Goal: Task Accomplishment & Management: Complete application form

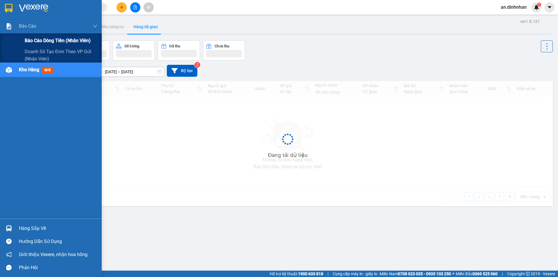
click at [28, 42] on span "Báo cáo dòng tiền (nhân viên)" at bounding box center [58, 40] width 66 height 7
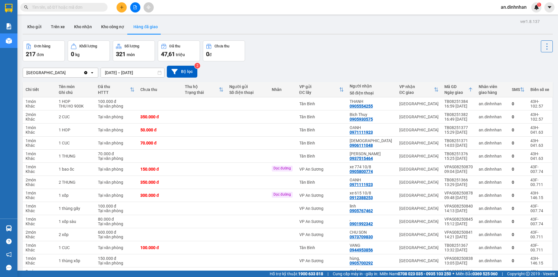
click at [95, 6] on input "text" at bounding box center [66, 7] width 69 height 6
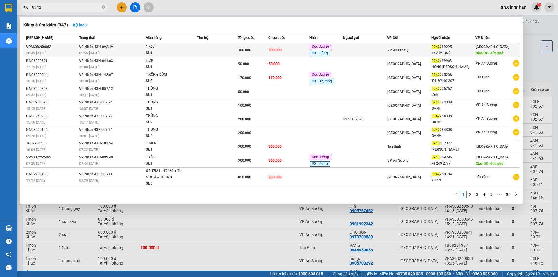
type input "0942"
click at [169, 52] on div "SL: 1" at bounding box center [168, 53] width 44 height 6
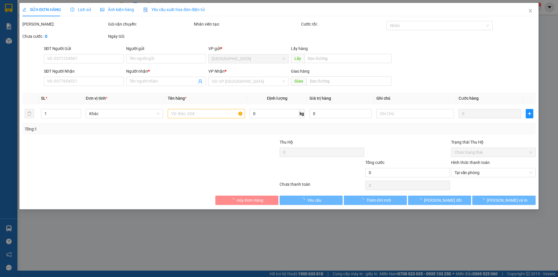
type input "0942259295"
type input "xe 249 10/8"
type input "đức phổ"
type input "300.000"
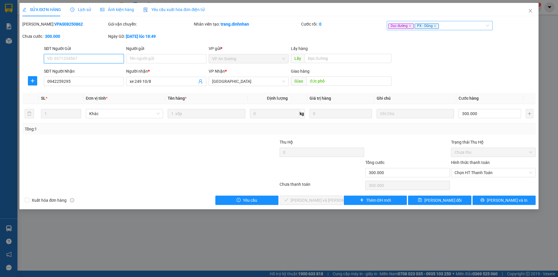
click at [467, 25] on div "Dọc đường PX - Dũng" at bounding box center [436, 25] width 97 height 7
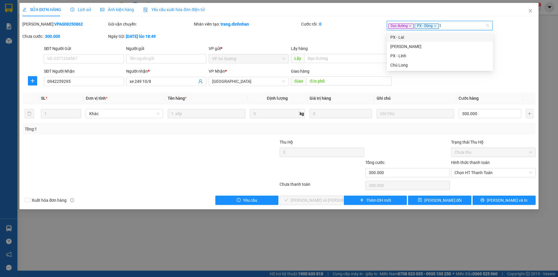
type input "li"
click at [459, 35] on div "[PERSON_NAME]" at bounding box center [439, 37] width 99 height 6
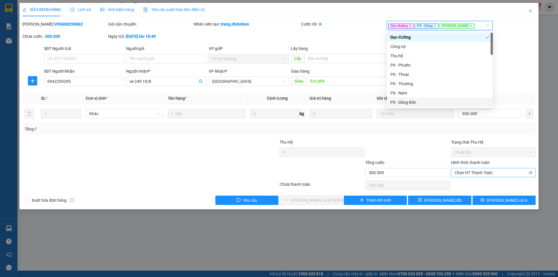
click at [476, 173] on span "Chọn HT Thanh Toán" at bounding box center [494, 172] width 78 height 9
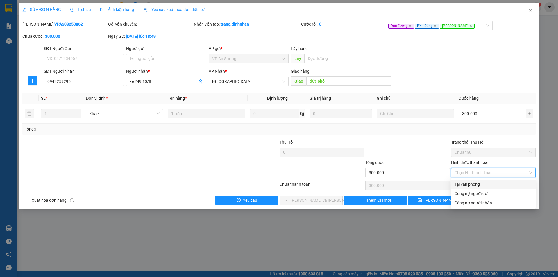
click at [480, 182] on div "Tại văn phòng" at bounding box center [494, 184] width 78 height 6
type input "0"
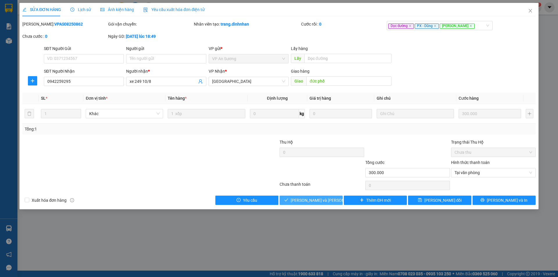
click at [338, 200] on button "[PERSON_NAME] và [PERSON_NAME] hàng" at bounding box center [311, 200] width 63 height 9
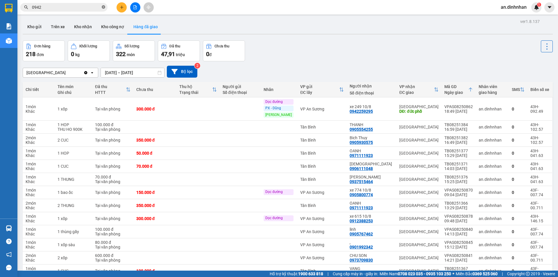
click at [103, 8] on icon "close-circle" at bounding box center [103, 6] width 3 height 3
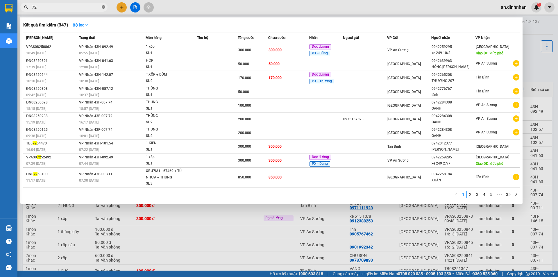
type input "727"
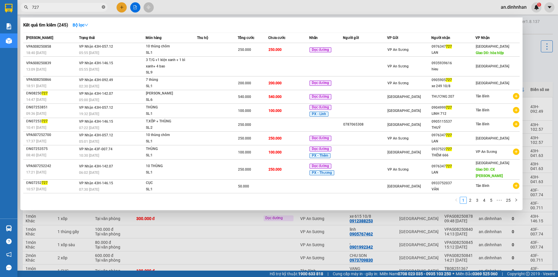
click at [103, 8] on icon "close-circle" at bounding box center [103, 6] width 3 height 3
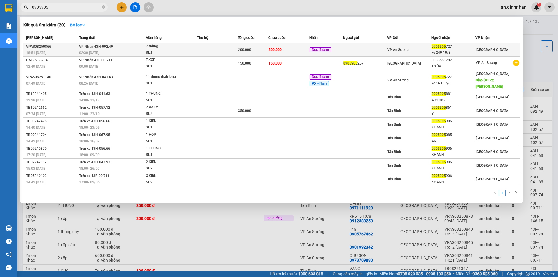
type input "0905905"
click at [222, 48] on td at bounding box center [217, 50] width 41 height 14
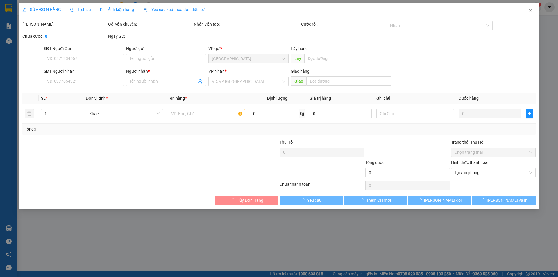
type input "0905905727"
type input "xe 249 10/8"
type input "200.000"
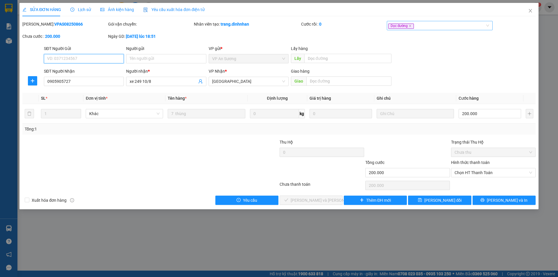
click at [426, 26] on div "Dọc đường" at bounding box center [436, 25] width 97 height 7
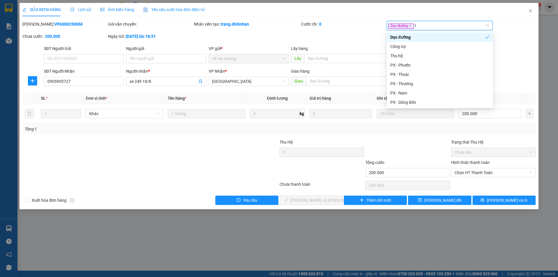
type input "li"
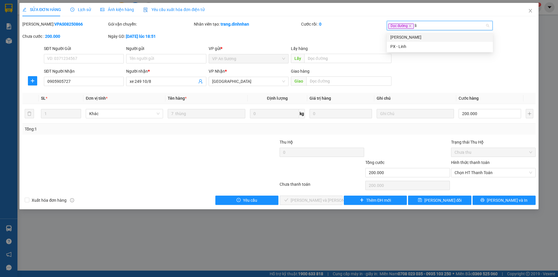
click at [392, 36] on div "[PERSON_NAME]" at bounding box center [439, 37] width 99 height 6
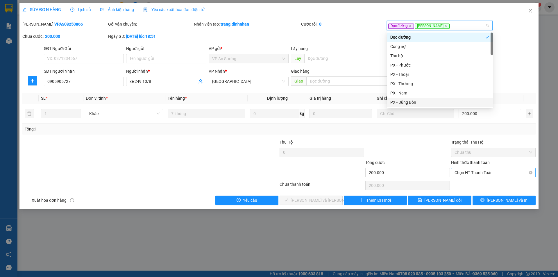
click at [481, 174] on span "Chọn HT Thanh Toán" at bounding box center [494, 172] width 78 height 9
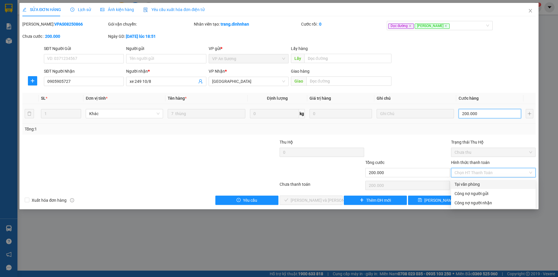
click at [484, 116] on input "200.000" at bounding box center [490, 113] width 63 height 9
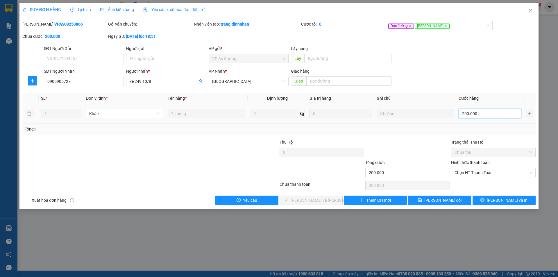
type input "2"
type input "28"
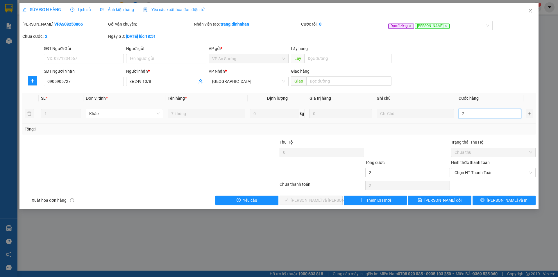
type input "28"
type input "280"
click at [467, 174] on span "Chọn HT Thanh Toán" at bounding box center [494, 172] width 78 height 9
type input "280"
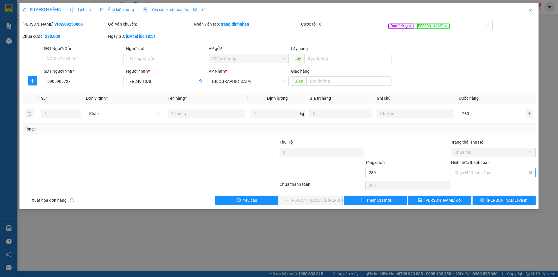
type input "280.000"
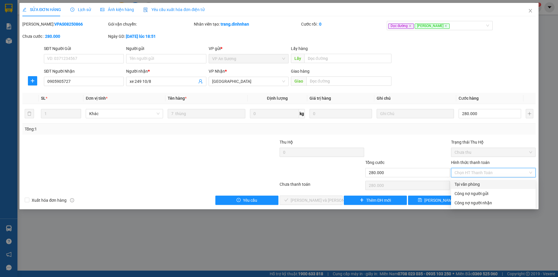
click at [463, 184] on div "Tại văn phòng" at bounding box center [494, 184] width 78 height 6
type input "0"
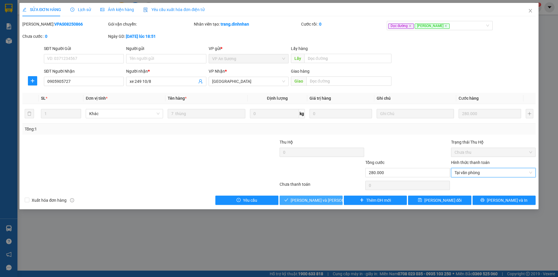
click at [333, 201] on button "[PERSON_NAME] và [PERSON_NAME] hàng" at bounding box center [311, 200] width 63 height 9
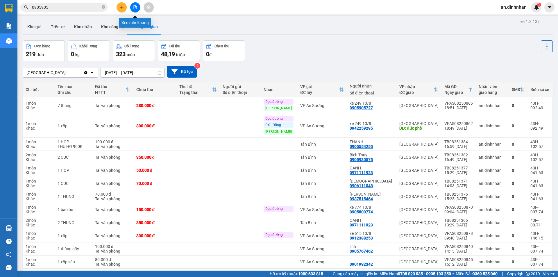
click at [134, 9] on button at bounding box center [135, 7] width 10 height 10
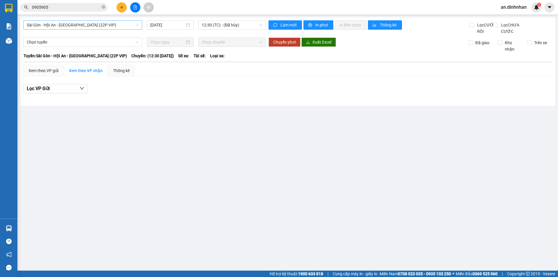
click at [137, 26] on span "Sài Gòn - Hội An - Đà Nẵng (22P VIP)" at bounding box center [83, 25] width 112 height 9
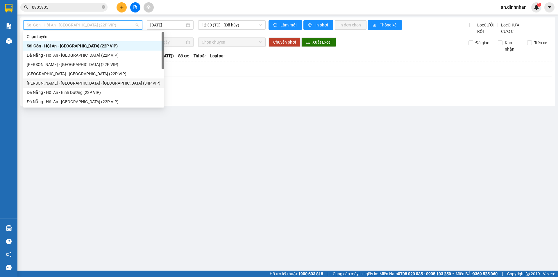
click at [100, 83] on div "Bình Dương - Sài Gòn - Đà Nẵng (34P VIP)" at bounding box center [94, 83] width 134 height 6
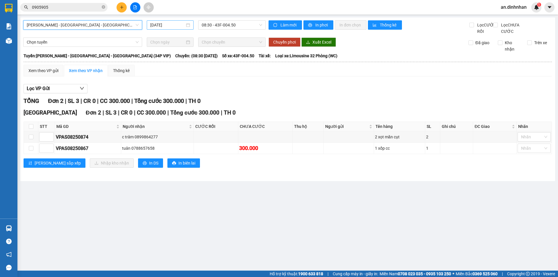
click at [181, 23] on input "11/08/2025" at bounding box center [167, 25] width 35 height 6
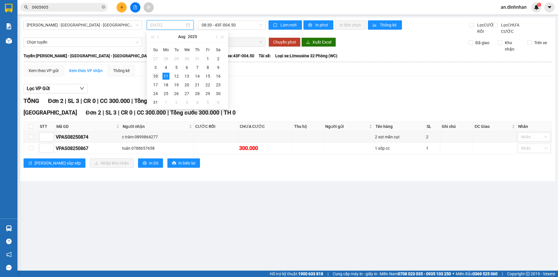
click at [158, 77] on div "10" at bounding box center [155, 76] width 7 height 7
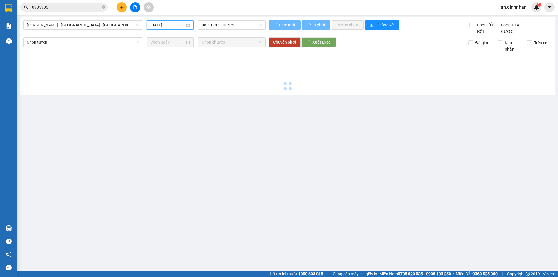
type input "10/08/2025"
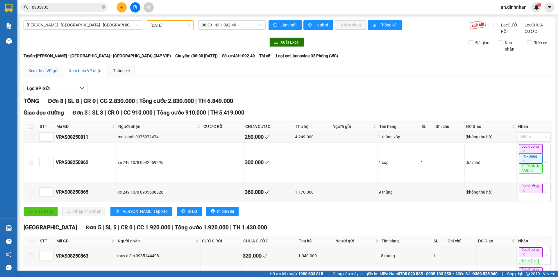
drag, startPoint x: 55, startPoint y: 74, endPoint x: 82, endPoint y: 72, distance: 27.7
click at [55, 74] on div "Xem theo VP gửi" at bounding box center [43, 70] width 30 height 6
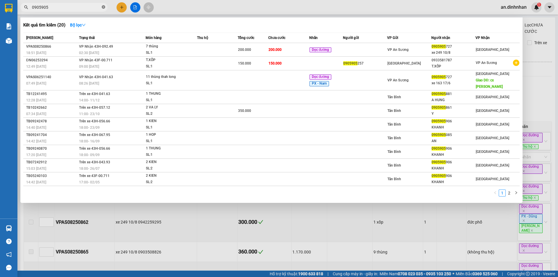
click at [104, 7] on icon "close-circle" at bounding box center [103, 6] width 3 height 3
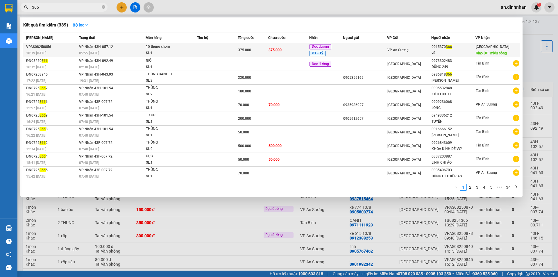
type input "366"
click at [214, 54] on td at bounding box center [217, 50] width 41 height 14
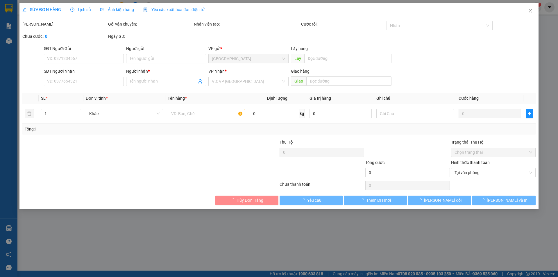
type input "0915370366"
type input "vũ"
type input "miếu bông"
type input "375.000"
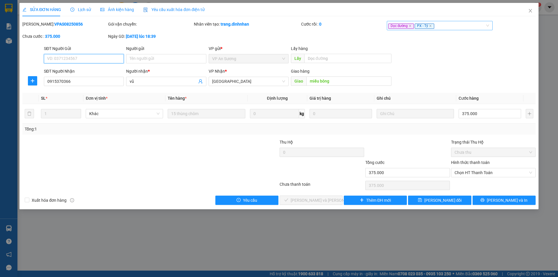
click at [457, 24] on div "Dọc đường PX - Tý" at bounding box center [436, 25] width 97 height 7
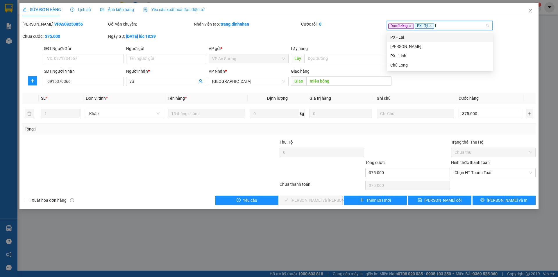
type input "li"
click at [453, 37] on div "[PERSON_NAME]" at bounding box center [439, 37] width 99 height 6
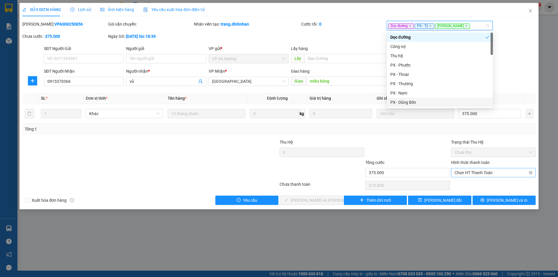
click at [476, 172] on span "Chọn HT Thanh Toán" at bounding box center [494, 172] width 78 height 9
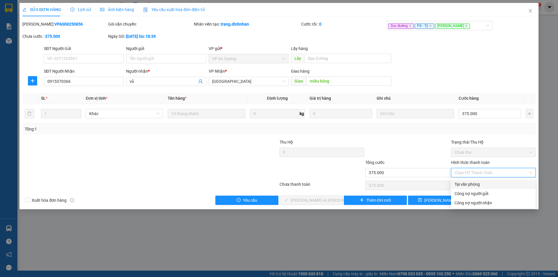
click at [475, 183] on div "Tại văn phòng" at bounding box center [494, 184] width 78 height 6
type input "0"
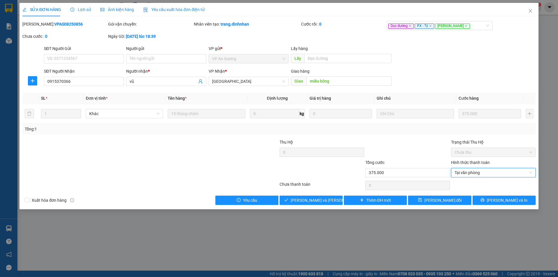
click at [338, 205] on div "SỬA ĐƠN HÀNG Lịch sử Ảnh kiện hàng Yêu cầu xuất hóa đơn điện tử Total Paid Fee …" at bounding box center [278, 106] width 519 height 206
click at [335, 201] on button "[PERSON_NAME] và [PERSON_NAME] hàng" at bounding box center [311, 200] width 63 height 9
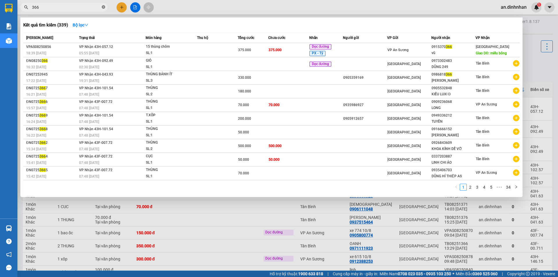
click at [104, 7] on icon "close-circle" at bounding box center [103, 6] width 3 height 3
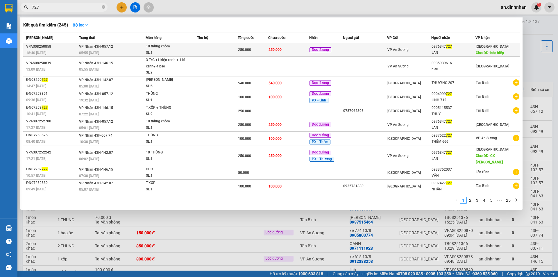
type input "727"
click at [267, 50] on div "250.000" at bounding box center [253, 50] width 30 height 6
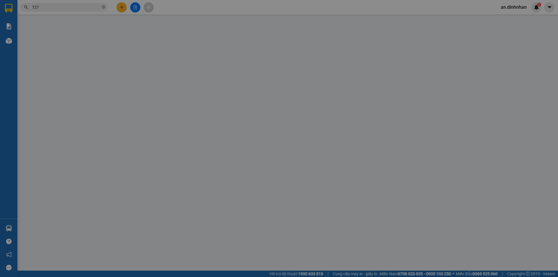
type input "0976347727"
type input "LAN"
type input "hòa hiệp"
type input "250.000"
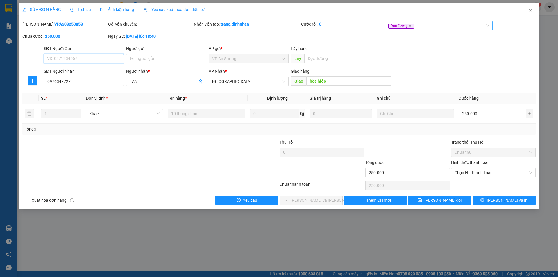
click at [442, 28] on div "Dọc đường" at bounding box center [436, 25] width 97 height 7
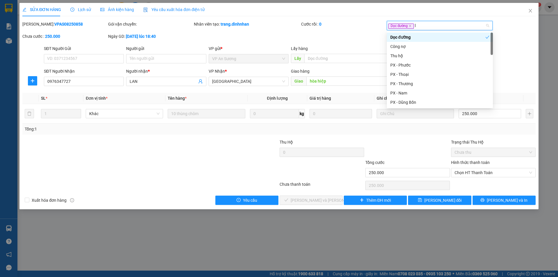
type input "li"
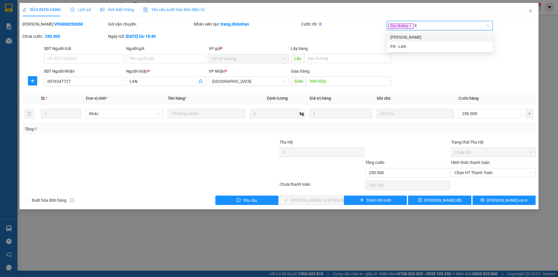
click at [448, 36] on div "[PERSON_NAME]" at bounding box center [439, 37] width 99 height 6
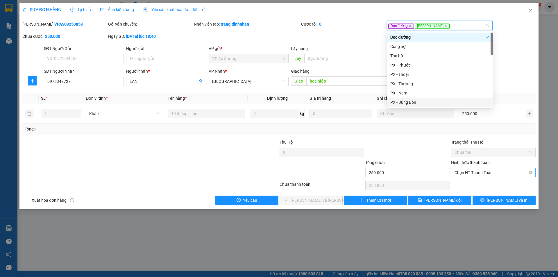
click at [470, 172] on span "Chọn HT Thanh Toán" at bounding box center [494, 172] width 78 height 9
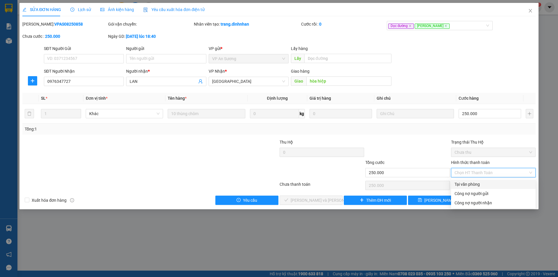
click at [466, 182] on div "Tại văn phòng" at bounding box center [494, 184] width 78 height 6
type input "0"
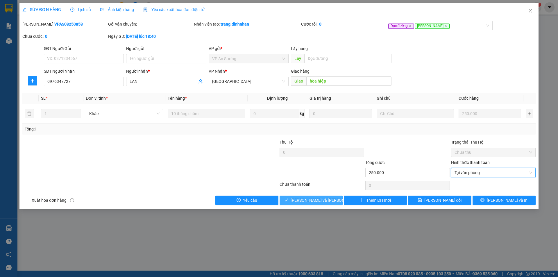
click at [334, 199] on button "[PERSON_NAME] và [PERSON_NAME] hàng" at bounding box center [311, 200] width 63 height 9
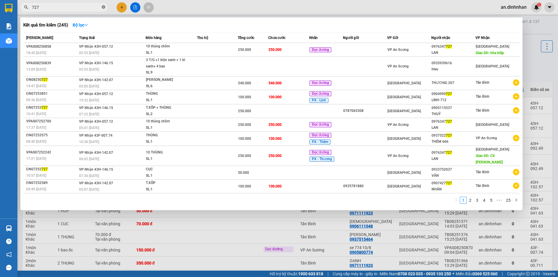
click at [103, 7] on icon "close-circle" at bounding box center [103, 6] width 3 height 3
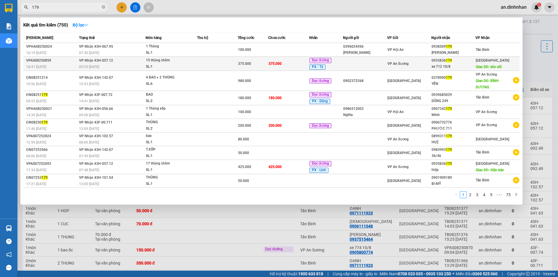
type input "179"
click at [214, 64] on td at bounding box center [217, 64] width 41 height 14
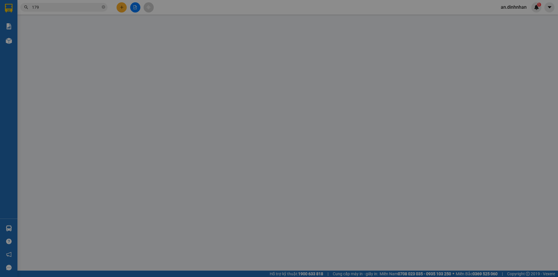
type input "0935836179"
type input "xe 712 10/8"
type input "dóc sõi"
type input "375.000"
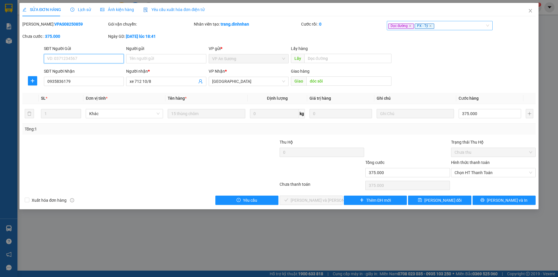
click at [450, 23] on div "Dọc đường PX - Tý" at bounding box center [436, 25] width 97 height 7
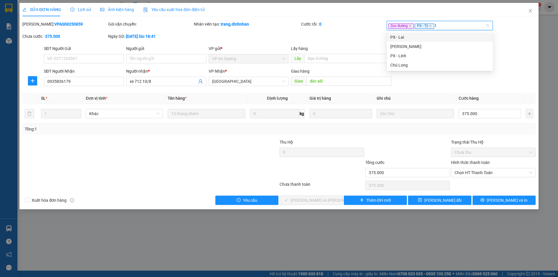
type input "li"
click at [430, 39] on div "[PERSON_NAME]" at bounding box center [439, 37] width 99 height 6
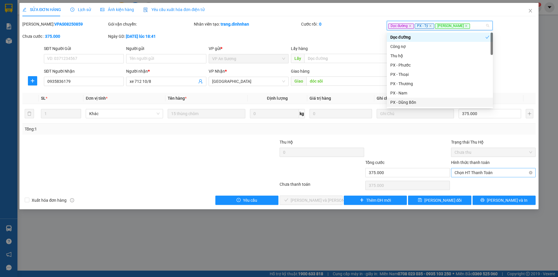
click at [483, 172] on span "Chọn HT Thanh Toán" at bounding box center [494, 172] width 78 height 9
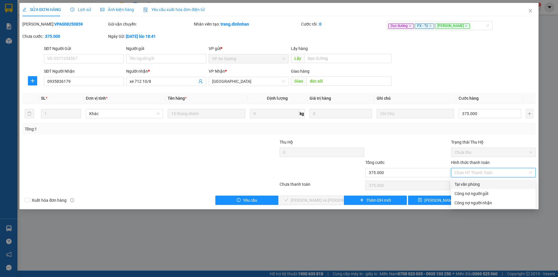
click at [485, 182] on div "Tại văn phòng" at bounding box center [494, 184] width 78 height 6
type input "0"
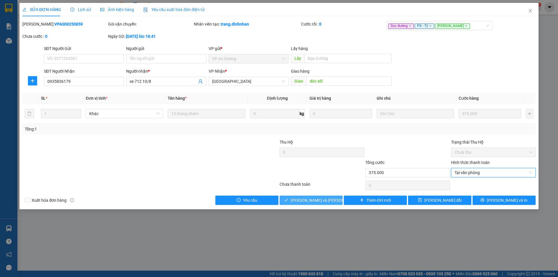
click at [336, 199] on button "[PERSON_NAME] và [PERSON_NAME] hàng" at bounding box center [311, 200] width 63 height 9
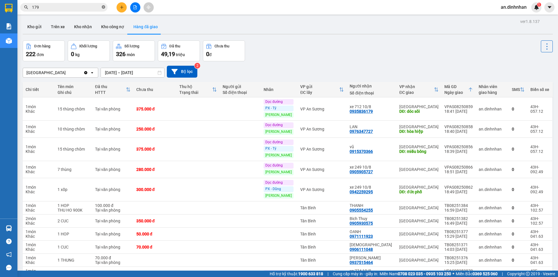
click at [103, 8] on icon "close-circle" at bounding box center [103, 6] width 3 height 3
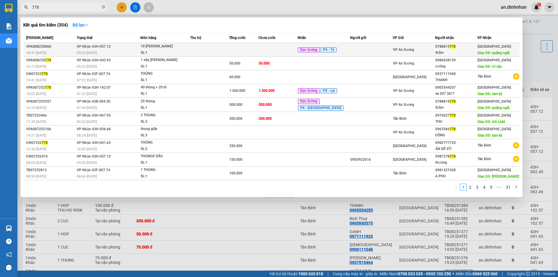
type input "778"
click at [190, 52] on span "10 thùng thanh long SL: 1" at bounding box center [165, 49] width 49 height 13
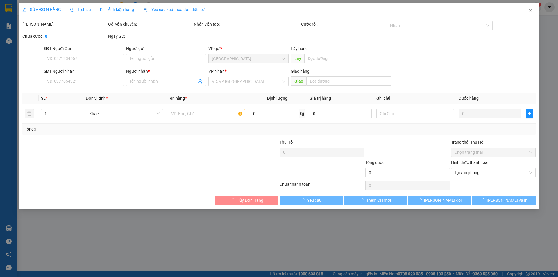
type input "0788819778"
type input "thắm"
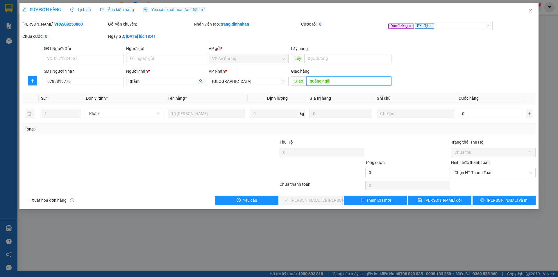
click at [349, 81] on input "quãng ngãi" at bounding box center [348, 80] width 85 height 9
click at [351, 81] on input "quãng ngãi" at bounding box center [348, 80] width 85 height 9
click at [351, 82] on input "quãng ngãi" at bounding box center [348, 80] width 85 height 9
type input "quãng ngãi (26t)"
click at [490, 113] on input "0" at bounding box center [490, 113] width 63 height 9
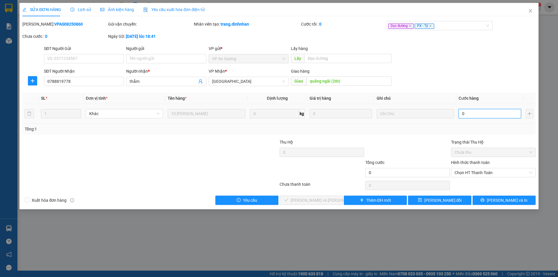
type input "1"
type input "10"
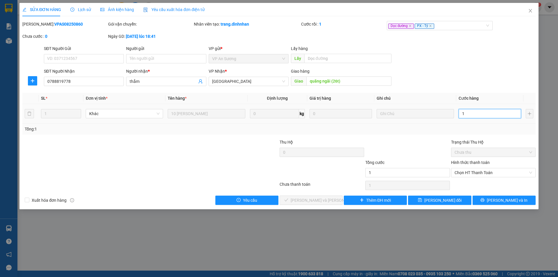
type input "10"
type input "100"
type input "1.000"
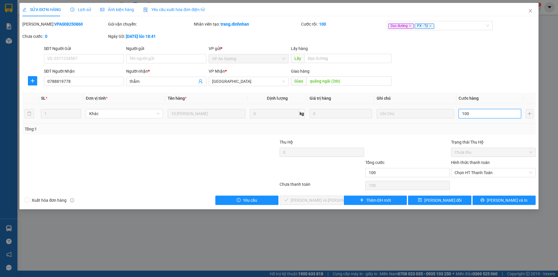
type input "1.000"
type input "10.000"
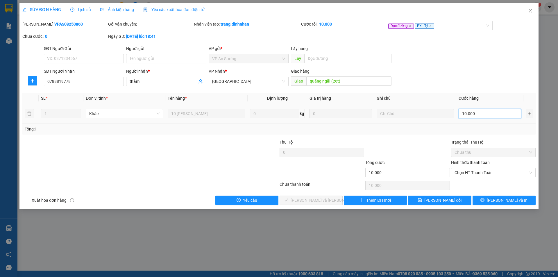
type input "1.000"
click at [479, 169] on span "Chọn HT Thanh Toán" at bounding box center [494, 172] width 78 height 9
type input "1.000"
type input "1.000.000"
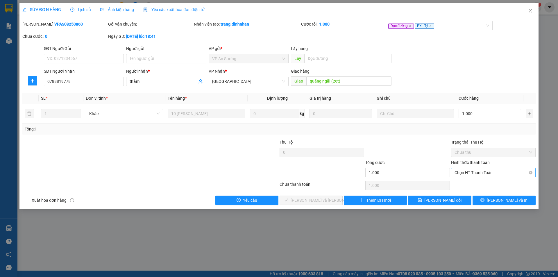
type input "1.000.000"
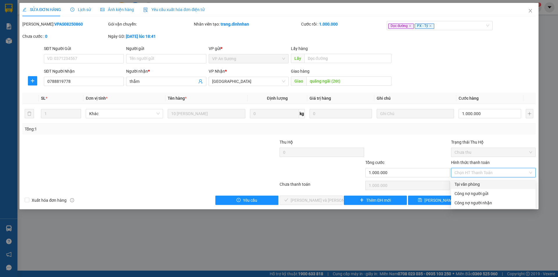
click at [476, 183] on div "Tại văn phòng" at bounding box center [494, 184] width 78 height 6
type input "0"
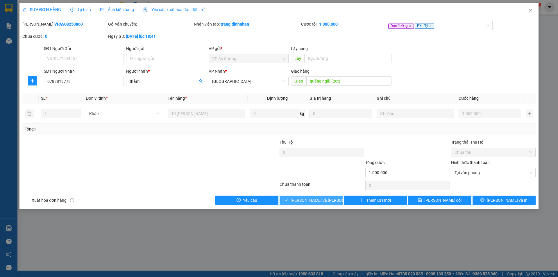
click at [338, 200] on button "[PERSON_NAME] và [PERSON_NAME] hàng" at bounding box center [311, 200] width 63 height 9
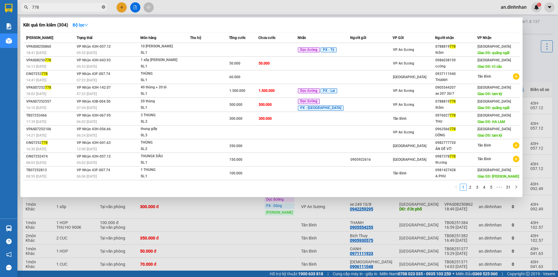
click at [103, 7] on icon "close-circle" at bounding box center [103, 6] width 3 height 3
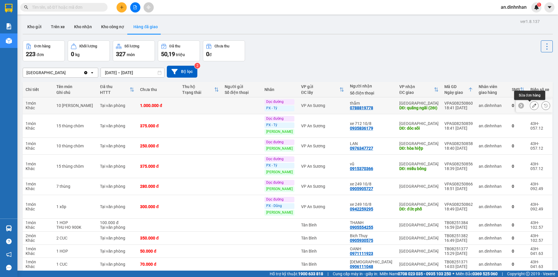
click at [533, 105] on button at bounding box center [534, 106] width 8 height 10
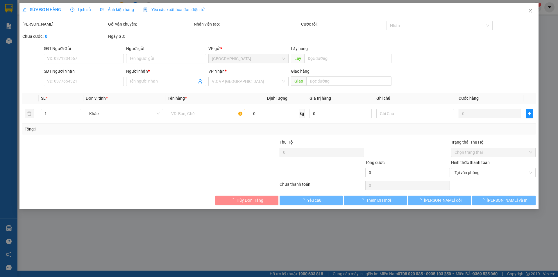
type input "0788819778"
type input "thắm"
type input "quãng ngãi (26t)"
type input "1.000.000"
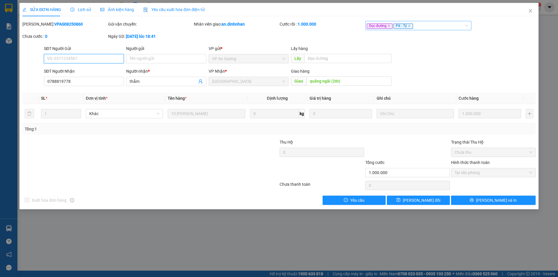
click at [442, 26] on div "Dọc đường PX - Tý" at bounding box center [415, 25] width 97 height 7
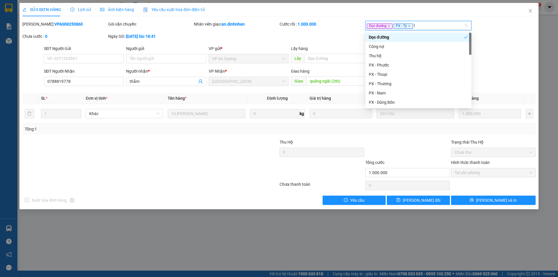
type input "li"
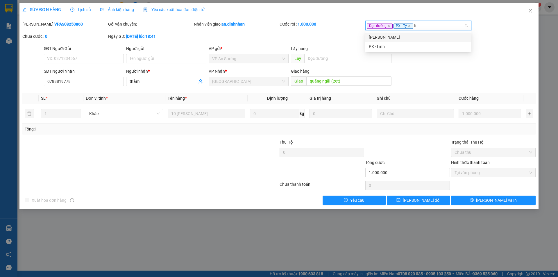
click at [432, 37] on div "[PERSON_NAME]" at bounding box center [418, 37] width 99 height 6
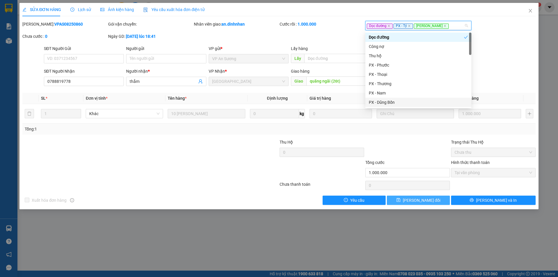
click at [412, 201] on span "[PERSON_NAME] đổi" at bounding box center [422, 200] width 38 height 6
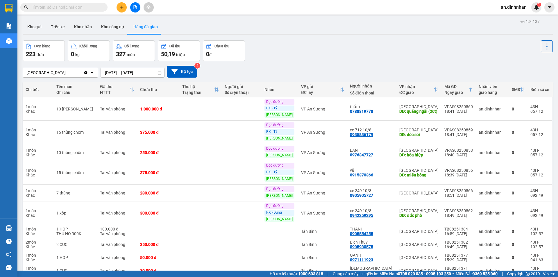
click at [62, 4] on input "text" at bounding box center [66, 7] width 69 height 6
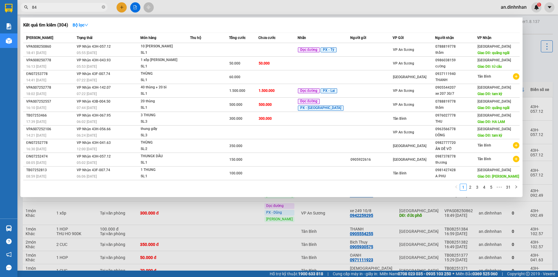
type input "847"
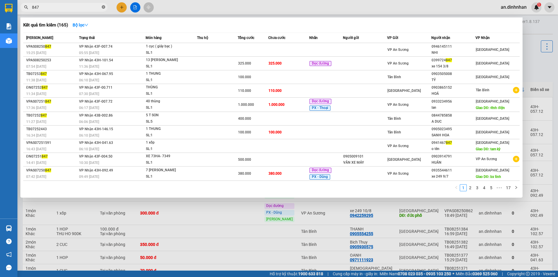
click at [103, 6] on icon "close-circle" at bounding box center [103, 6] width 3 height 3
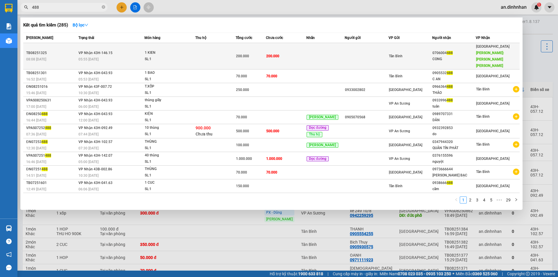
type input "488"
click at [216, 49] on td at bounding box center [215, 56] width 40 height 26
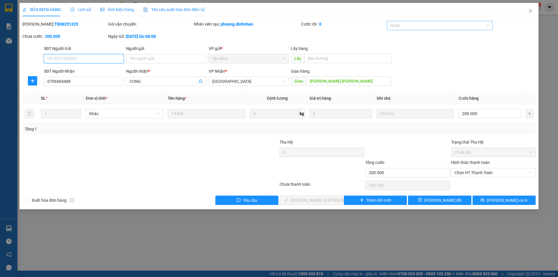
click at [430, 25] on div at bounding box center [436, 25] width 97 height 7
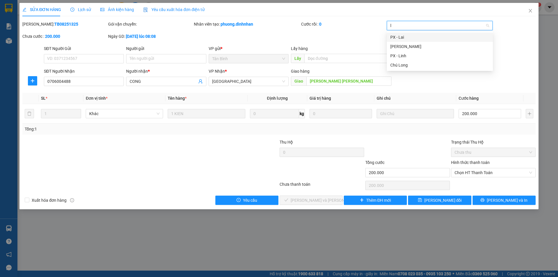
type input "li"
click at [448, 36] on div "[PERSON_NAME]" at bounding box center [439, 37] width 99 height 6
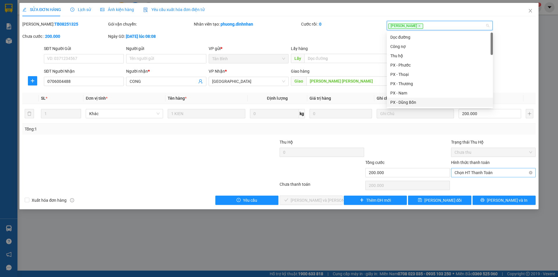
click at [490, 174] on span "Chọn HT Thanh Toán" at bounding box center [494, 172] width 78 height 9
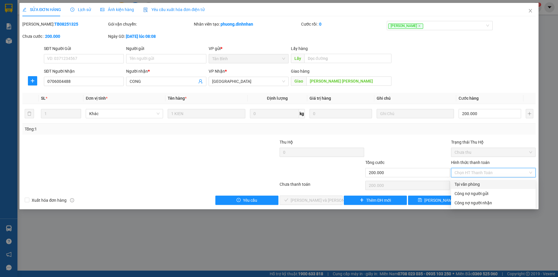
click at [485, 186] on div "Tại văn phòng" at bounding box center [494, 184] width 78 height 6
type input "0"
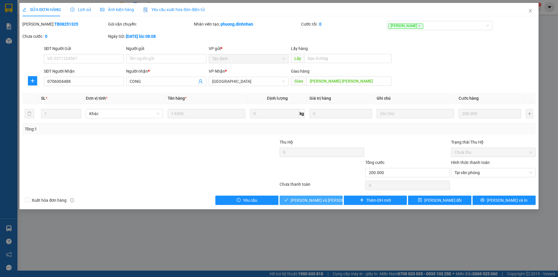
click at [340, 199] on button "[PERSON_NAME] và [PERSON_NAME] hàng" at bounding box center [311, 200] width 63 height 9
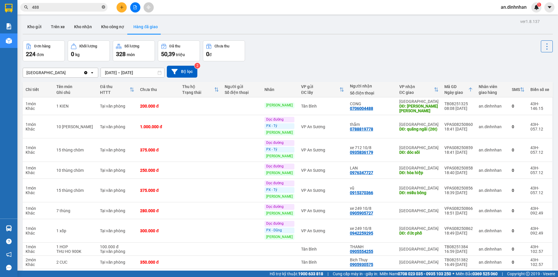
click at [105, 7] on icon "close-circle" at bounding box center [103, 6] width 3 height 3
type input "035"
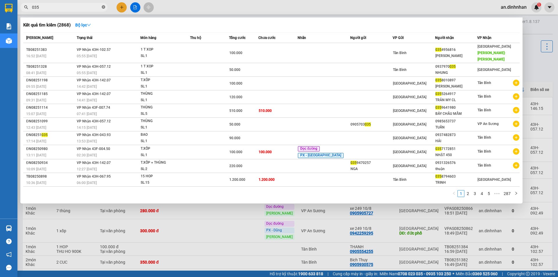
click at [105, 7] on icon "close-circle" at bounding box center [103, 6] width 3 height 3
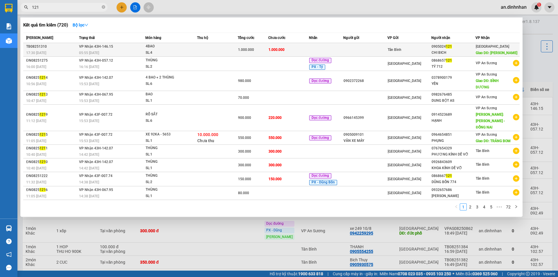
type input "121"
click at [214, 46] on td at bounding box center [217, 50] width 41 height 14
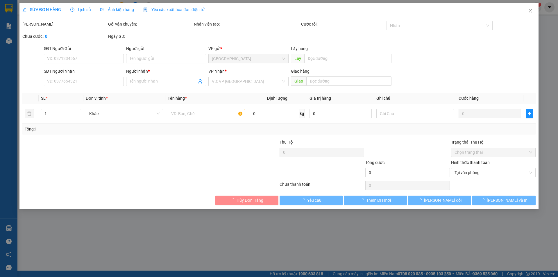
type input "0905024121"
type input "CHI BICH"
type input "VINH DIEN"
type input "1.000.000"
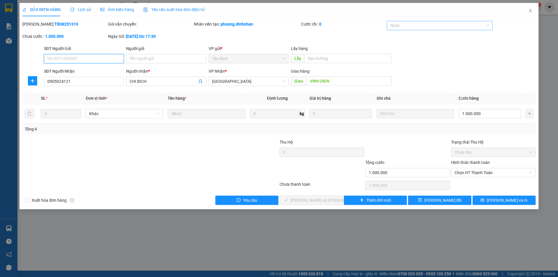
click at [451, 25] on div at bounding box center [436, 25] width 97 height 7
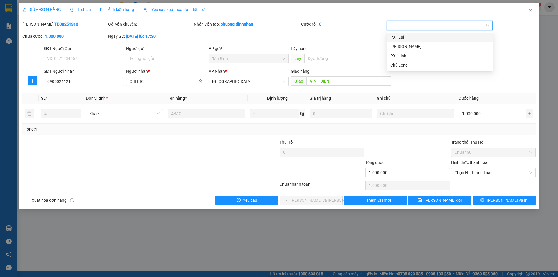
type input "li"
click at [445, 37] on div "[PERSON_NAME]" at bounding box center [439, 37] width 99 height 6
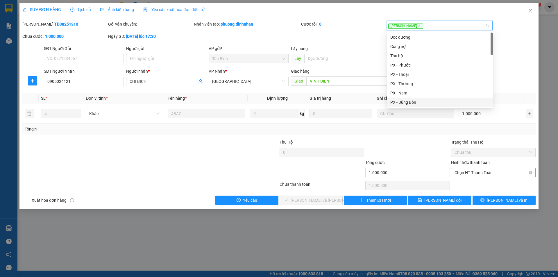
click at [457, 174] on span "Chọn HT Thanh Toán" at bounding box center [494, 172] width 78 height 9
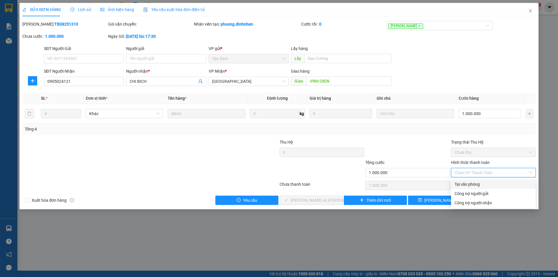
click at [461, 186] on div "Tại văn phòng" at bounding box center [494, 184] width 78 height 6
type input "0"
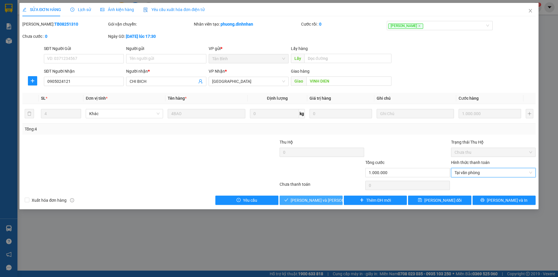
click at [338, 200] on button "[PERSON_NAME] và Giao hàng" at bounding box center [311, 200] width 63 height 9
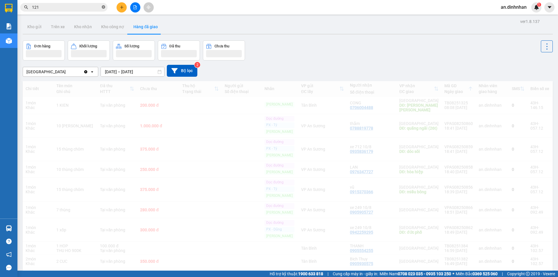
click at [103, 8] on icon "close-circle" at bounding box center [103, 6] width 3 height 3
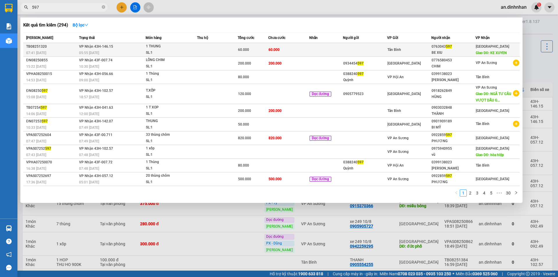
type input "597"
click at [234, 47] on td at bounding box center [217, 50] width 41 height 14
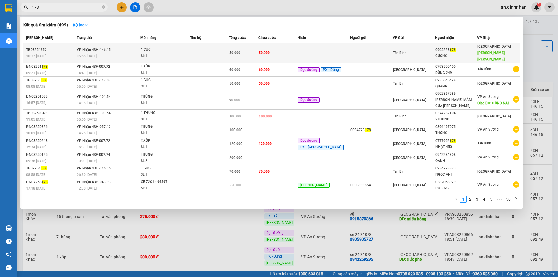
type input "178"
click at [176, 53] on div "SL: 1" at bounding box center [163, 56] width 44 height 6
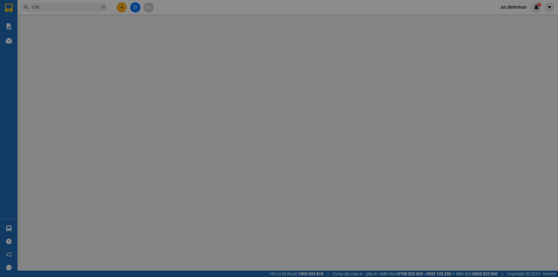
type input "0905228178"
type input "CUONG"
type input "[PERSON_NAME]"
type input "50.000"
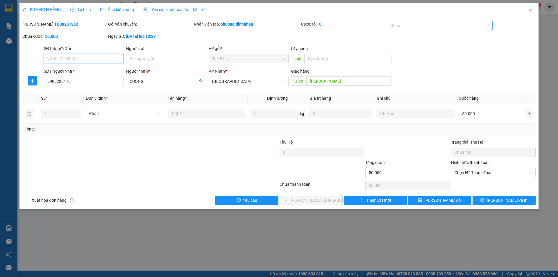
click at [442, 25] on div at bounding box center [436, 25] width 97 height 7
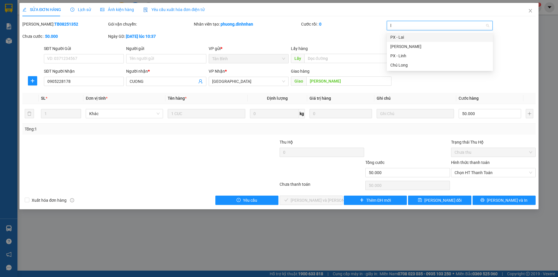
type input "li"
click at [444, 36] on div "[PERSON_NAME]" at bounding box center [439, 37] width 99 height 6
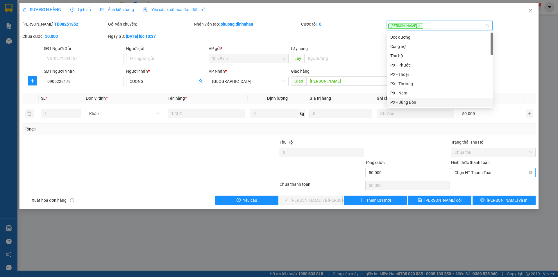
click at [473, 172] on span "Chọn HT Thanh Toán" at bounding box center [494, 172] width 78 height 9
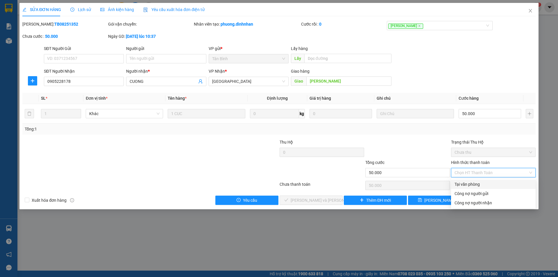
click at [472, 183] on div "Tại văn phòng" at bounding box center [494, 184] width 78 height 6
type input "0"
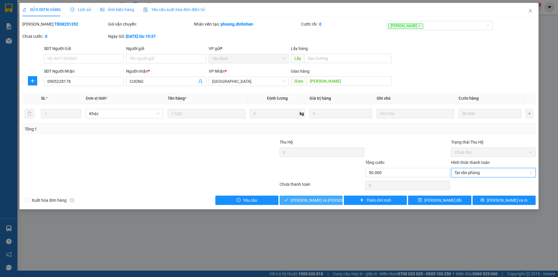
click at [338, 199] on button "[PERSON_NAME] và [PERSON_NAME] hàng" at bounding box center [311, 200] width 63 height 9
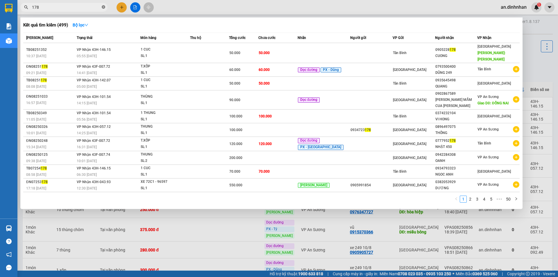
click at [103, 7] on icon "close-circle" at bounding box center [103, 6] width 3 height 3
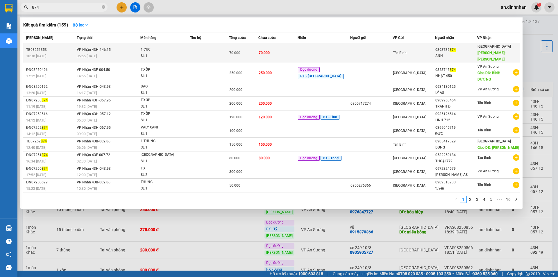
type input "874"
click at [204, 50] on td at bounding box center [209, 53] width 39 height 20
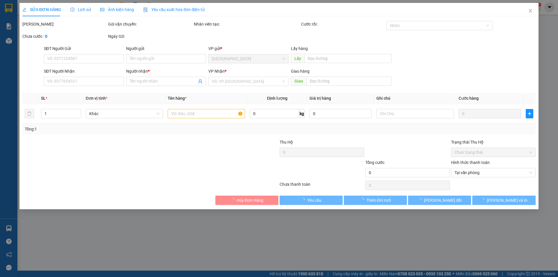
type input "0393735874"
type input "ANH"
type input "[PERSON_NAME]"
type input "70.000"
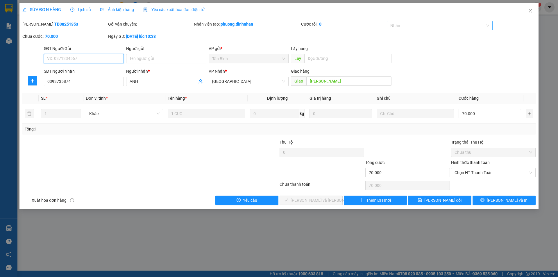
click at [417, 26] on div at bounding box center [436, 25] width 97 height 7
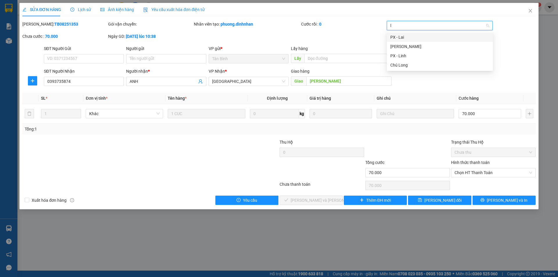
type input "li"
click at [404, 35] on div "[PERSON_NAME]" at bounding box center [439, 37] width 99 height 6
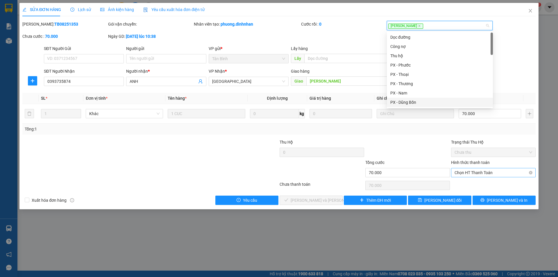
click at [480, 172] on span "Chọn HT Thanh Toán" at bounding box center [494, 172] width 78 height 9
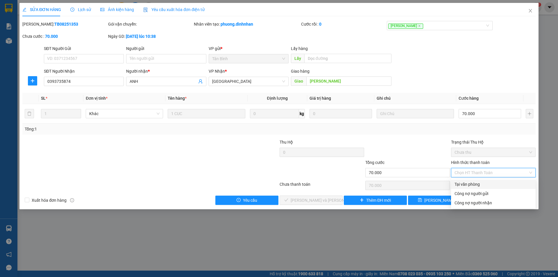
click at [477, 182] on div "Tại văn phòng" at bounding box center [494, 184] width 78 height 6
type input "0"
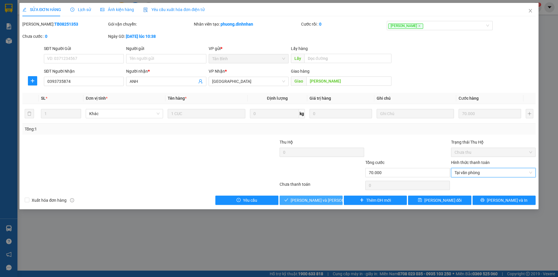
click at [329, 198] on button "[PERSON_NAME] và [PERSON_NAME] hàng" at bounding box center [311, 200] width 63 height 9
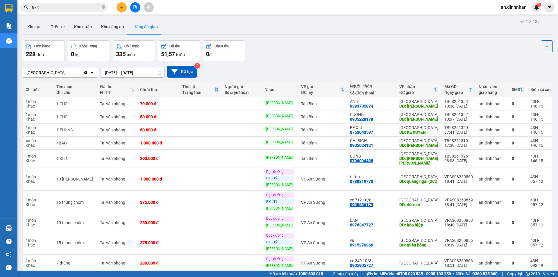
click at [101, 8] on span "874" at bounding box center [63, 7] width 87 height 9
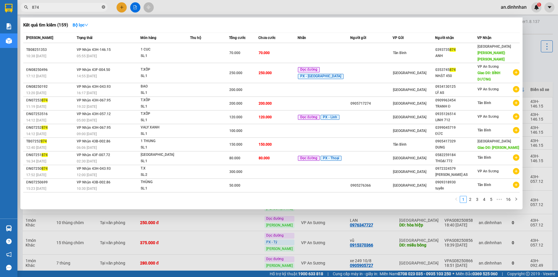
click at [104, 8] on icon "close-circle" at bounding box center [103, 6] width 3 height 3
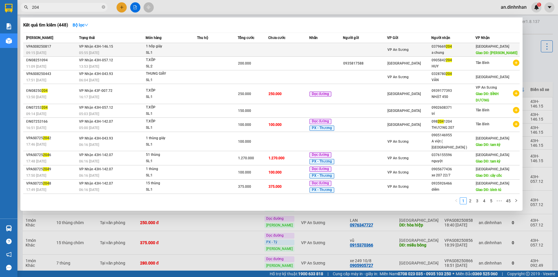
type input "204"
click at [315, 52] on td at bounding box center [326, 50] width 34 height 14
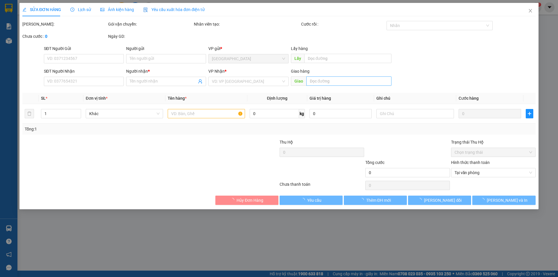
type input "0379669204"
type input "a chung"
type input "[PERSON_NAME]"
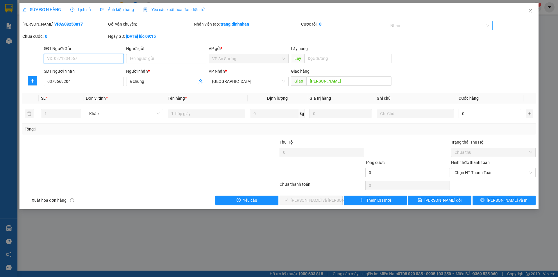
click at [428, 26] on div at bounding box center [436, 25] width 97 height 7
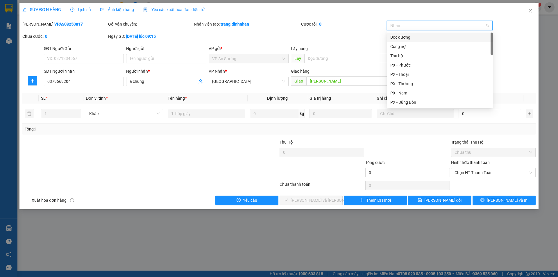
type input "li"
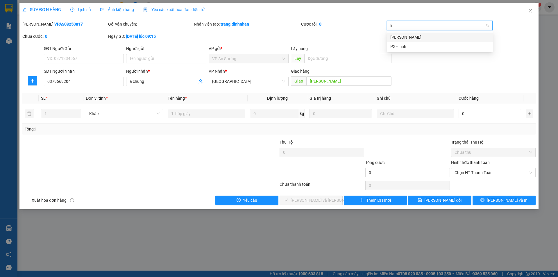
click at [425, 35] on div "[PERSON_NAME]" at bounding box center [439, 37] width 99 height 6
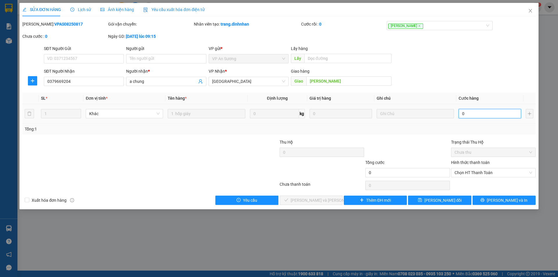
click at [473, 116] on input "0" at bounding box center [490, 113] width 63 height 9
type input "5"
type input "50"
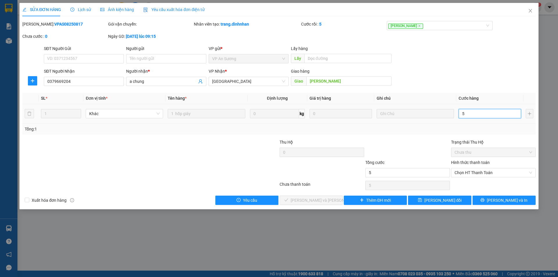
type input "50"
click at [481, 170] on span "Chọn HT Thanh Toán" at bounding box center [494, 172] width 78 height 9
type input "50"
type input "50.000"
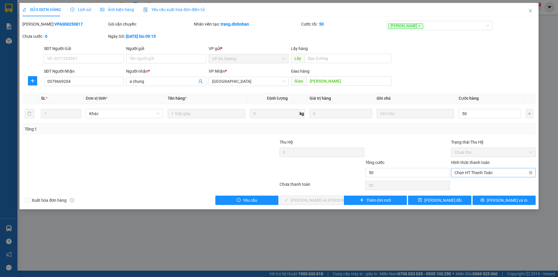
type input "50.000"
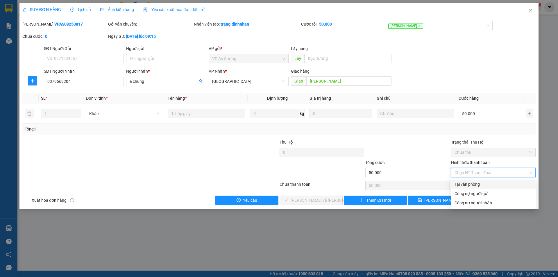
click at [472, 183] on div "Tại văn phòng" at bounding box center [494, 184] width 78 height 6
type input "0"
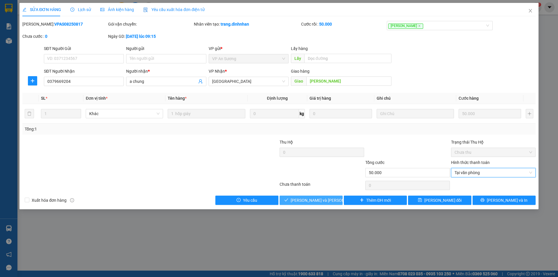
click at [338, 202] on button "[PERSON_NAME] và [PERSON_NAME] hàng" at bounding box center [311, 200] width 63 height 9
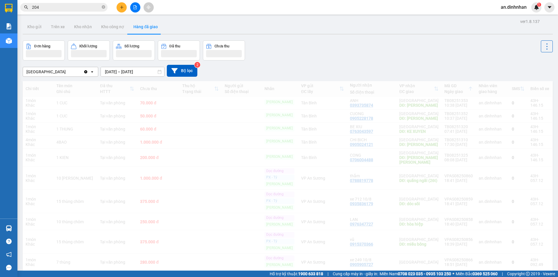
click at [104, 7] on icon "close-circle" at bounding box center [103, 6] width 3 height 3
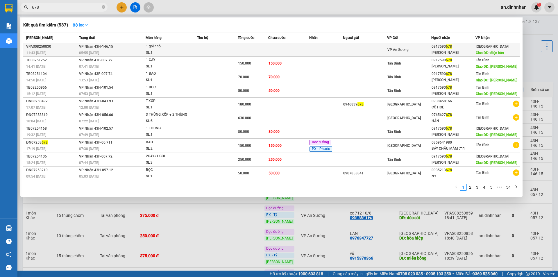
type input "678"
click at [197, 46] on span "1 gói nhỏ SL: 1" at bounding box center [171, 49] width 51 height 13
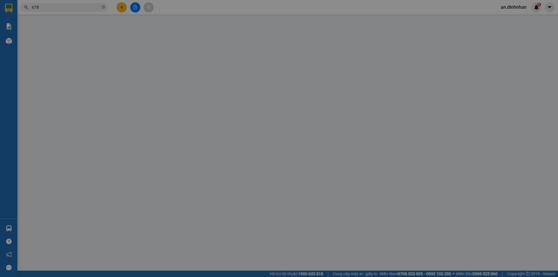
type input "0917590678"
type input "[PERSON_NAME]"
type input "điện bàn"
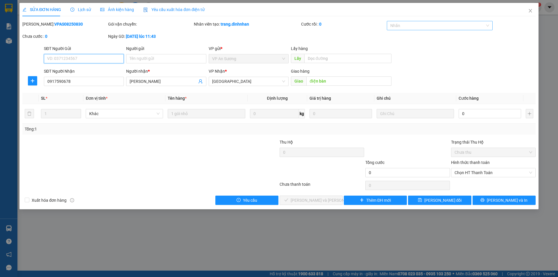
click at [442, 29] on div "Nhãn" at bounding box center [440, 25] width 106 height 9
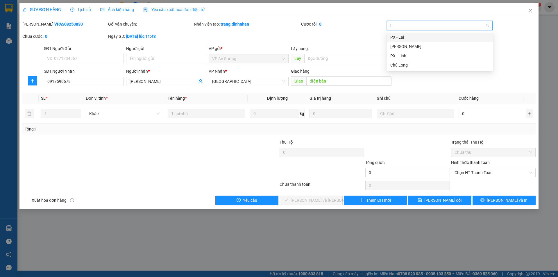
type input "li"
click at [435, 35] on div "[PERSON_NAME]" at bounding box center [439, 37] width 99 height 6
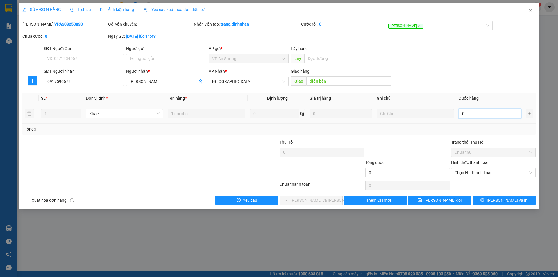
click at [476, 114] on input "0" at bounding box center [490, 113] width 63 height 9
type input "5"
type input "50"
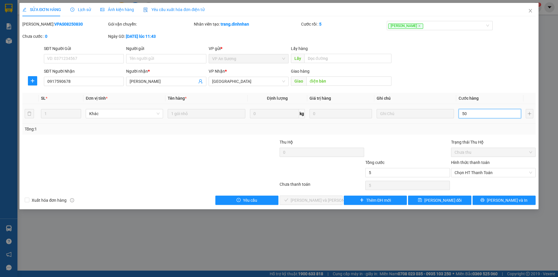
type input "50"
click at [477, 171] on span "Chọn HT Thanh Toán" at bounding box center [494, 172] width 78 height 9
type input "50"
type input "50.000"
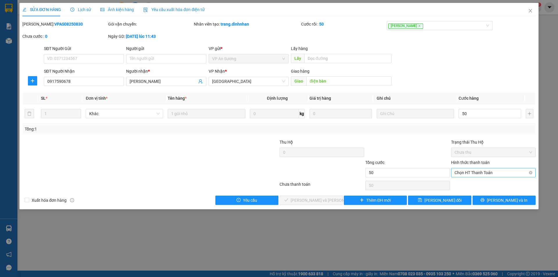
type input "50.000"
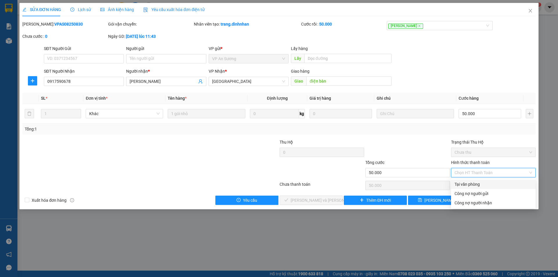
click at [465, 184] on div "Tại văn phòng" at bounding box center [494, 184] width 78 height 6
type input "0"
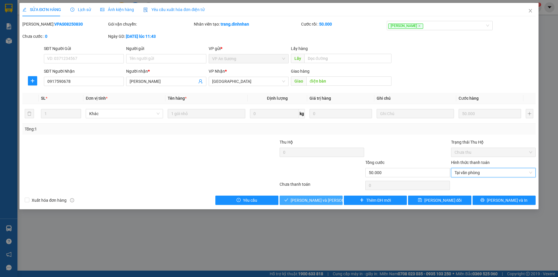
click at [338, 199] on button "[PERSON_NAME] và [PERSON_NAME] hàng" at bounding box center [311, 200] width 63 height 9
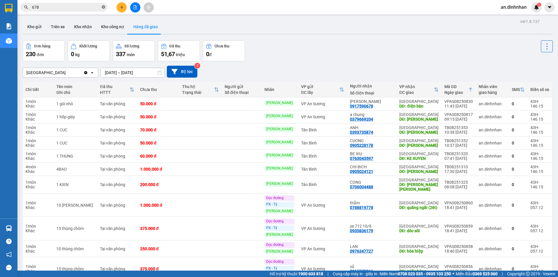
click at [103, 8] on icon "close-circle" at bounding box center [103, 6] width 3 height 3
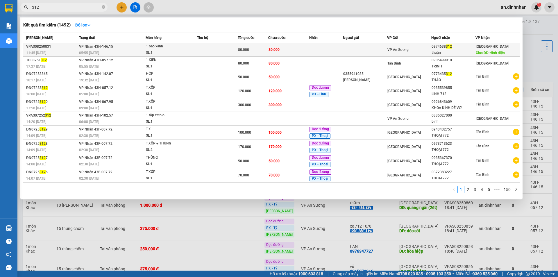
type input "312"
click at [233, 48] on td at bounding box center [217, 50] width 41 height 14
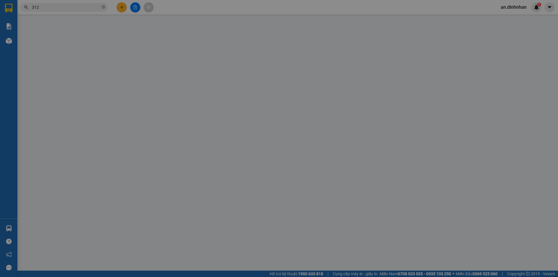
type input "0974638312"
type input "thuận"
type input "vĩnh điện"
type input "80.000"
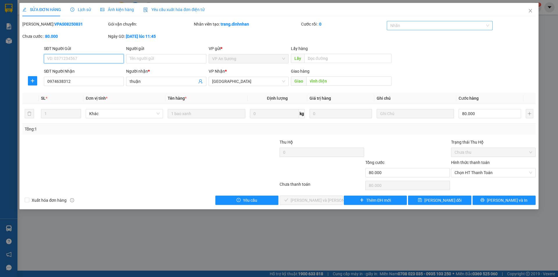
click at [429, 25] on div at bounding box center [436, 25] width 97 height 7
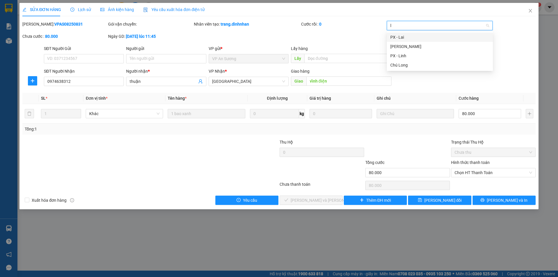
type input "li"
click at [430, 37] on div "[PERSON_NAME]" at bounding box center [439, 37] width 99 height 6
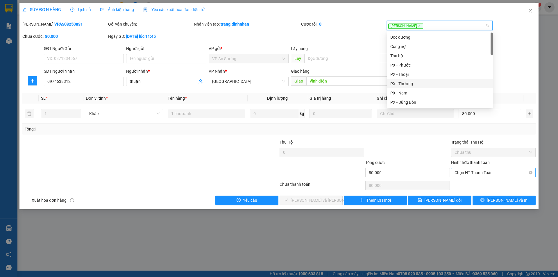
click at [472, 170] on span "Chọn HT Thanh Toán" at bounding box center [494, 172] width 78 height 9
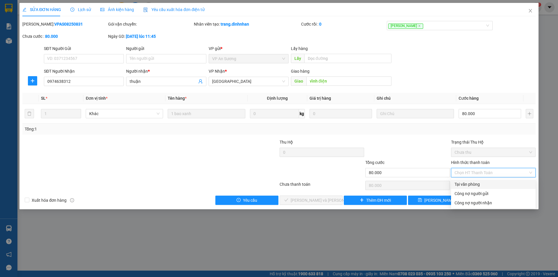
click at [469, 182] on div "Tại văn phòng" at bounding box center [494, 184] width 78 height 6
type input "0"
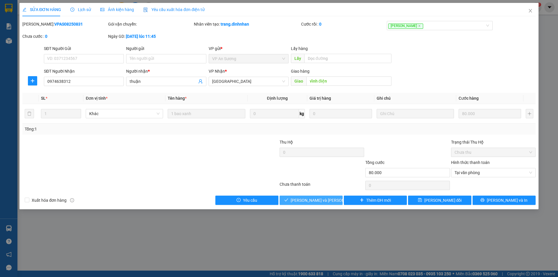
click at [325, 202] on span "[PERSON_NAME] và [PERSON_NAME] hàng" at bounding box center [330, 200] width 78 height 6
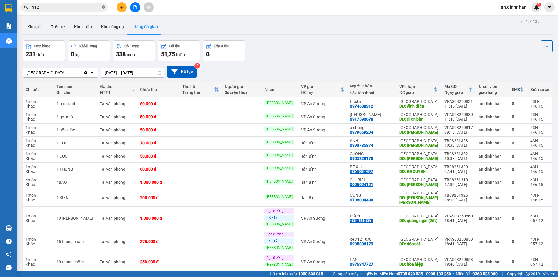
click at [103, 6] on icon "close-circle" at bounding box center [103, 6] width 3 height 3
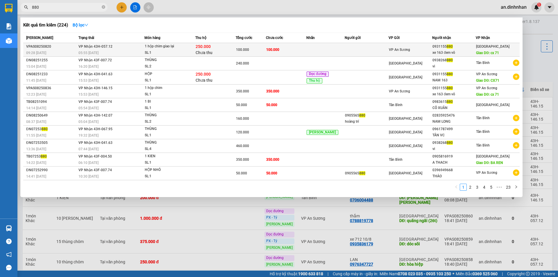
type input "880"
click at [301, 55] on td "100.000" at bounding box center [286, 50] width 40 height 14
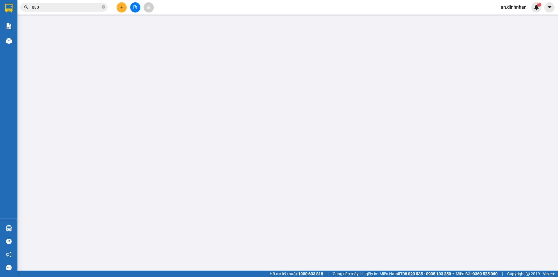
type input "0931155880"
type input "xe 163 đem vô"
type input "cx 71"
type input "250.000"
type input "100.000"
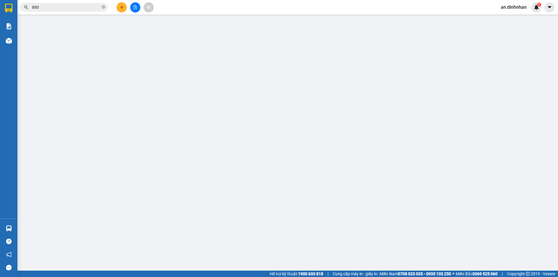
type input "100.000"
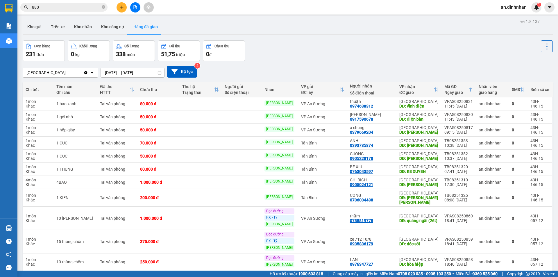
click at [83, 4] on span "880" at bounding box center [63, 7] width 87 height 9
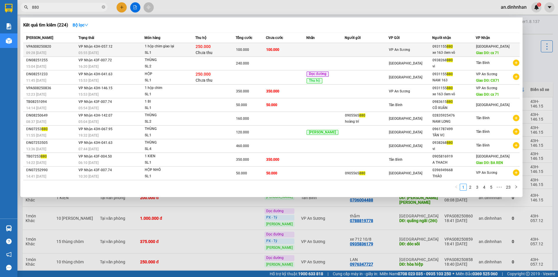
click at [188, 54] on div "SL: 1" at bounding box center [167, 53] width 44 height 6
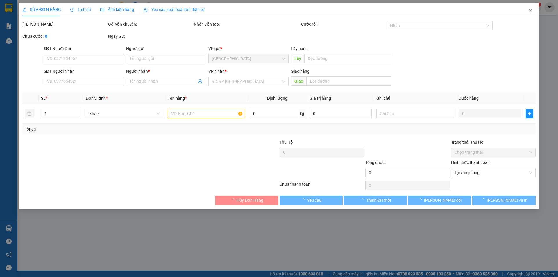
type input "0931155880"
type input "xe 163 đem vô"
type input "cx 71"
type input "250.000"
type input "100.000"
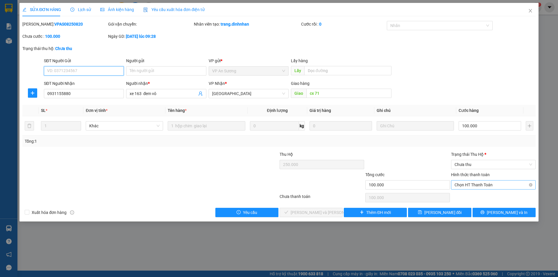
click at [463, 183] on span "Chọn HT Thanh Toán" at bounding box center [494, 185] width 78 height 9
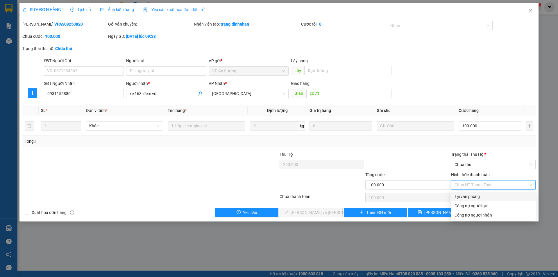
click at [462, 194] on div "Tại văn phòng" at bounding box center [494, 196] width 78 height 6
type input "0"
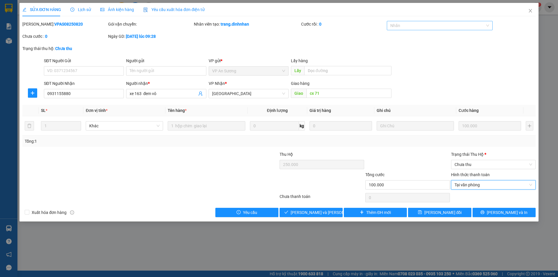
click at [431, 26] on div at bounding box center [436, 25] width 97 height 7
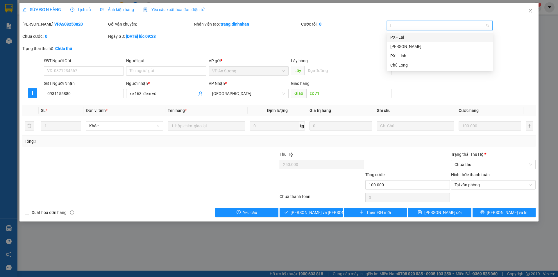
type input "li"
click at [429, 39] on div "[PERSON_NAME]" at bounding box center [439, 37] width 99 height 6
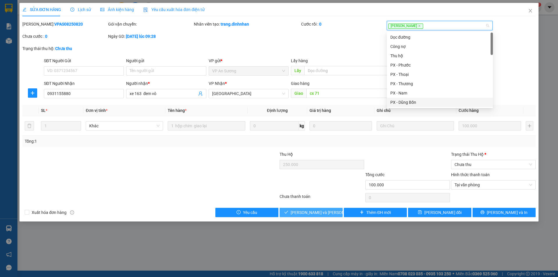
click at [333, 212] on button "[PERSON_NAME] và [PERSON_NAME] hàng" at bounding box center [311, 212] width 63 height 9
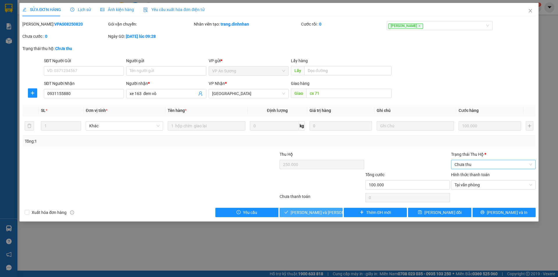
click at [506, 161] on span "Chưa thu" at bounding box center [494, 164] width 78 height 9
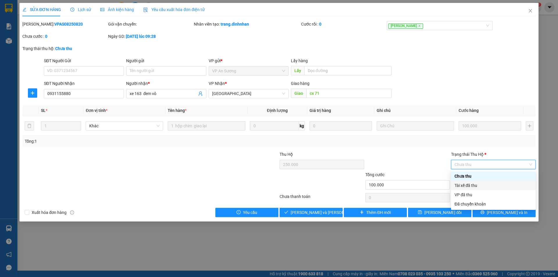
click at [479, 186] on div "Tài xế đã thu" at bounding box center [494, 185] width 78 height 6
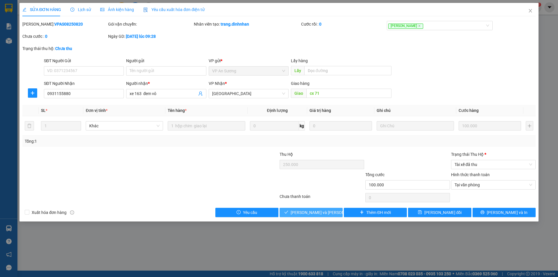
click at [326, 213] on span "[PERSON_NAME] và [PERSON_NAME] hàng" at bounding box center [330, 212] width 78 height 6
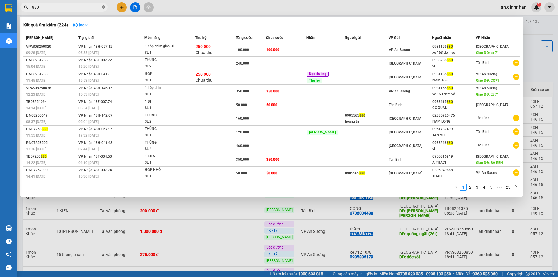
click at [103, 7] on icon "close-circle" at bounding box center [103, 6] width 3 height 3
type input "973"
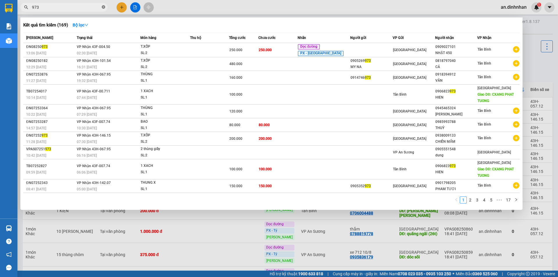
click at [104, 8] on icon "close-circle" at bounding box center [103, 6] width 3 height 3
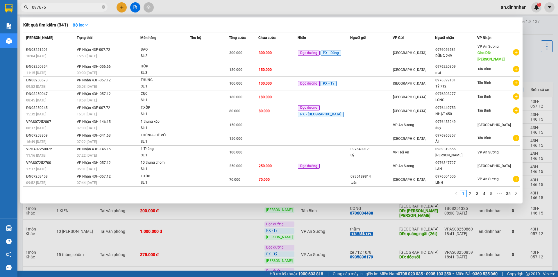
type input "0976764"
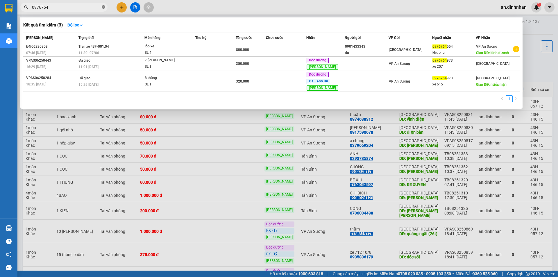
click at [104, 8] on icon "close-circle" at bounding box center [103, 6] width 3 height 3
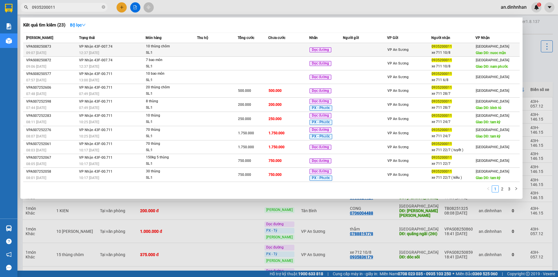
type input "0935200011"
click at [245, 48] on td at bounding box center [253, 50] width 31 height 14
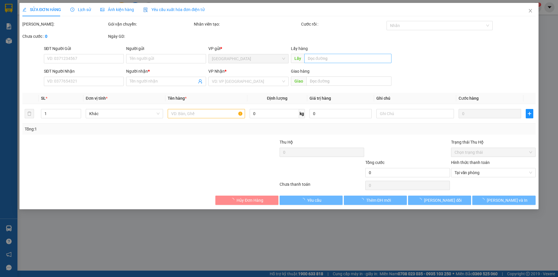
type input "0935200011"
type input "xe 711 10/8"
type input "nuoc mặn"
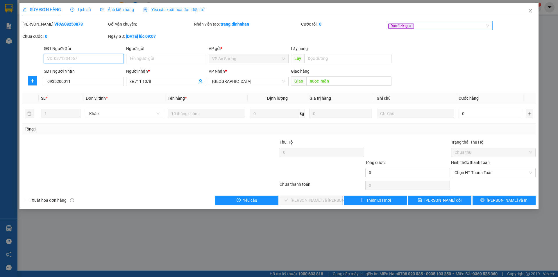
click at [423, 26] on div "Dọc đường" at bounding box center [436, 25] width 97 height 7
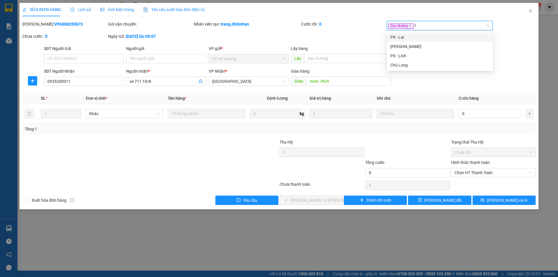
type input "li"
click at [413, 37] on div "[PERSON_NAME]" at bounding box center [439, 37] width 99 height 6
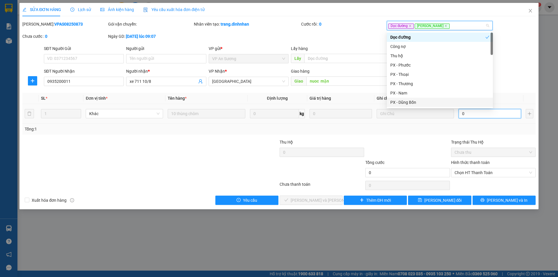
click at [482, 114] on input "0" at bounding box center [490, 113] width 63 height 9
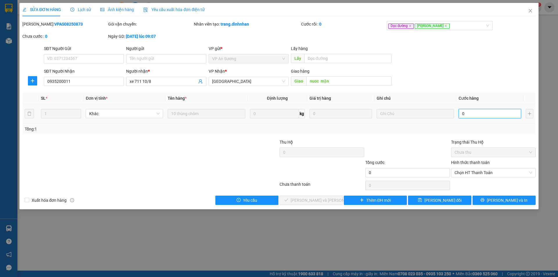
type input "2"
type input "20"
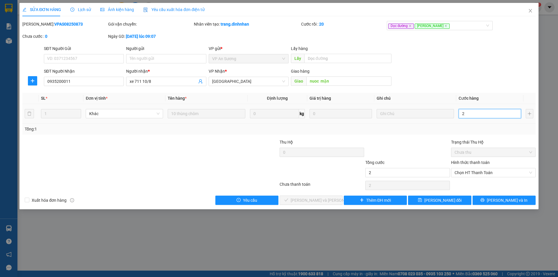
type input "20"
type input "200"
click at [470, 172] on span "Chọn HT Thanh Toán" at bounding box center [494, 172] width 78 height 9
type input "200"
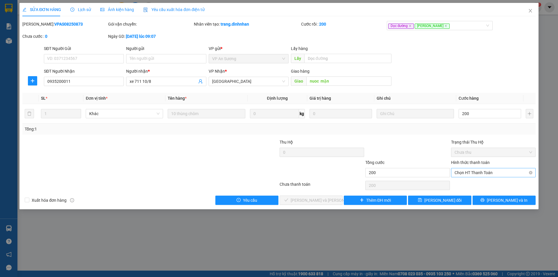
type input "200.000"
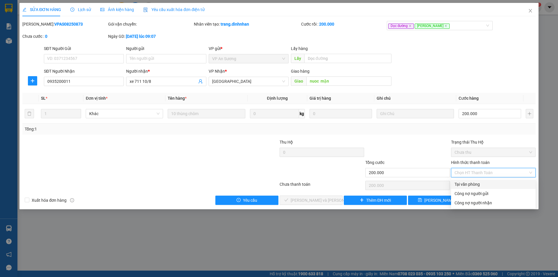
click at [469, 184] on div "Tại văn phòng" at bounding box center [494, 184] width 78 height 6
type input "0"
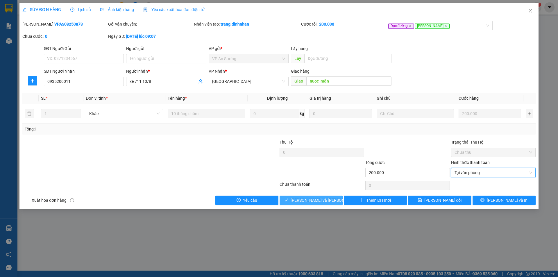
click at [337, 200] on button "[PERSON_NAME] và [PERSON_NAME] hàng" at bounding box center [311, 200] width 63 height 9
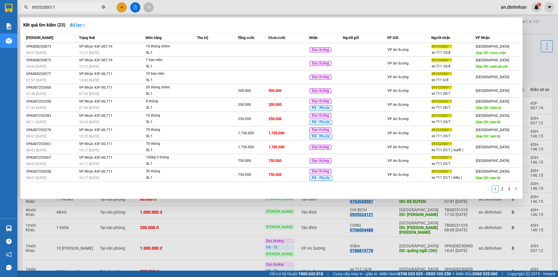
click at [104, 7] on icon "close-circle" at bounding box center [103, 6] width 3 height 3
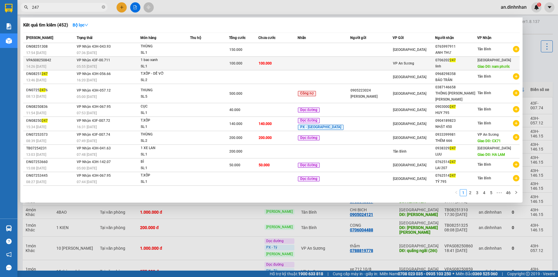
type input "247"
click at [258, 60] on div "100.000" at bounding box center [243, 63] width 29 height 6
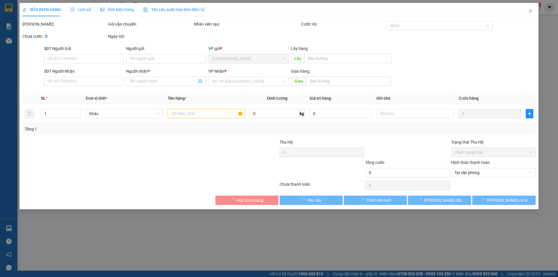
type input "0706202247"
type input "linh"
type input "nam phước"
type input "100.000"
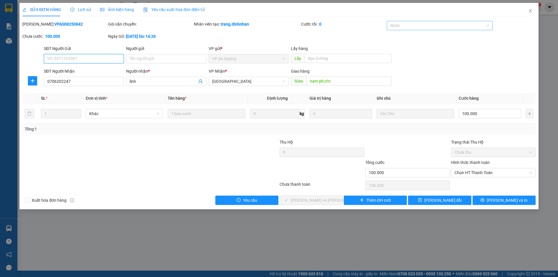
click at [412, 28] on div at bounding box center [436, 25] width 97 height 7
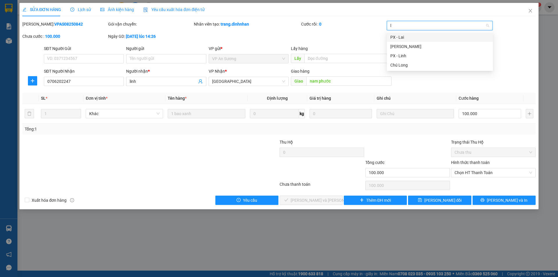
type input "li"
click at [413, 38] on div "[PERSON_NAME]" at bounding box center [439, 37] width 99 height 6
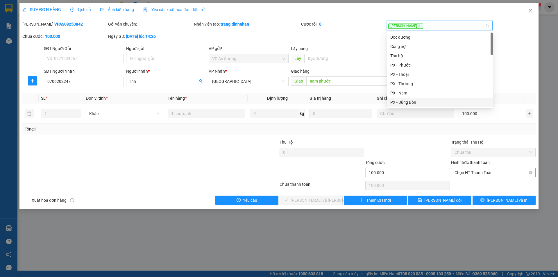
click at [470, 172] on span "Chọn HT Thanh Toán" at bounding box center [494, 172] width 78 height 9
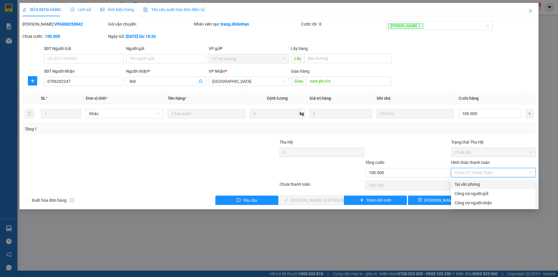
click at [468, 187] on div "Tại văn phòng" at bounding box center [494, 184] width 78 height 6
type input "0"
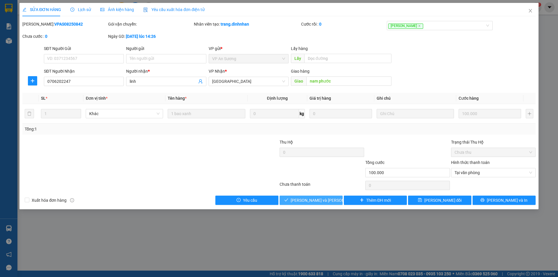
click at [334, 201] on button "[PERSON_NAME] và [PERSON_NAME] hàng" at bounding box center [311, 200] width 63 height 9
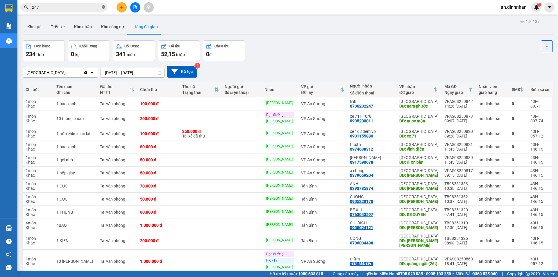
click at [103, 6] on icon "close-circle" at bounding box center [103, 6] width 3 height 3
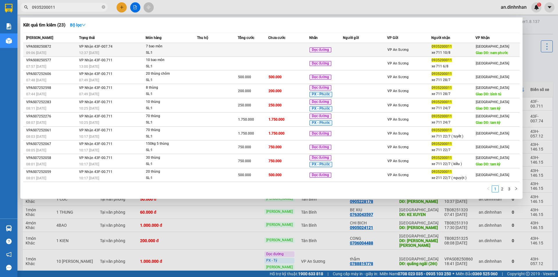
type input "0935200011"
click at [281, 50] on td at bounding box center [288, 50] width 41 height 14
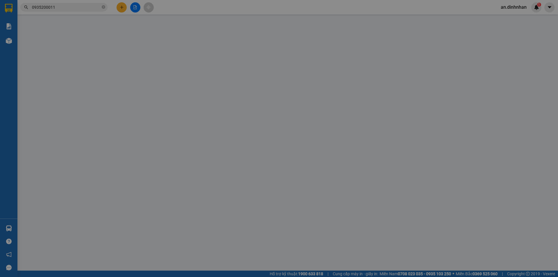
type input "0935200011"
type input "xe 711 10/8"
type input "nam phước"
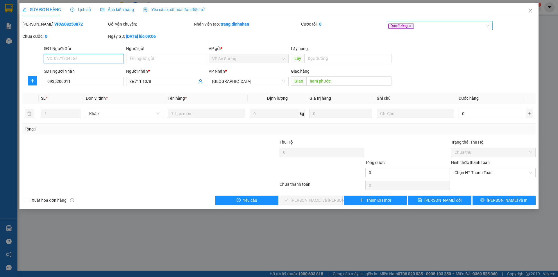
click at [453, 24] on div "Dọc đường" at bounding box center [436, 25] width 97 height 7
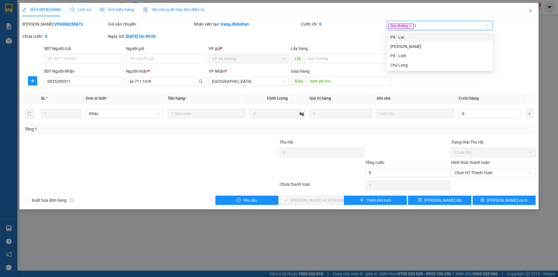
type input "li"
click at [463, 36] on div "[PERSON_NAME]" at bounding box center [439, 37] width 99 height 6
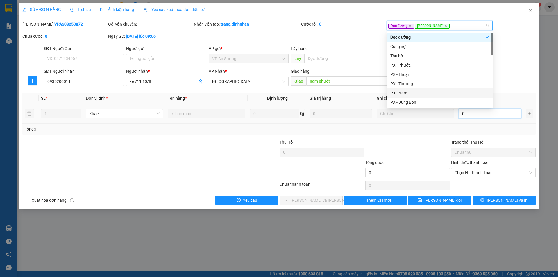
click at [495, 114] on input "0" at bounding box center [490, 113] width 63 height 9
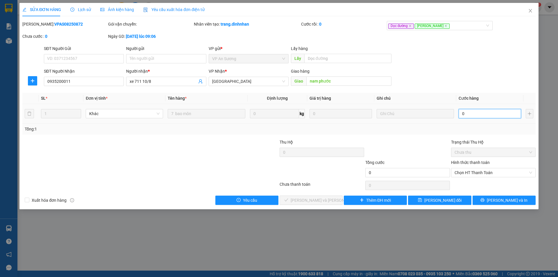
type input "1"
type input "10"
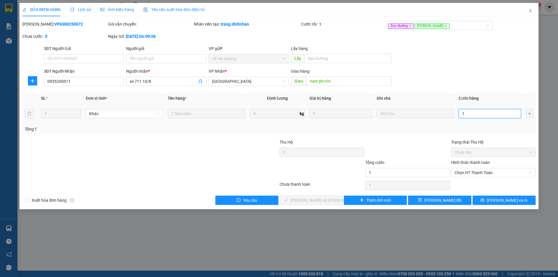
type input "10"
type input "106"
type input "1.060"
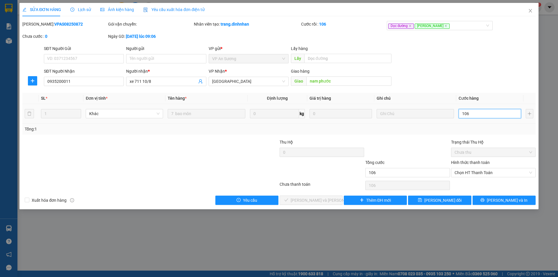
type input "1.060"
click at [491, 173] on span "Chọn HT Thanh Toán" at bounding box center [494, 172] width 78 height 9
type input "1.060"
type input "1.060.000"
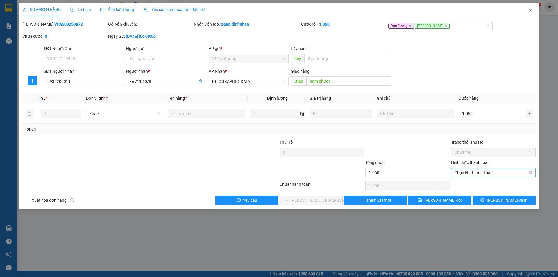
type input "1.060.000"
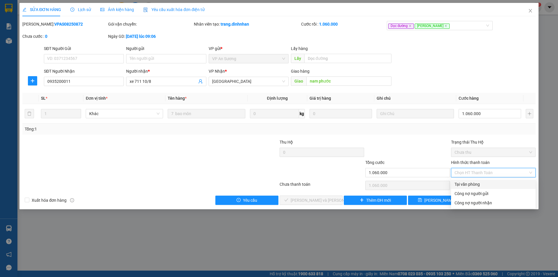
click at [486, 182] on div "Tại văn phòng" at bounding box center [494, 184] width 78 height 6
type input "0"
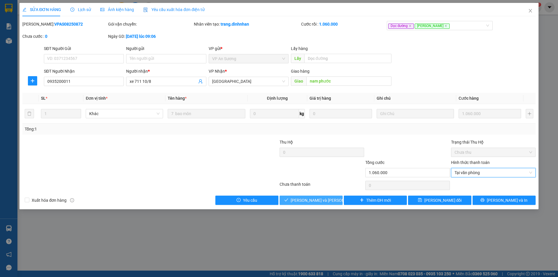
click at [337, 200] on button "[PERSON_NAME] và Giao hàng" at bounding box center [311, 200] width 63 height 9
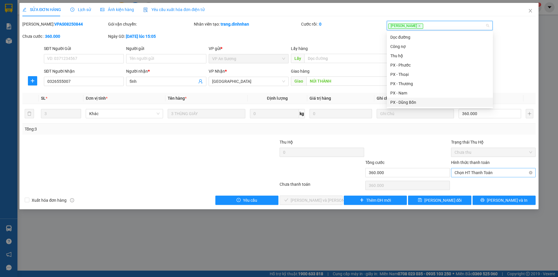
click at [482, 174] on span "Chọn HT Thanh Toán" at bounding box center [494, 172] width 78 height 9
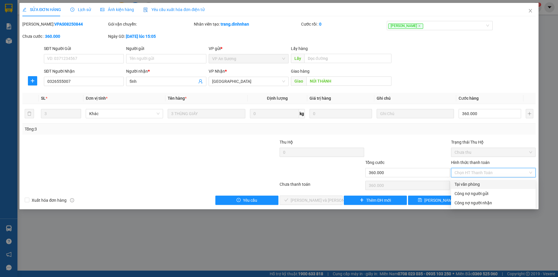
click at [475, 184] on div "Tại văn phòng" at bounding box center [494, 184] width 78 height 6
type input "0"
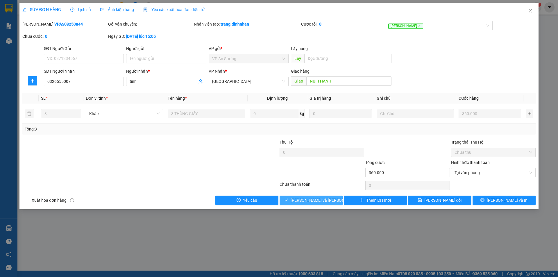
click at [339, 200] on button "[PERSON_NAME] và [PERSON_NAME] hàng" at bounding box center [311, 200] width 63 height 9
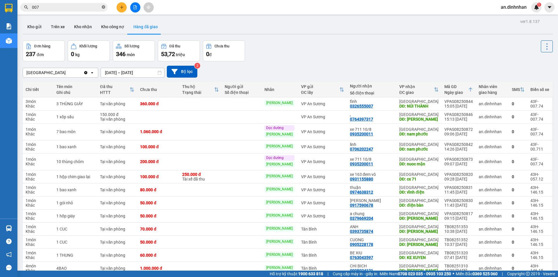
click at [103, 7] on icon "close-circle" at bounding box center [103, 6] width 3 height 3
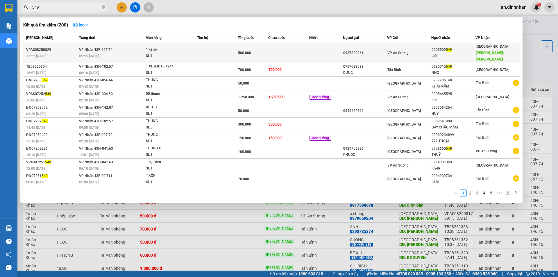
type input "549"
click at [244, 51] on span "500.000" at bounding box center [244, 53] width 13 height 4
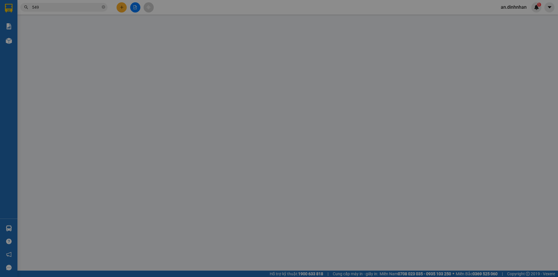
type input "0937328961"
type input "0905509549"
type input "tuấn"
type input "vĩnh đức"
type input "500.000"
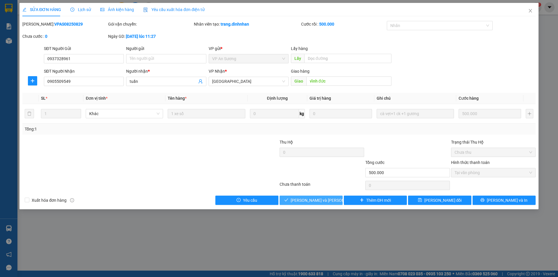
click at [329, 202] on span "[PERSON_NAME] và [PERSON_NAME] hàng" at bounding box center [330, 200] width 78 height 6
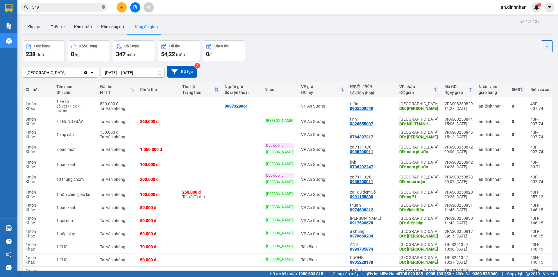
click at [103, 6] on icon "close-circle" at bounding box center [103, 6] width 3 height 3
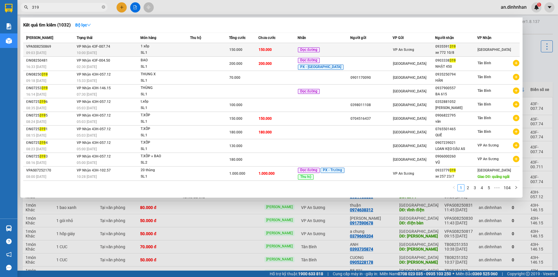
type input "319"
click at [204, 49] on td at bounding box center [209, 50] width 39 height 14
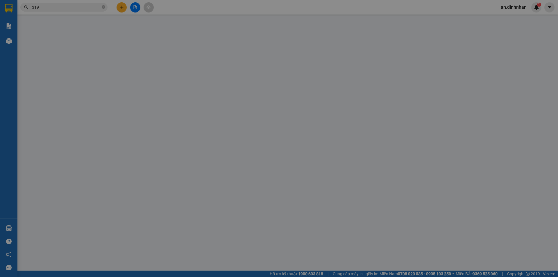
type input "0935591319"
type input "xe 772 10/8"
type input "150.000"
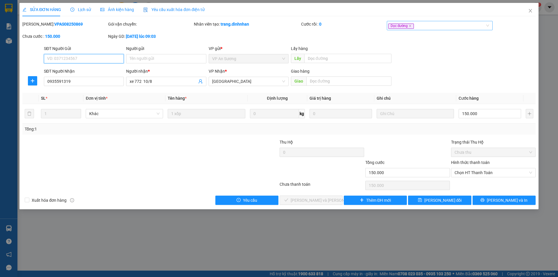
click at [449, 28] on div "Dọc đường" at bounding box center [436, 25] width 97 height 7
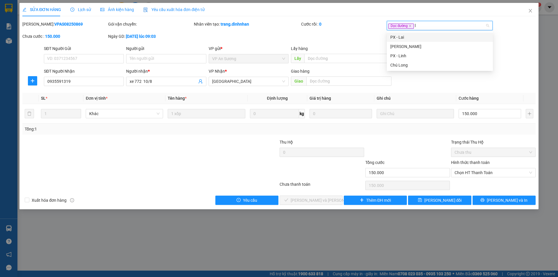
type input "li"
click at [442, 35] on div "[PERSON_NAME]" at bounding box center [439, 37] width 99 height 6
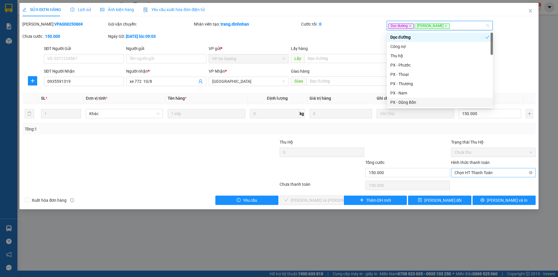
click at [469, 169] on span "Chọn HT Thanh Toán" at bounding box center [494, 172] width 78 height 9
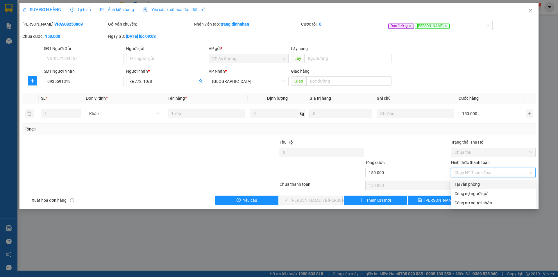
click at [470, 183] on div "Tại văn phòng" at bounding box center [494, 184] width 78 height 6
type input "0"
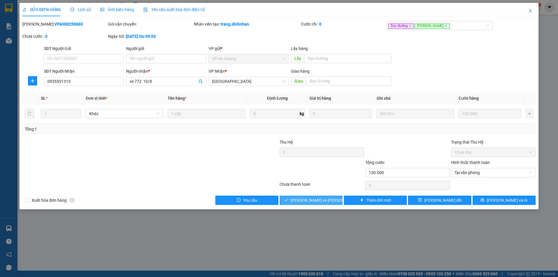
click at [341, 203] on button "[PERSON_NAME] và [PERSON_NAME] hàng" at bounding box center [311, 200] width 63 height 9
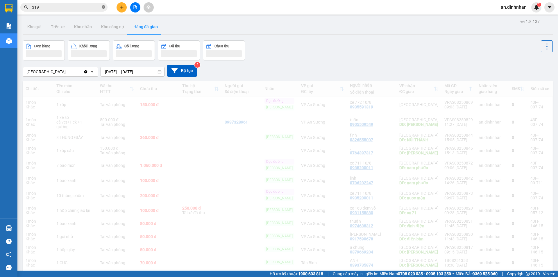
click at [104, 7] on icon "close-circle" at bounding box center [103, 6] width 3 height 3
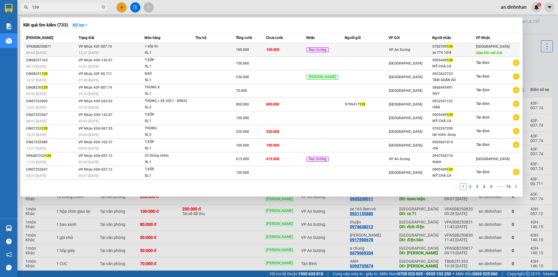
type input "139"
click at [244, 49] on span "100.000" at bounding box center [242, 50] width 13 height 4
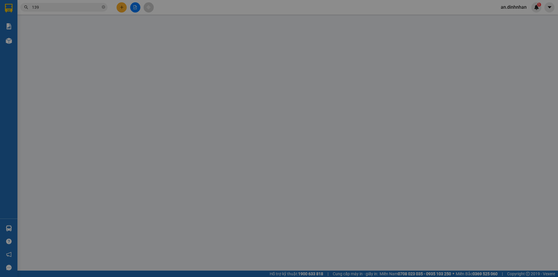
type input "0782709139"
type input "xe 774 10/8"
type input "mổ đức"
type input "100.000"
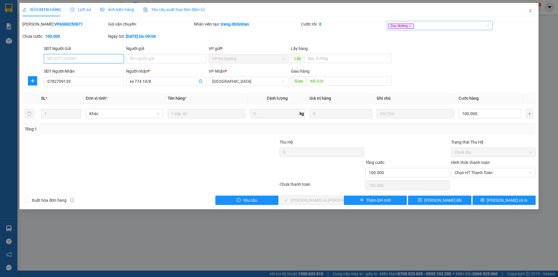
click at [446, 29] on div "Dọc đường" at bounding box center [440, 25] width 106 height 9
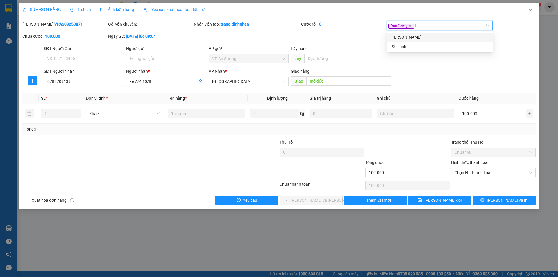
type input "lin"
click at [442, 36] on div "[PERSON_NAME]" at bounding box center [439, 37] width 99 height 6
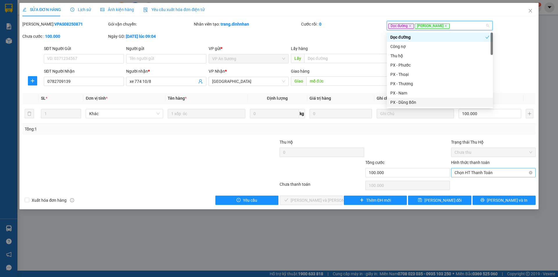
click at [466, 172] on span "Chọn HT Thanh Toán" at bounding box center [494, 172] width 78 height 9
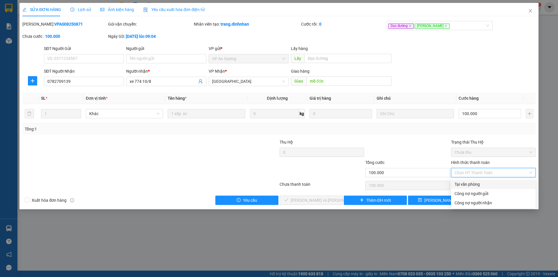
click at [463, 184] on div "Tại văn phòng" at bounding box center [494, 184] width 78 height 6
type input "0"
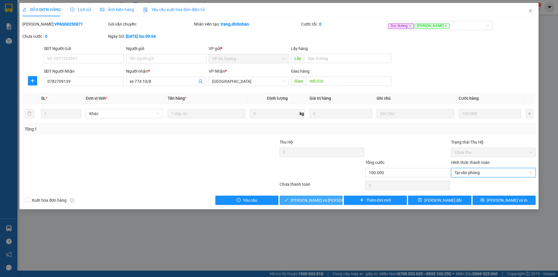
click at [328, 200] on span "[PERSON_NAME] và [PERSON_NAME] hàng" at bounding box center [330, 200] width 78 height 6
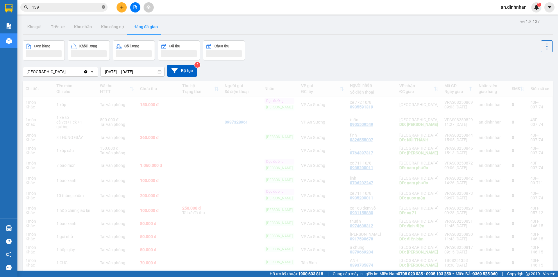
click at [103, 7] on icon "close-circle" at bounding box center [103, 6] width 3 height 3
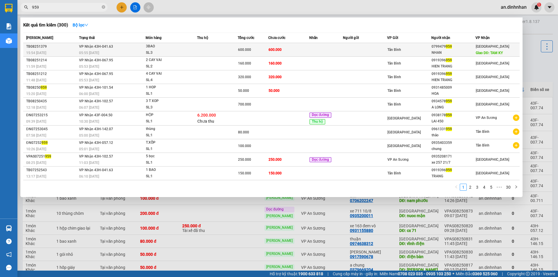
type input "959"
click at [244, 51] on span "600.000" at bounding box center [244, 50] width 13 height 4
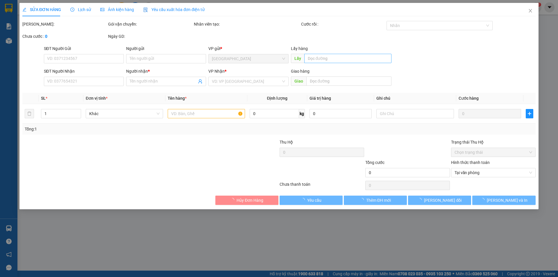
type input "0799479959"
type input "NHAN"
type input "TAM KY"
type input "600.000"
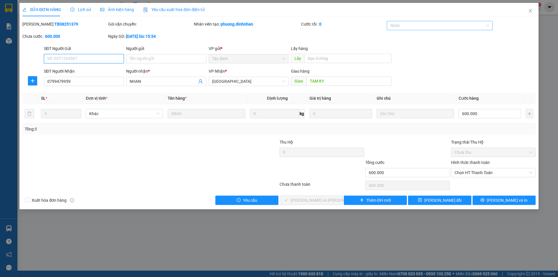
click at [427, 27] on div at bounding box center [436, 25] width 97 height 7
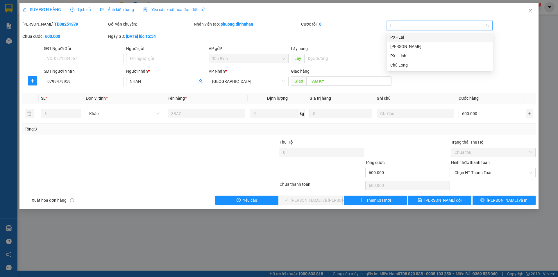
type input "li"
click at [420, 36] on div "[PERSON_NAME]" at bounding box center [439, 37] width 99 height 6
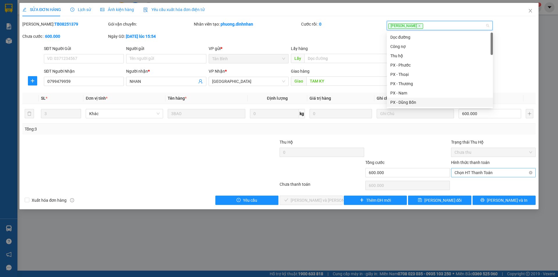
click at [469, 175] on span "Chọn HT Thanh Toán" at bounding box center [494, 172] width 78 height 9
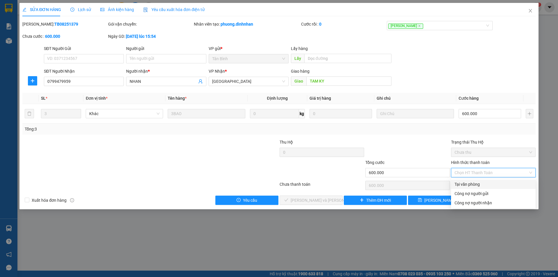
click at [467, 182] on div "Tại văn phòng" at bounding box center [494, 184] width 78 height 6
type input "0"
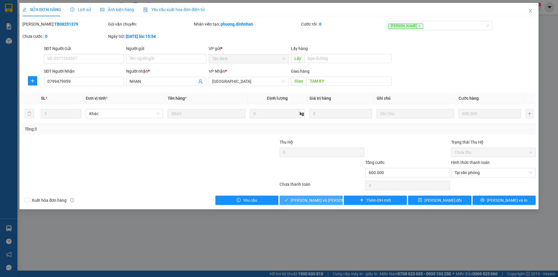
click at [338, 197] on button "[PERSON_NAME] và [PERSON_NAME] hàng" at bounding box center [311, 200] width 63 height 9
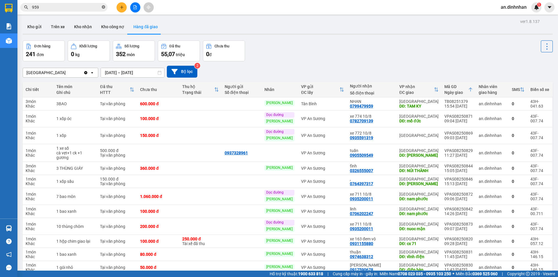
click at [103, 8] on icon "close-circle" at bounding box center [103, 6] width 3 height 3
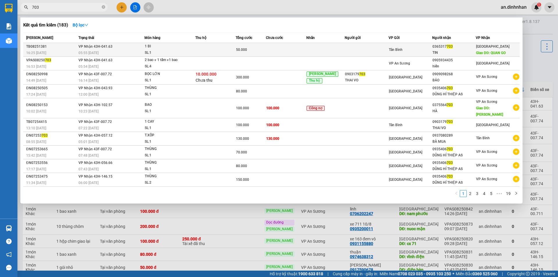
type input "703"
click at [229, 47] on td at bounding box center [215, 50] width 40 height 14
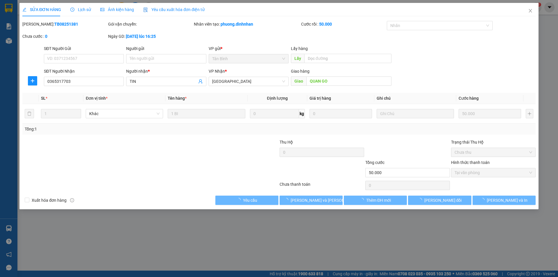
type input "0365317703"
type input "TIN"
type input "QUAN GO"
type input "50.000"
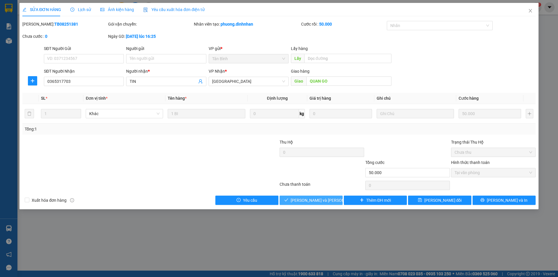
click at [328, 199] on span "[PERSON_NAME] và [PERSON_NAME] hàng" at bounding box center [330, 200] width 78 height 6
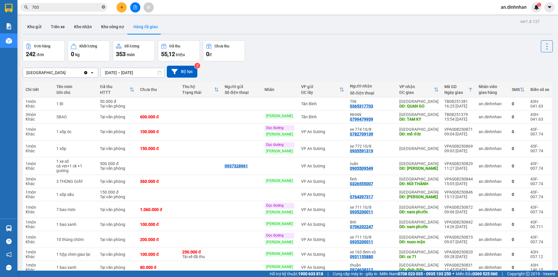
click at [104, 7] on icon "close-circle" at bounding box center [103, 6] width 3 height 3
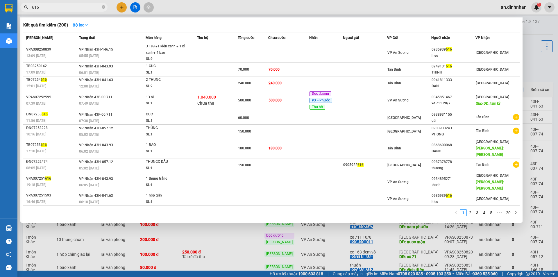
type input "616"
click at [105, 8] on span "616" at bounding box center [63, 7] width 87 height 9
click at [104, 7] on icon "close-circle" at bounding box center [103, 6] width 3 height 3
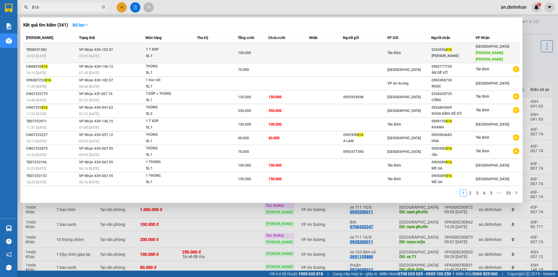
type input "816"
click at [200, 53] on td at bounding box center [217, 53] width 41 height 20
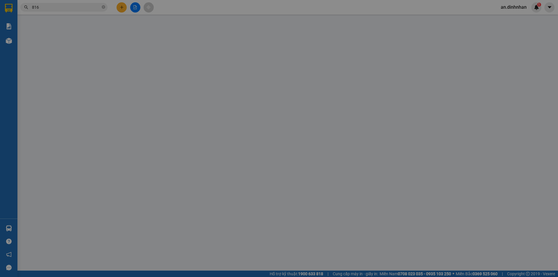
type input "0354956816"
type input "CHI HUONG"
type input "[PERSON_NAME]"
type input "100.000"
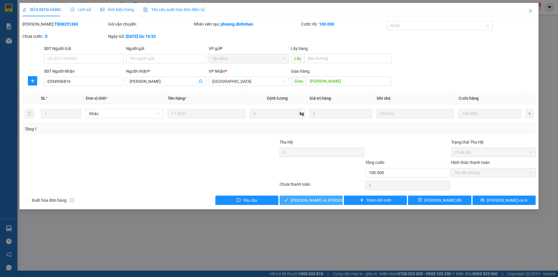
click at [314, 200] on span "[PERSON_NAME] và [PERSON_NAME] hàng" at bounding box center [330, 200] width 78 height 6
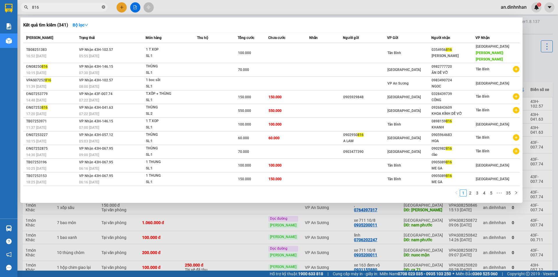
click at [105, 7] on icon "close-circle" at bounding box center [103, 6] width 3 height 3
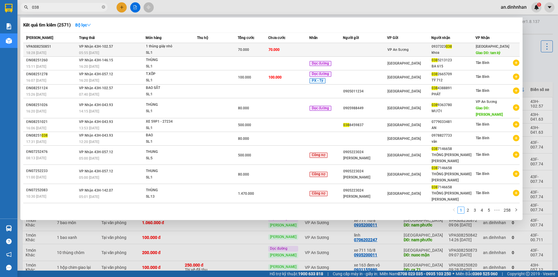
type input "038"
click at [228, 51] on td at bounding box center [217, 50] width 41 height 14
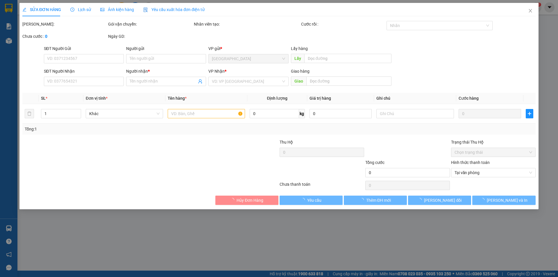
type input "0937323038"
type input "khoa"
type input "tam kỳ"
type input "70.000"
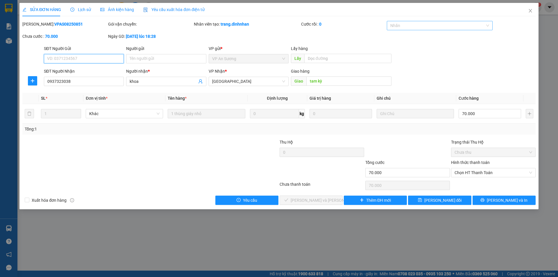
click at [432, 26] on div at bounding box center [436, 25] width 97 height 7
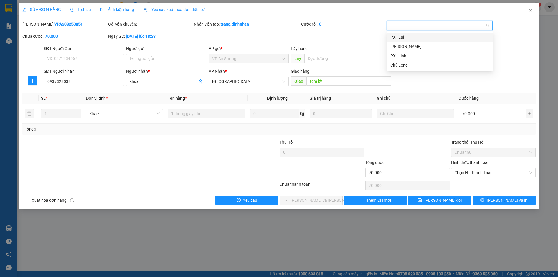
type input "li"
click at [420, 39] on div "[PERSON_NAME]" at bounding box center [439, 37] width 99 height 6
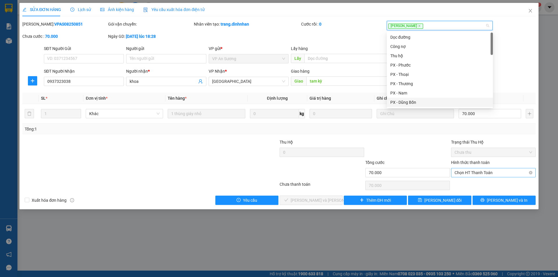
click at [462, 174] on span "Chọn HT Thanh Toán" at bounding box center [494, 172] width 78 height 9
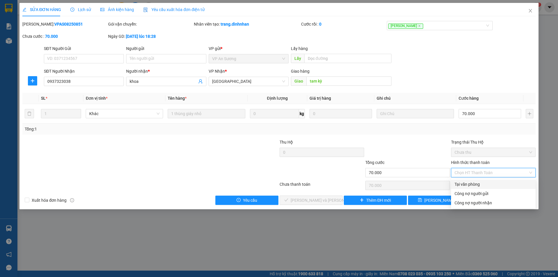
click at [462, 189] on div "Tại văn phòng" at bounding box center [493, 184] width 85 height 9
type input "0"
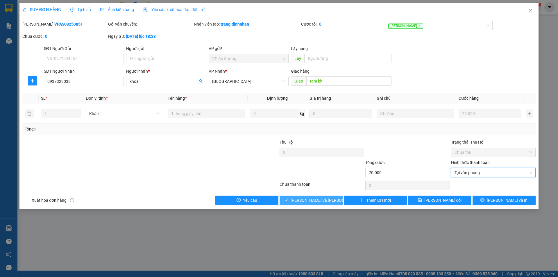
click at [336, 200] on button "[PERSON_NAME] và [PERSON_NAME] hàng" at bounding box center [311, 200] width 63 height 9
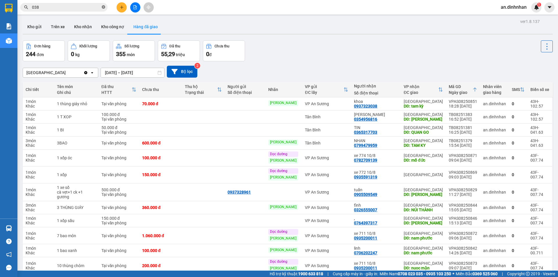
click at [104, 8] on icon "close-circle" at bounding box center [103, 6] width 3 height 3
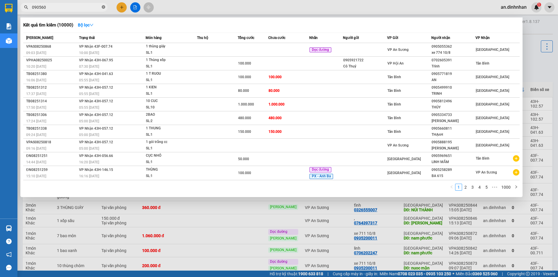
type input "0905600"
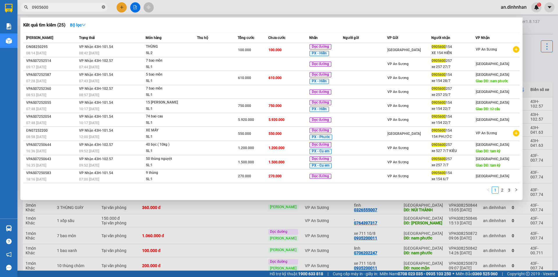
click at [104, 7] on icon "close-circle" at bounding box center [103, 6] width 3 height 3
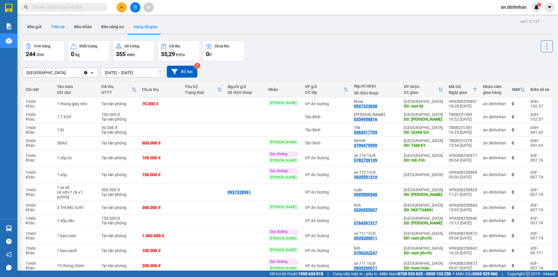
click at [60, 28] on button "Trên xe" at bounding box center [57, 27] width 23 height 14
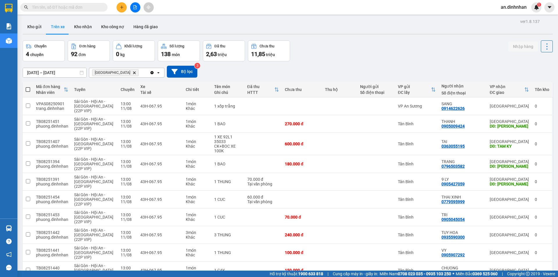
click at [101, 5] on span at bounding box center [63, 7] width 87 height 9
click at [97, 8] on input "text" at bounding box center [66, 7] width 69 height 6
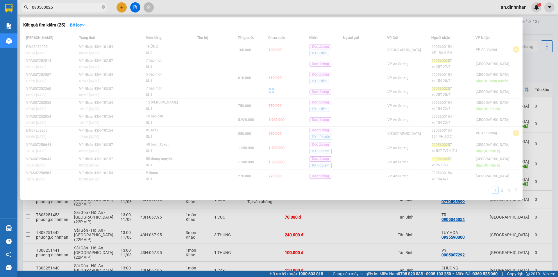
type input "0905600257"
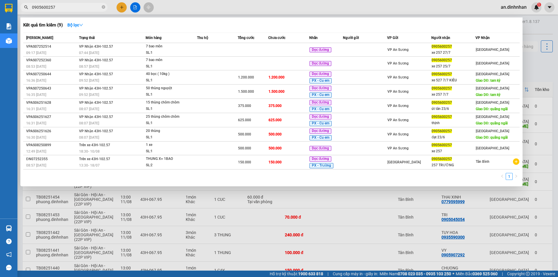
click at [102, 5] on span at bounding box center [103, 8] width 3 height 6
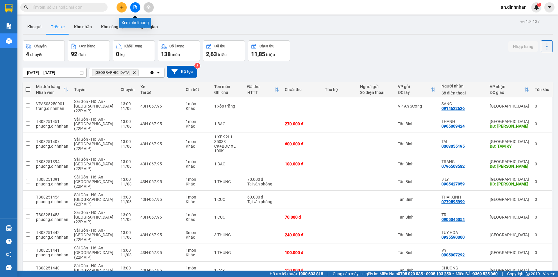
click at [137, 9] on button at bounding box center [135, 7] width 10 height 10
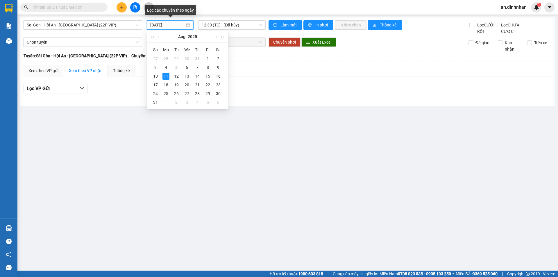
click at [180, 26] on input "11/08/2025" at bounding box center [167, 25] width 35 height 6
click at [157, 74] on div "10" at bounding box center [155, 76] width 7 height 7
type input "10/08/2025"
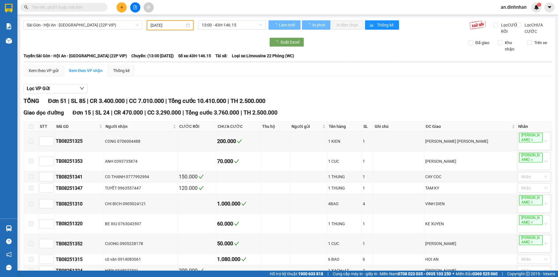
click at [223, 25] on span "13:00 - 43H-146.15" at bounding box center [232, 25] width 60 height 9
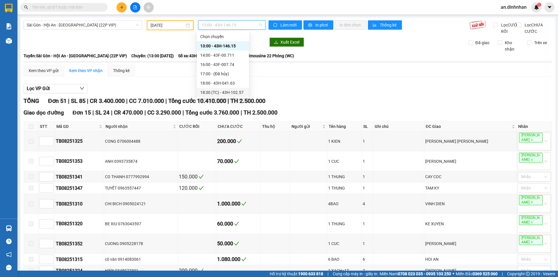
click at [241, 94] on div "18:30 (TC) - 43H-102.57" at bounding box center [222, 92] width 45 height 6
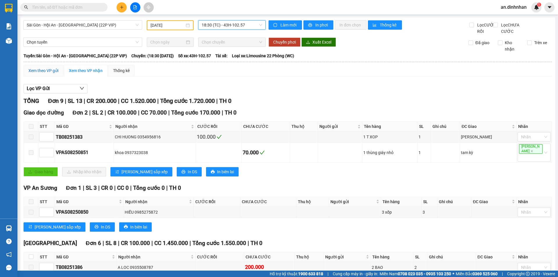
click at [57, 74] on div "Xem theo VP gửi" at bounding box center [43, 70] width 30 height 6
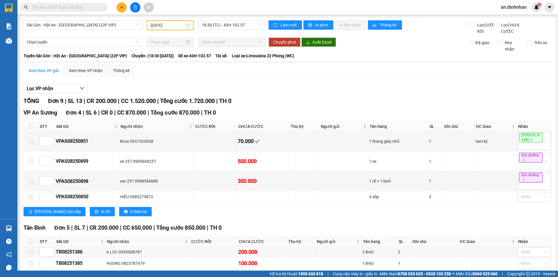
scroll to position [58, 0]
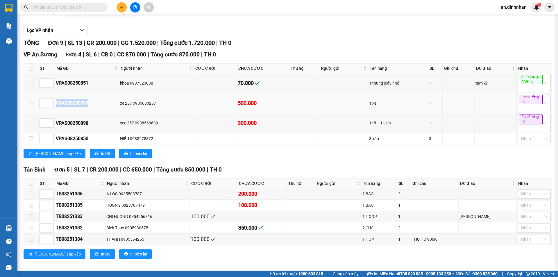
drag, startPoint x: 55, startPoint y: 100, endPoint x: 90, endPoint y: 103, distance: 35.0
click at [90, 103] on td "VPAS08250899" at bounding box center [87, 103] width 64 height 20
copy div "VPAS08250899"
paste input "VPAS08250899"
type input "VPAS08250899"
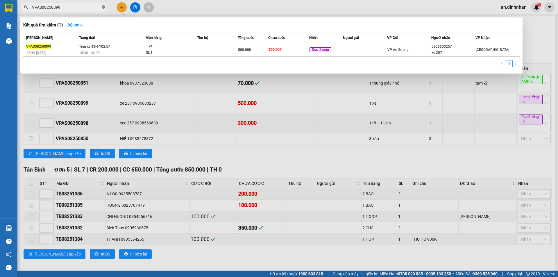
click at [104, 7] on icon "close-circle" at bounding box center [103, 6] width 3 height 3
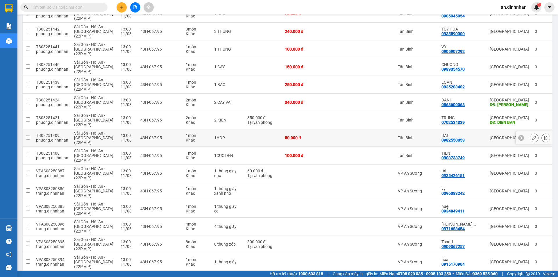
scroll to position [233, 0]
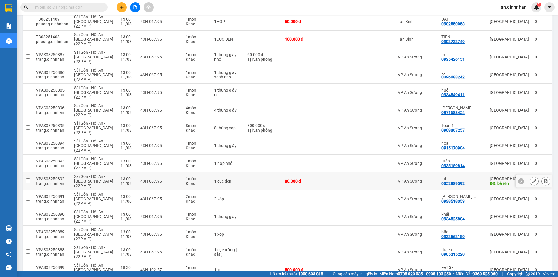
scroll to position [349, 0]
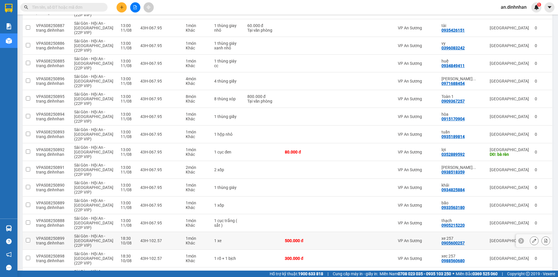
click at [269, 237] on td at bounding box center [263, 241] width 38 height 18
checkbox input "true"
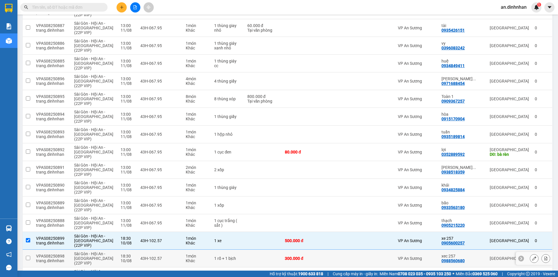
click at [272, 254] on td at bounding box center [263, 259] width 38 height 18
checkbox input "true"
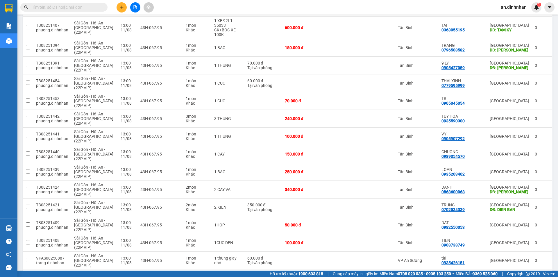
scroll to position [29, 0]
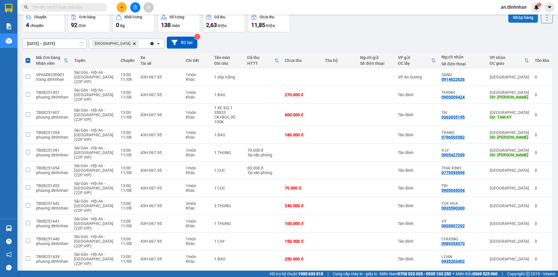
click at [513, 16] on button "Nhập hàng" at bounding box center [523, 17] width 30 height 10
checkbox input "false"
click at [97, 8] on input "text" at bounding box center [66, 7] width 69 height 6
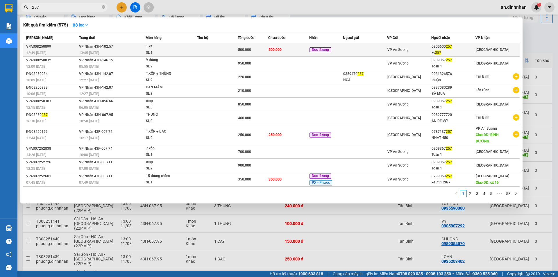
type input "257"
click at [218, 51] on td at bounding box center [217, 50] width 41 height 14
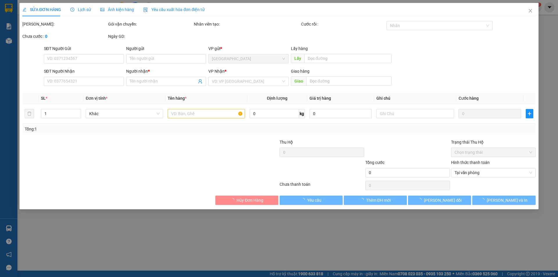
type input "0905600257"
type input "xe 257"
type input "500.000"
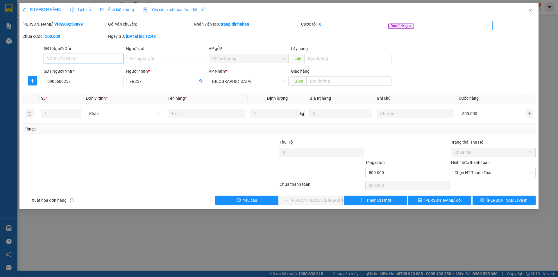
click at [443, 28] on div "Dọc đường" at bounding box center [436, 25] width 97 height 7
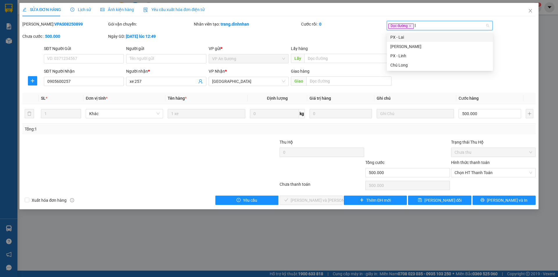
type input "li"
click at [437, 39] on div "[PERSON_NAME]" at bounding box center [439, 37] width 99 height 6
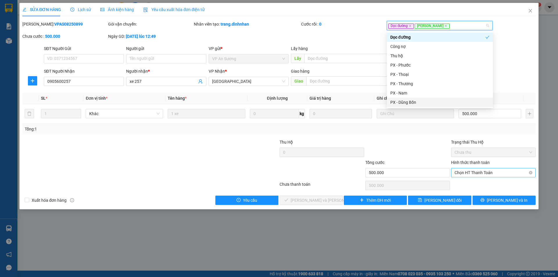
click at [471, 170] on span "Chọn HT Thanh Toán" at bounding box center [494, 172] width 78 height 9
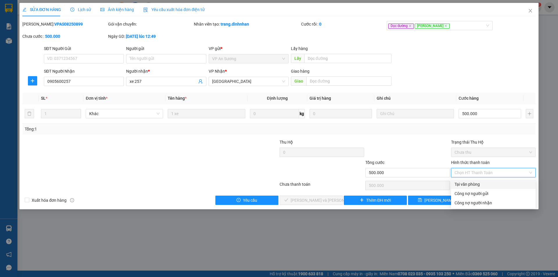
click at [468, 183] on div "Tại văn phòng" at bounding box center [494, 184] width 78 height 6
type input "0"
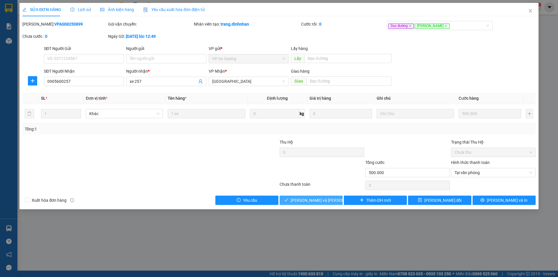
click at [328, 198] on span "[PERSON_NAME] và [PERSON_NAME] hàng" at bounding box center [330, 200] width 78 height 6
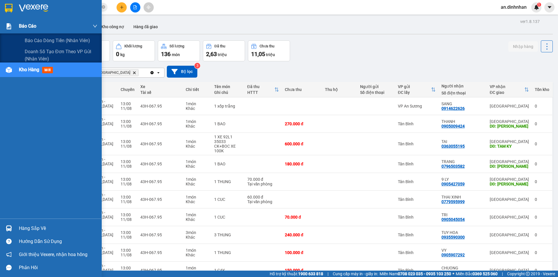
click at [13, 28] on div at bounding box center [9, 26] width 10 height 10
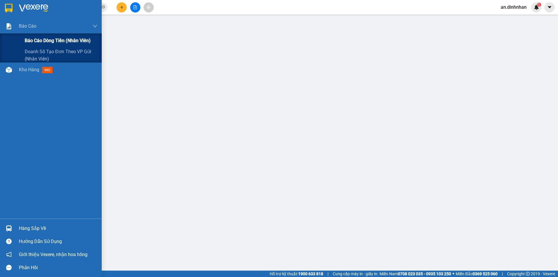
click at [40, 41] on span "Báo cáo dòng tiền (nhân viên)" at bounding box center [58, 40] width 66 height 7
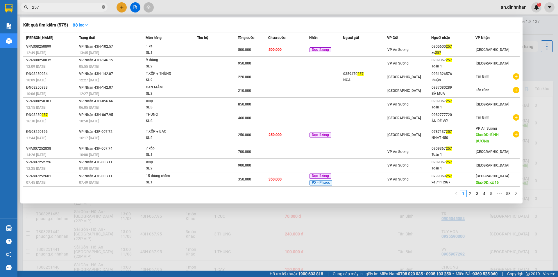
click at [104, 8] on icon "close-circle" at bounding box center [103, 6] width 3 height 3
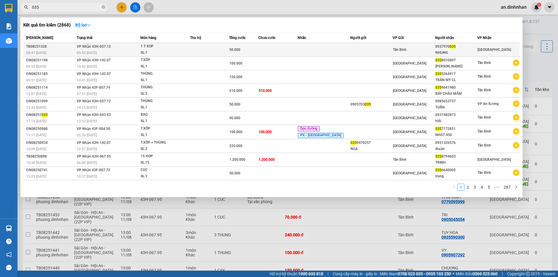
type input "035"
click at [252, 46] on td "50.000" at bounding box center [243, 50] width 29 height 14
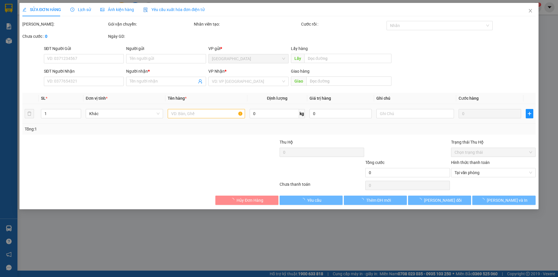
type input "0937970035"
type input "NHUNG"
type input "50.000"
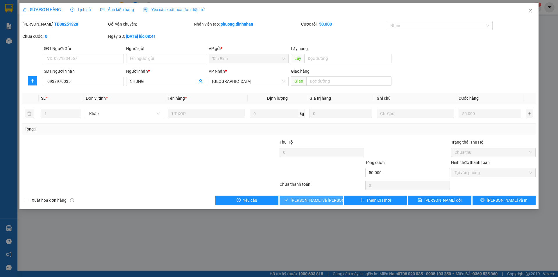
click at [313, 204] on button "[PERSON_NAME] và [PERSON_NAME] hàng" at bounding box center [311, 200] width 63 height 9
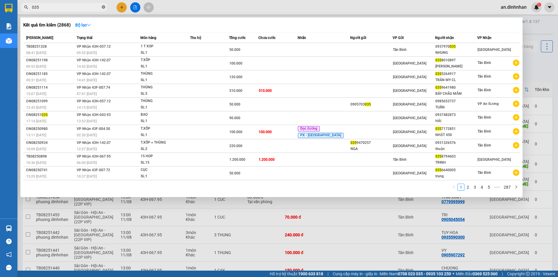
click at [103, 8] on icon "close-circle" at bounding box center [103, 6] width 3 height 3
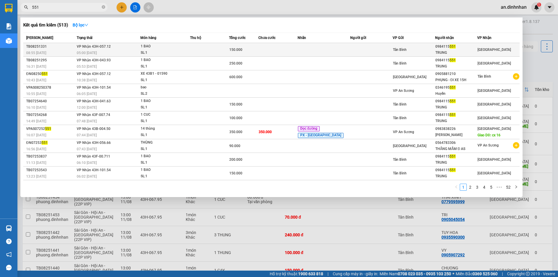
type input "551"
click at [206, 45] on td at bounding box center [209, 50] width 39 height 14
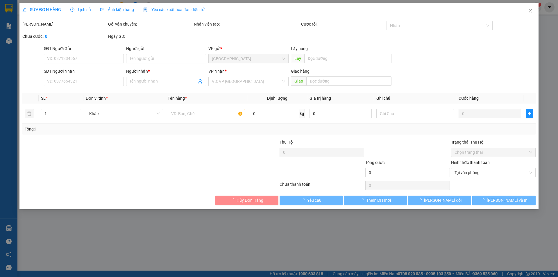
type input "0984115551"
type input "TRUNG"
type input "150.000"
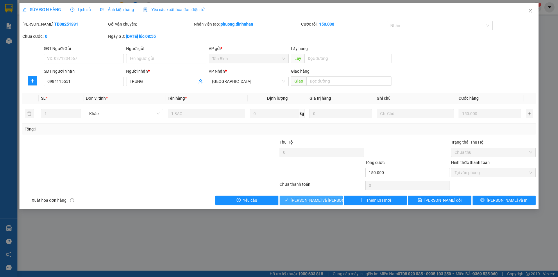
click at [338, 199] on button "[PERSON_NAME] và [PERSON_NAME] hàng" at bounding box center [311, 200] width 63 height 9
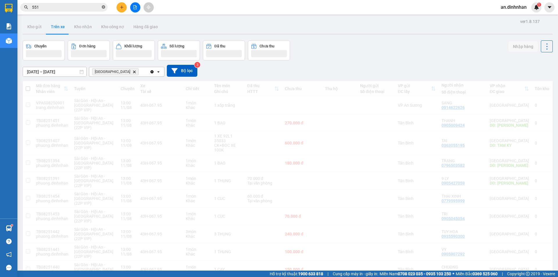
click at [103, 9] on icon "close-circle" at bounding box center [103, 6] width 3 height 3
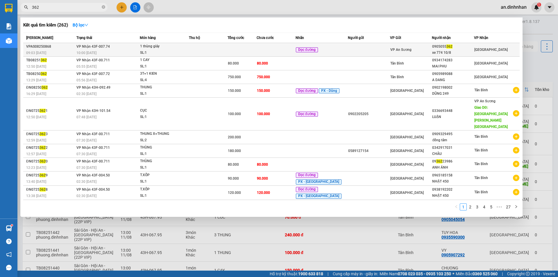
type input "362"
click at [223, 49] on td at bounding box center [208, 50] width 39 height 14
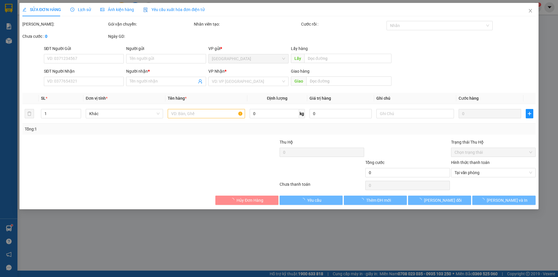
type input "0905055362"
type input "xe 774 10/8"
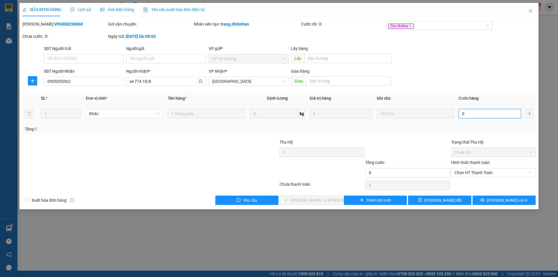
click at [488, 115] on input "0" at bounding box center [490, 113] width 63 height 9
type input "1"
type input "15"
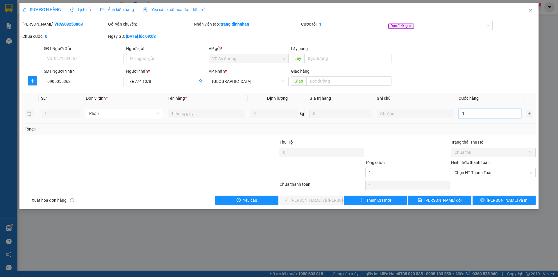
type input "15"
type input "150"
click at [505, 174] on span "Chọn HT Thanh Toán" at bounding box center [494, 172] width 78 height 9
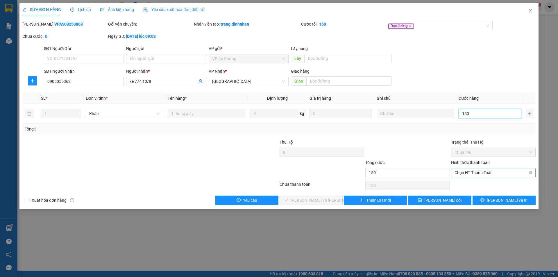
type input "150"
type input "150.000"
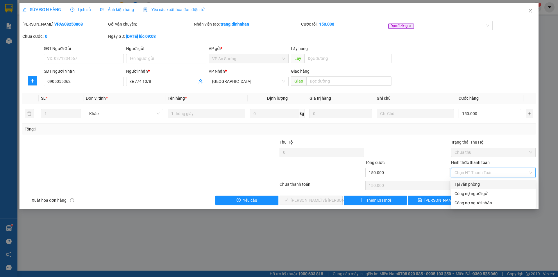
click at [494, 185] on div "Tại văn phòng" at bounding box center [494, 184] width 78 height 6
type input "0"
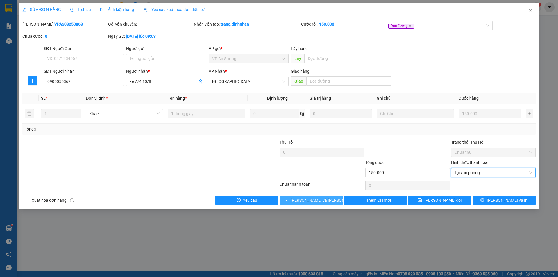
click at [335, 203] on button "[PERSON_NAME] và [PERSON_NAME] hàng" at bounding box center [311, 200] width 63 height 9
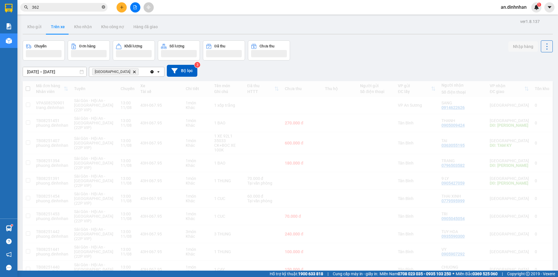
click at [104, 7] on icon "close-circle" at bounding box center [103, 6] width 3 height 3
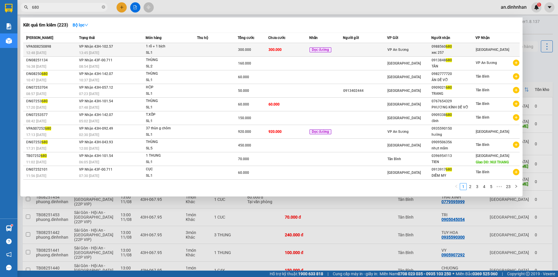
type input "680"
click at [224, 46] on td at bounding box center [217, 50] width 41 height 14
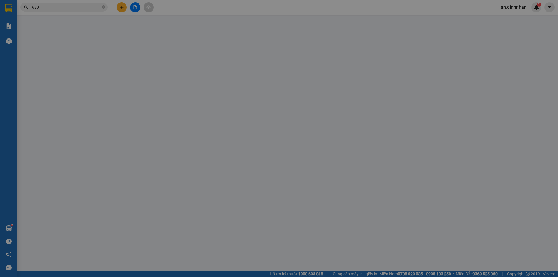
type input "0988560680"
type input "xec 257"
type input "300.000"
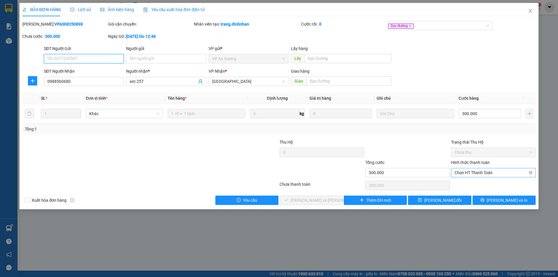
click at [476, 172] on span "Chọn HT Thanh Toán" at bounding box center [494, 172] width 78 height 9
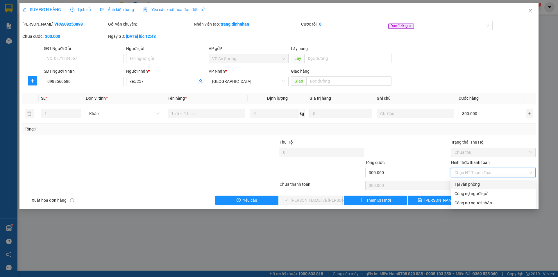
click at [474, 187] on div "Tại văn phòng" at bounding box center [494, 184] width 78 height 6
type input "0"
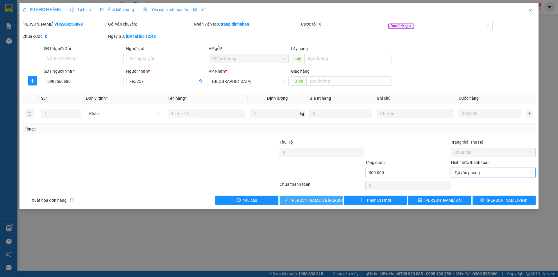
click at [339, 199] on button "[PERSON_NAME] và [PERSON_NAME] hàng" at bounding box center [311, 200] width 63 height 9
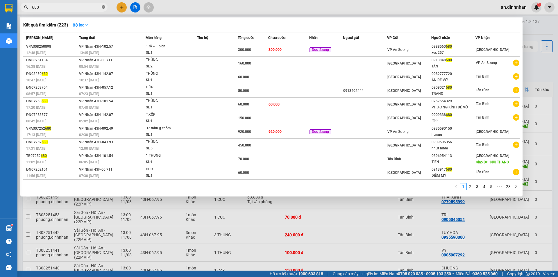
click at [103, 7] on icon "close-circle" at bounding box center [103, 6] width 3 height 3
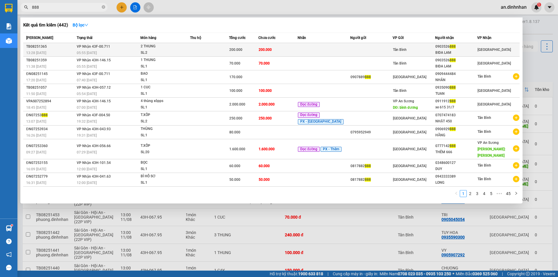
type input "888"
click at [297, 48] on td "200.000" at bounding box center [277, 50] width 39 height 14
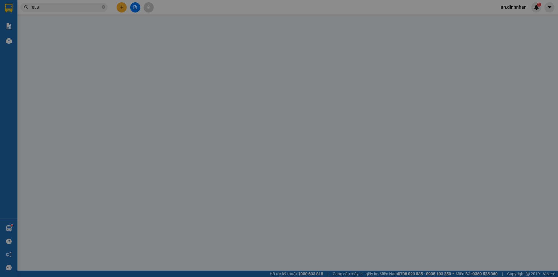
type input "0903526888"
type input "BIDA LAM"
type input "200.000"
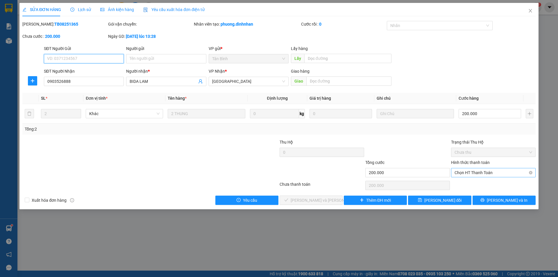
click at [463, 176] on span "Chọn HT Thanh Toán" at bounding box center [494, 172] width 78 height 9
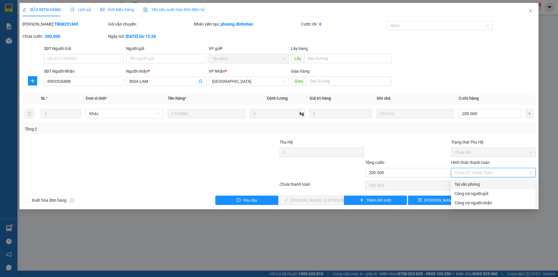
click at [463, 182] on div "Tại văn phòng" at bounding box center [494, 184] width 78 height 6
type input "0"
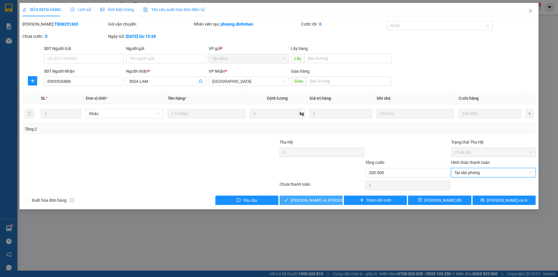
click at [335, 198] on button "[PERSON_NAME] và [PERSON_NAME] hàng" at bounding box center [311, 200] width 63 height 9
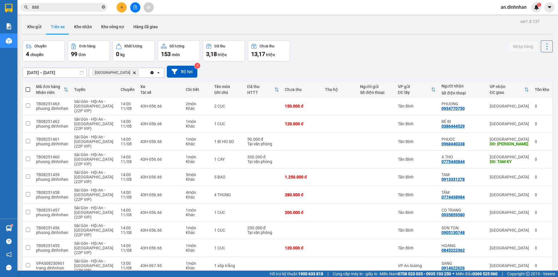
click at [103, 6] on icon "close-circle" at bounding box center [103, 6] width 3 height 3
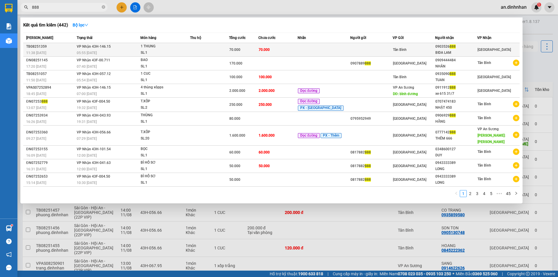
type input "888"
click at [313, 43] on td at bounding box center [324, 50] width 53 height 14
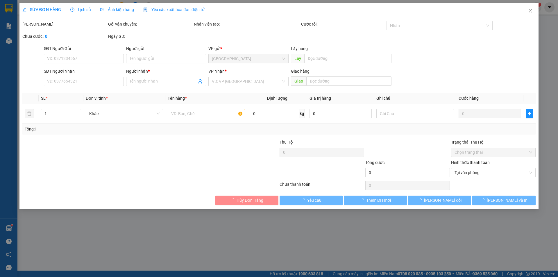
type input "0903526888"
type input "BIDA LAM"
type input "70.000"
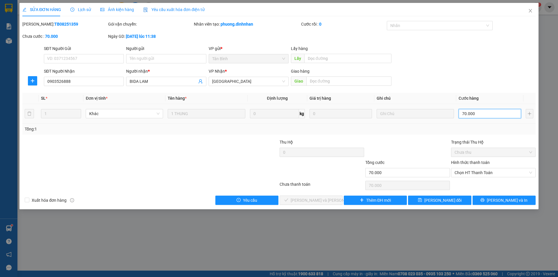
click at [483, 118] on input "70.000" at bounding box center [490, 113] width 63 height 9
type input "5"
type input "50"
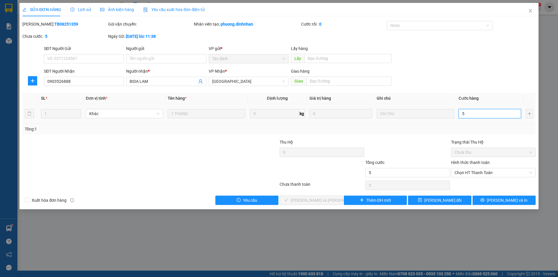
type input "50"
click at [463, 171] on span "Chọn HT Thanh Toán" at bounding box center [494, 172] width 78 height 9
type input "50"
type input "50.000"
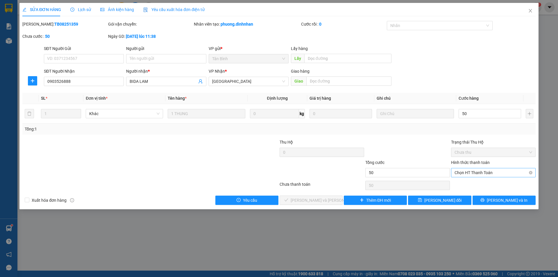
type input "50.000"
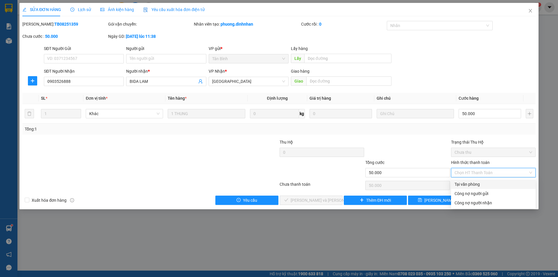
click at [459, 181] on div "Tại văn phòng" at bounding box center [494, 184] width 78 height 6
type input "0"
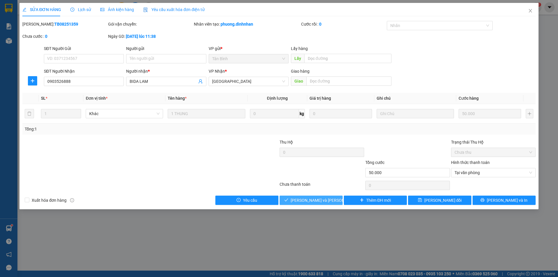
click at [337, 199] on button "[PERSON_NAME] và [PERSON_NAME] hàng" at bounding box center [311, 200] width 63 height 9
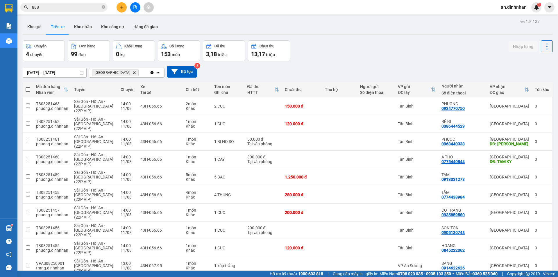
click at [105, 8] on span "888" at bounding box center [63, 7] width 87 height 9
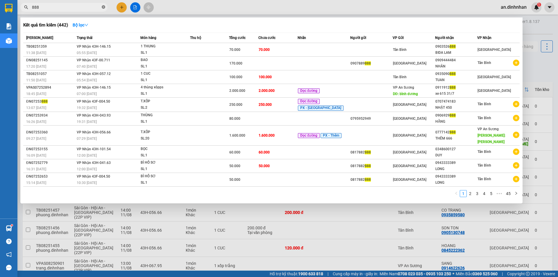
click at [103, 8] on icon "close-circle" at bounding box center [103, 6] width 3 height 3
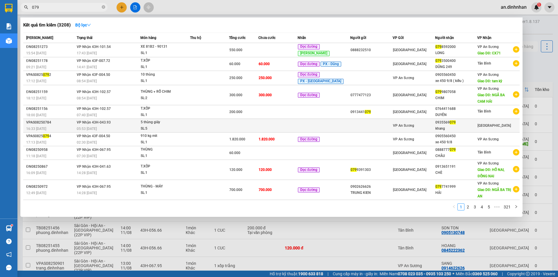
type input "079"
click at [229, 129] on td at bounding box center [209, 126] width 39 height 14
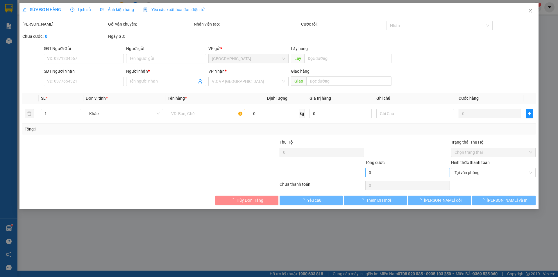
type input "0935569079"
type input "khang"
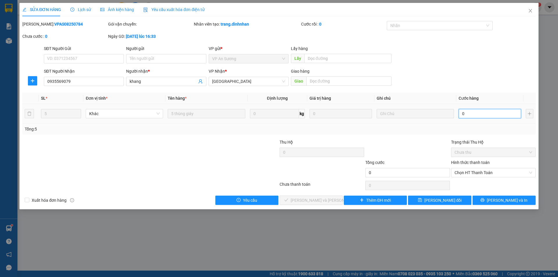
click at [486, 115] on input "0" at bounding box center [490, 113] width 63 height 9
type input "3"
type input "35"
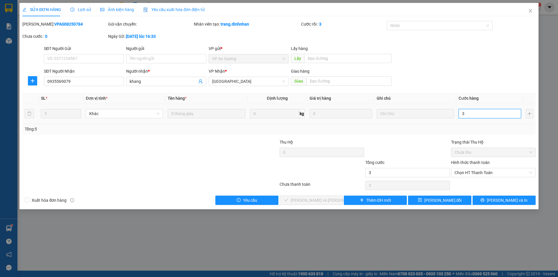
type input "35"
type input "350"
click at [474, 173] on span "Chọn HT Thanh Toán" at bounding box center [494, 172] width 78 height 9
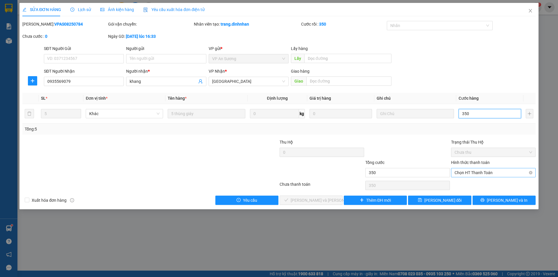
type input "350"
type input "350.000"
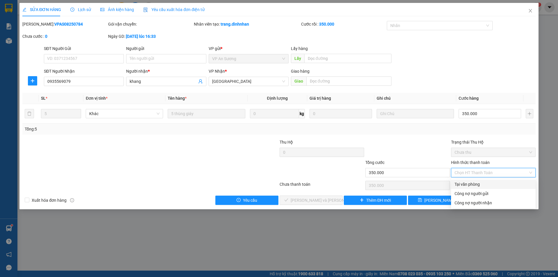
click at [471, 184] on div "Tại văn phòng" at bounding box center [494, 184] width 78 height 6
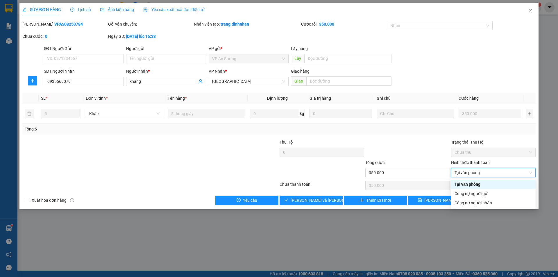
type input "0"
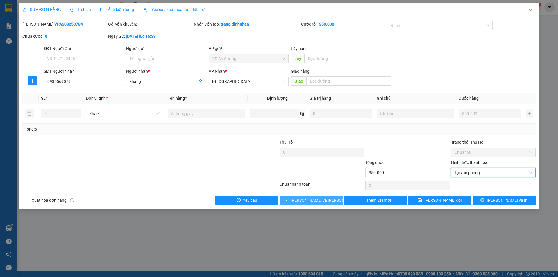
click at [338, 199] on button "[PERSON_NAME] và [PERSON_NAME] hàng" at bounding box center [311, 200] width 63 height 9
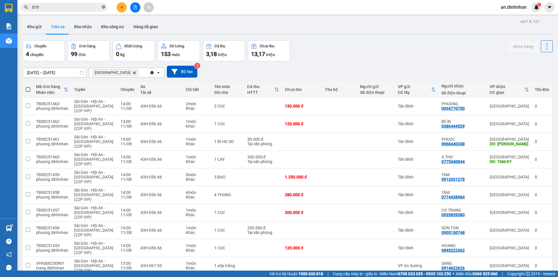
click at [104, 7] on icon "close-circle" at bounding box center [103, 6] width 3 height 3
click at [132, 24] on button "Hàng đã giao" at bounding box center [146, 27] width 34 height 14
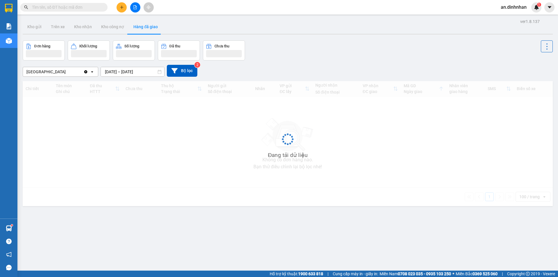
click at [88, 6] on input "text" at bounding box center [66, 7] width 69 height 6
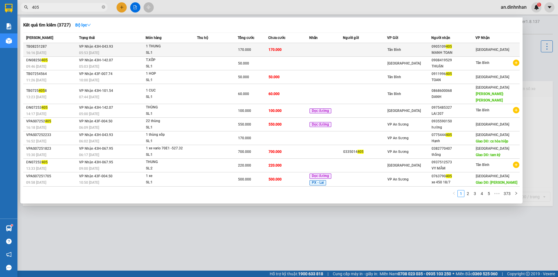
type input "405"
click at [195, 51] on span "1 THUNG SL: 1" at bounding box center [171, 49] width 51 height 13
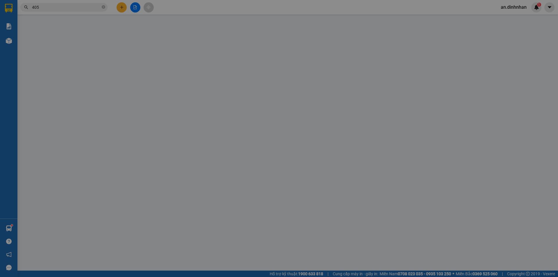
type input "0905109405"
type input "MANH TOAN"
type input "170.000"
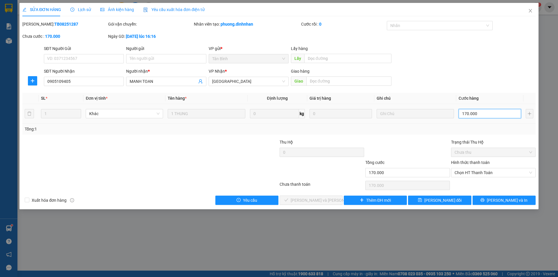
click at [484, 113] on input "170.000" at bounding box center [490, 113] width 63 height 9
type input "1"
type input "15"
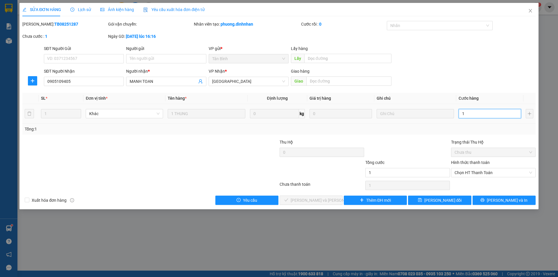
type input "15"
type input "150"
click at [473, 172] on span "Chọn HT Thanh Toán" at bounding box center [494, 172] width 78 height 9
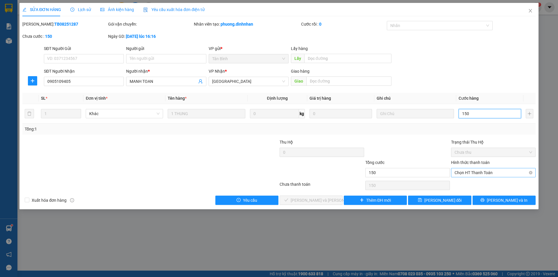
type input "150"
type input "150.000"
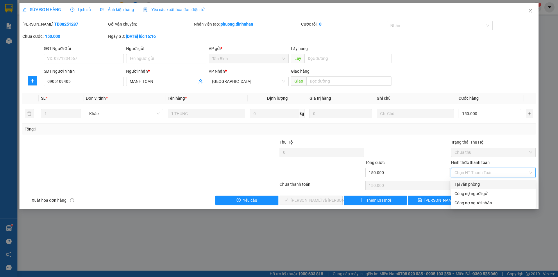
click at [470, 183] on div "Tại văn phòng" at bounding box center [494, 184] width 78 height 6
type input "0"
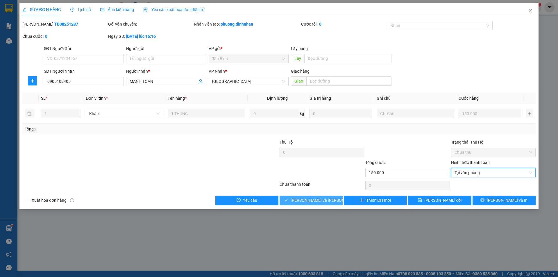
click at [316, 201] on span "[PERSON_NAME] và [PERSON_NAME] hàng" at bounding box center [330, 200] width 78 height 6
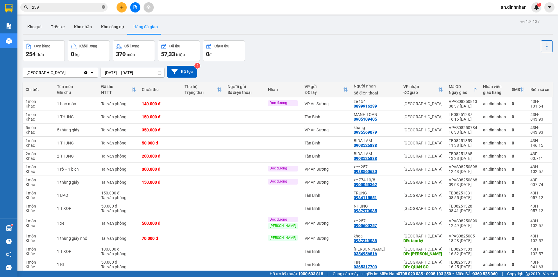
click at [104, 7] on icon "close-circle" at bounding box center [103, 6] width 3 height 3
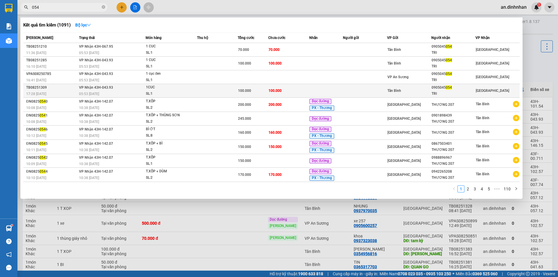
type input "054"
click at [201, 90] on td at bounding box center [217, 91] width 41 height 14
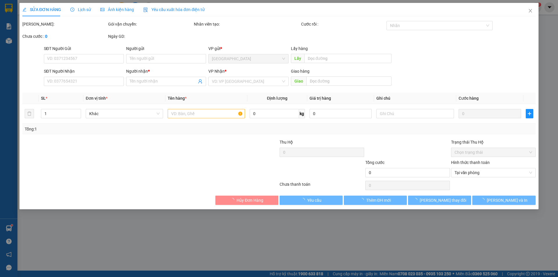
type input "0905045054"
type input "TRI"
type input "100.000"
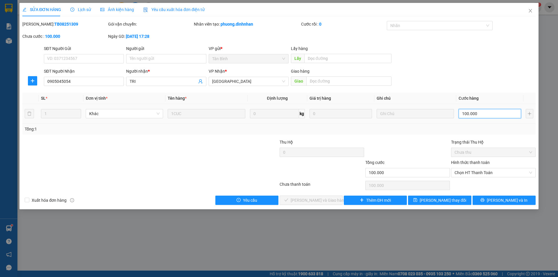
click at [480, 113] on input "100.000" at bounding box center [490, 113] width 63 height 9
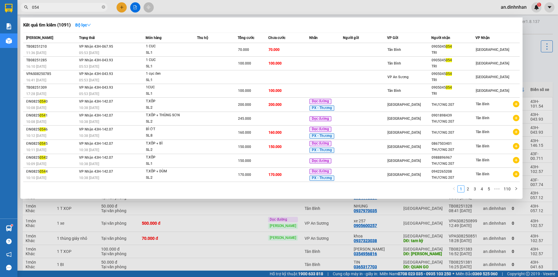
click at [70, 6] on input "054" at bounding box center [66, 7] width 69 height 6
click at [102, 6] on icon "close-circle" at bounding box center [103, 6] width 3 height 3
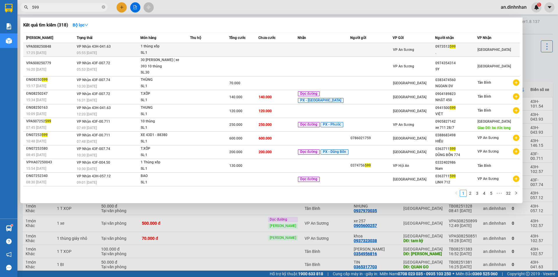
type input "599"
click at [182, 50] on div "SL: 1" at bounding box center [163, 53] width 44 height 6
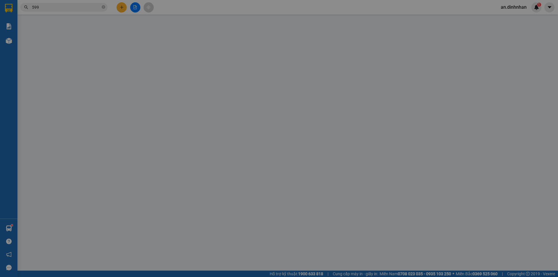
type input "0973513599"
type input "."
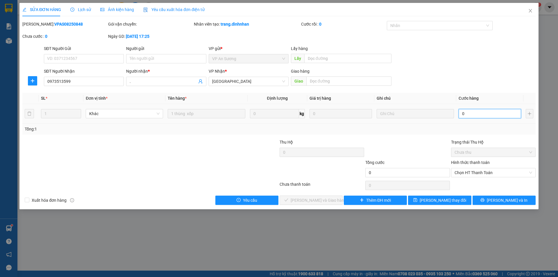
click at [488, 115] on input "0" at bounding box center [490, 113] width 63 height 9
type input "1"
type input "10"
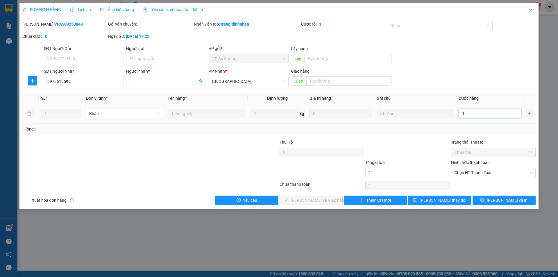
type input "10"
type input "100"
click at [493, 173] on span "Chọn HT Thanh Toán" at bounding box center [494, 172] width 78 height 9
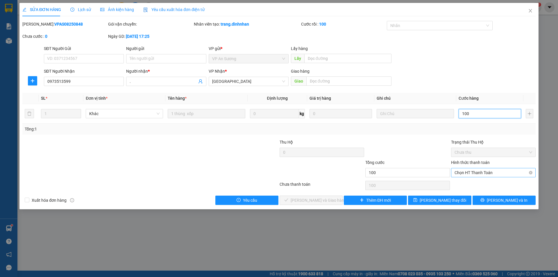
type input "100"
type input "100.000"
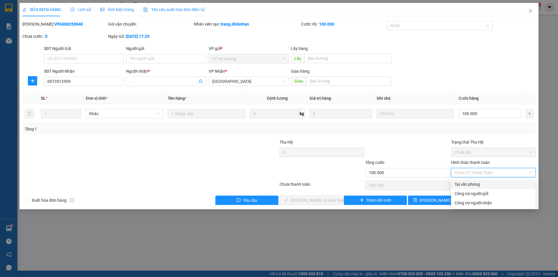
click at [488, 183] on div "Tại văn phòng" at bounding box center [494, 184] width 78 height 6
type input "0"
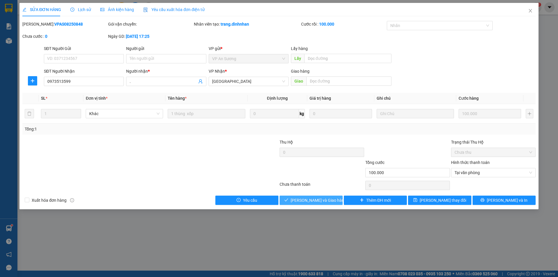
click at [341, 202] on button "[PERSON_NAME] và [PERSON_NAME] hàng" at bounding box center [311, 200] width 63 height 9
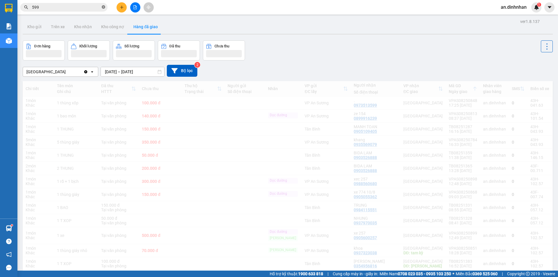
click at [104, 8] on icon "close-circle" at bounding box center [103, 6] width 3 height 3
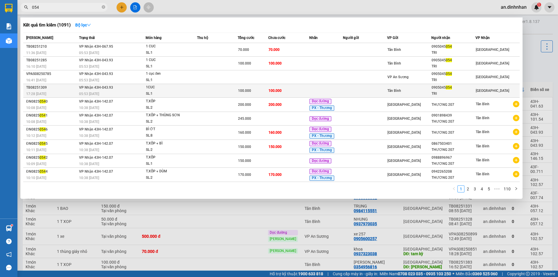
type input "054"
click at [183, 91] on div "SL: 1" at bounding box center [168, 94] width 44 height 6
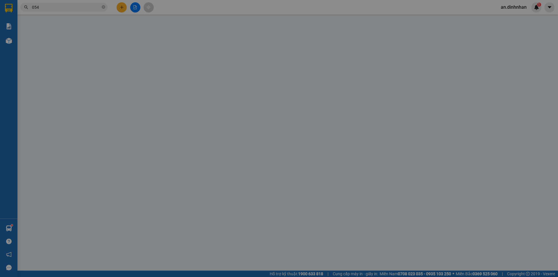
type input "0905045054"
type input "TRI"
type input "100.000"
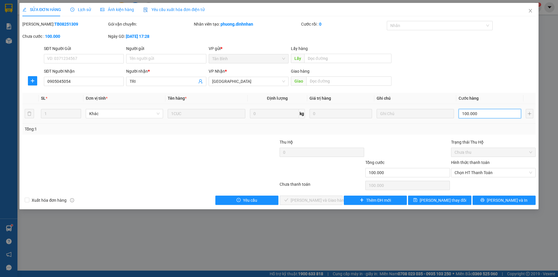
click at [495, 115] on input "100.000" at bounding box center [490, 113] width 63 height 9
type input "8"
type input "80"
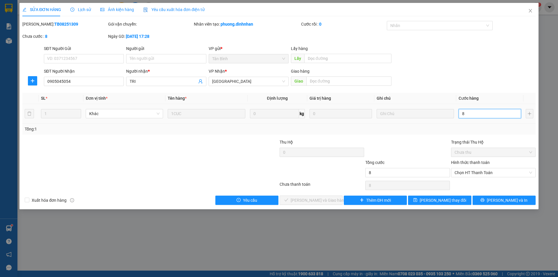
type input "80"
click at [490, 169] on span "Chọn HT Thanh Toán" at bounding box center [494, 172] width 78 height 9
type input "80"
type input "80.000"
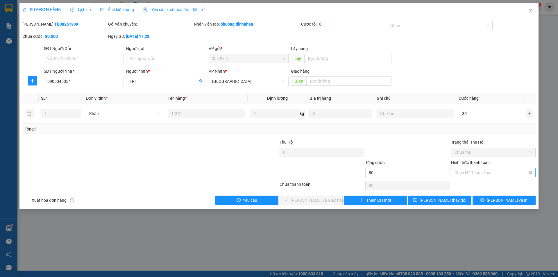
type input "80.000"
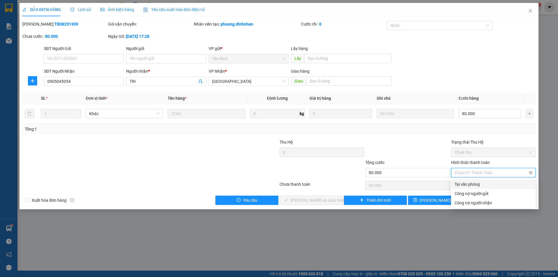
click at [490, 169] on span "Chọn HT Thanh Toán" at bounding box center [494, 172] width 78 height 9
click at [488, 185] on div "Tại văn phòng" at bounding box center [494, 184] width 78 height 6
type input "0"
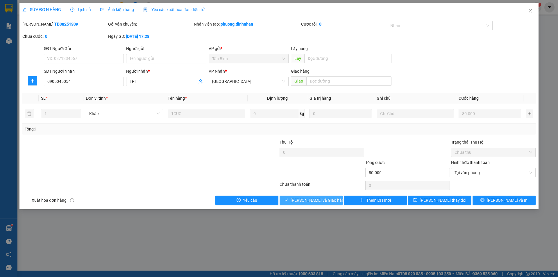
click at [331, 199] on button "[PERSON_NAME] và [PERSON_NAME] hàng" at bounding box center [311, 200] width 63 height 9
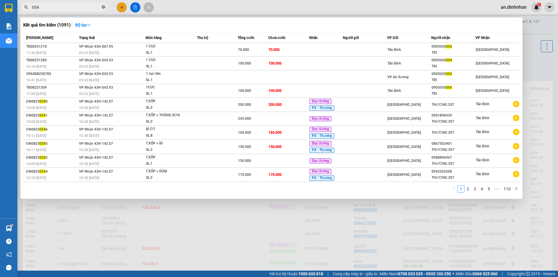
click at [104, 8] on icon "close-circle" at bounding box center [103, 6] width 3 height 3
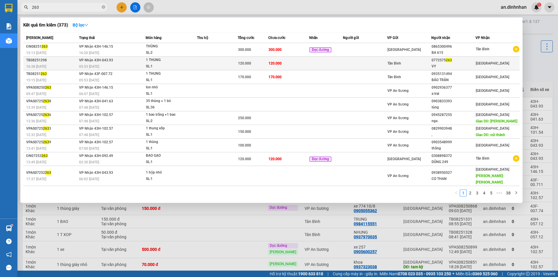
type input "263"
click at [218, 63] on td at bounding box center [217, 64] width 41 height 14
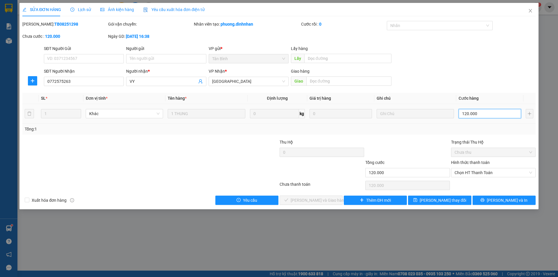
click at [482, 115] on input "120.000" at bounding box center [490, 113] width 63 height 9
type input "1"
type input "10"
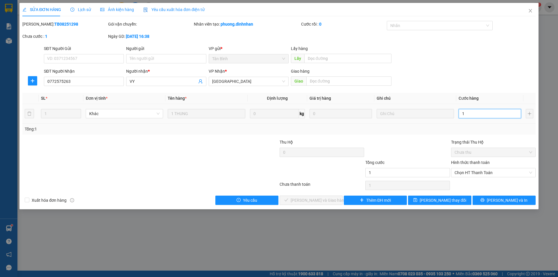
type input "10"
type input "100"
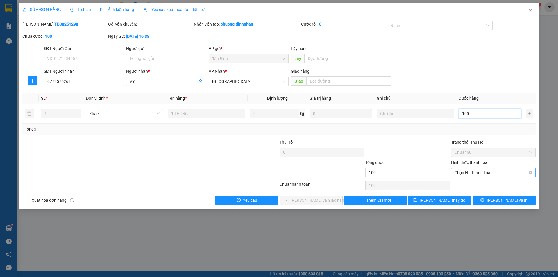
click at [492, 173] on span "Chọn HT Thanh Toán" at bounding box center [494, 172] width 78 height 9
type input "100.000"
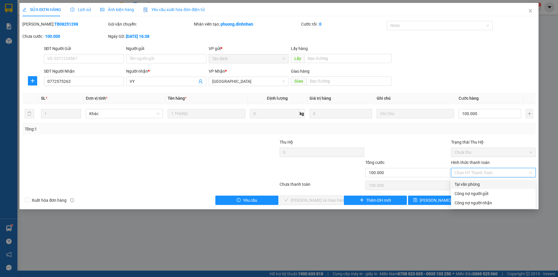
click at [483, 187] on div "Tại văn phòng" at bounding box center [494, 184] width 78 height 6
type input "0"
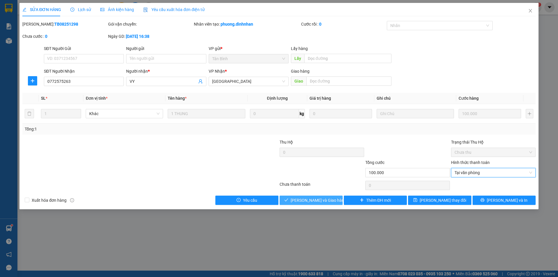
click at [338, 201] on button "[PERSON_NAME] và [PERSON_NAME] hàng" at bounding box center [311, 200] width 63 height 9
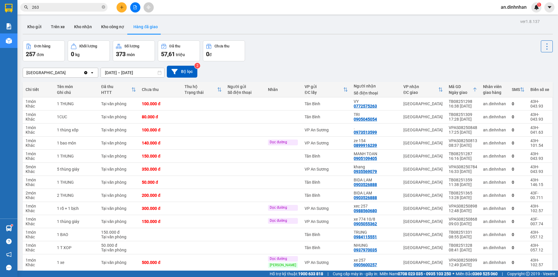
click at [103, 7] on icon "close-circle" at bounding box center [103, 6] width 3 height 3
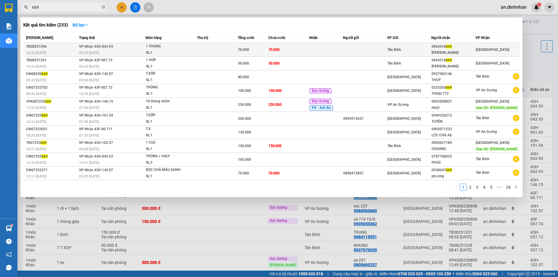
type input "669"
click at [204, 49] on td at bounding box center [217, 50] width 41 height 14
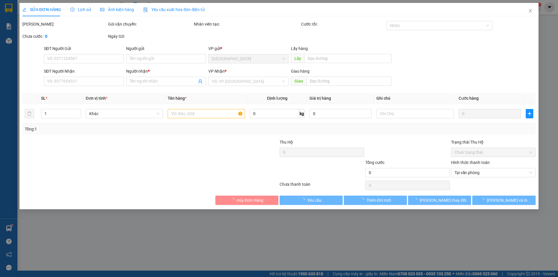
type input "0964518669"
type input "[PERSON_NAME]"
type input "70.000"
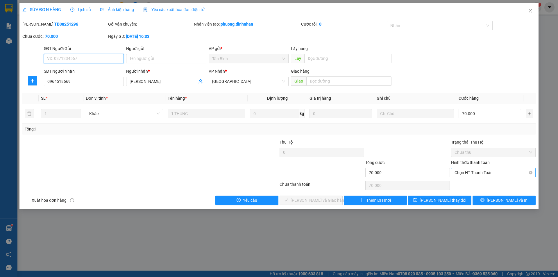
click at [499, 174] on span "Chọn HT Thanh Toán" at bounding box center [494, 172] width 78 height 9
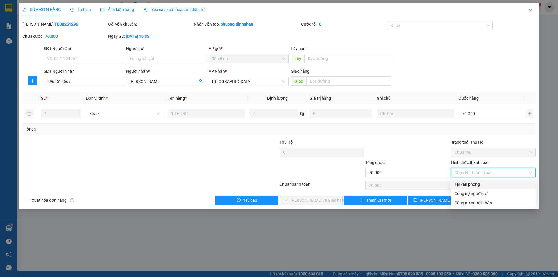
click at [497, 184] on div "Tại văn phòng" at bounding box center [494, 184] width 78 height 6
type input "0"
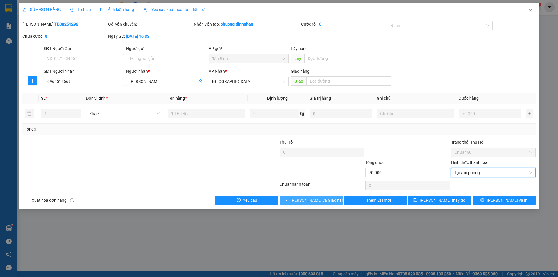
click at [311, 198] on span "[PERSON_NAME] và [PERSON_NAME] hàng" at bounding box center [319, 200] width 56 height 6
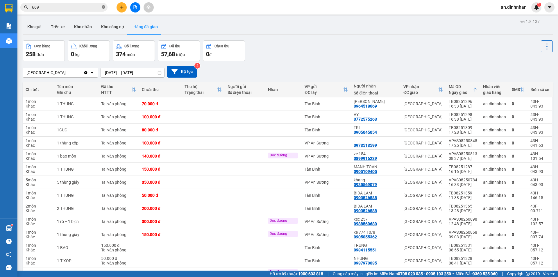
click at [103, 7] on icon "close-circle" at bounding box center [103, 6] width 3 height 3
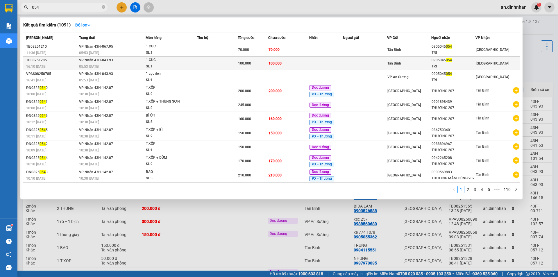
type input "054"
click at [217, 65] on td at bounding box center [217, 64] width 41 height 14
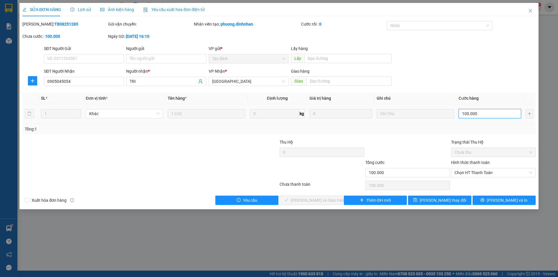
click at [481, 114] on input "100.000" at bounding box center [490, 113] width 63 height 9
type input "8"
type input "80"
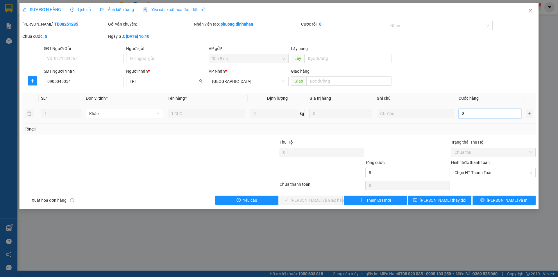
type input "80"
click at [483, 173] on span "Chọn HT Thanh Toán" at bounding box center [494, 172] width 78 height 9
type input "80.000"
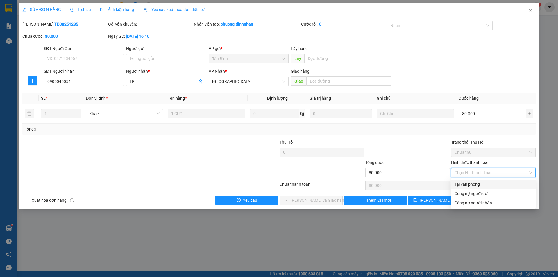
click at [482, 182] on div "Tại văn phòng" at bounding box center [494, 184] width 78 height 6
type input "0"
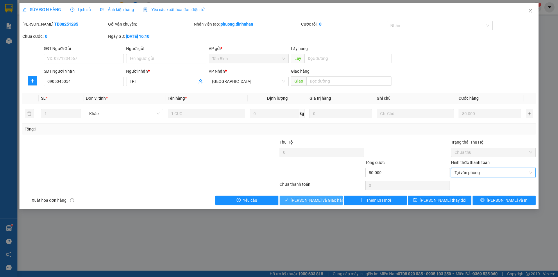
click at [335, 199] on button "[PERSON_NAME] và [PERSON_NAME] hàng" at bounding box center [311, 200] width 63 height 9
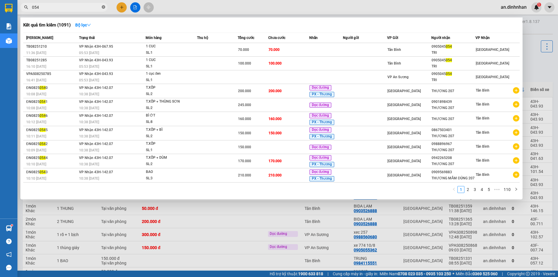
click at [103, 8] on icon "close-circle" at bounding box center [103, 6] width 3 height 3
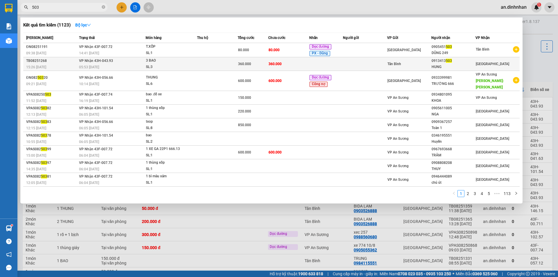
type input "503"
click at [232, 63] on td at bounding box center [217, 64] width 41 height 14
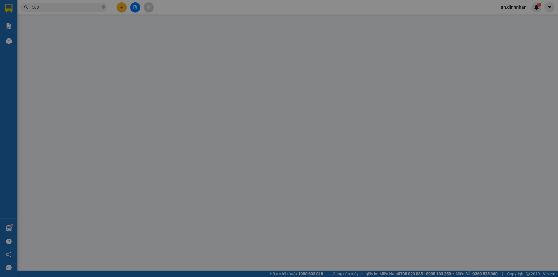
type input "0913413503"
type input "HUNG"
type input "360.000"
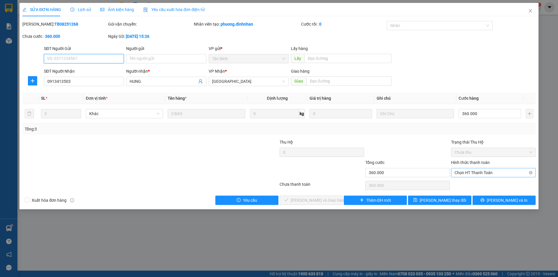
click at [481, 171] on span "Chọn HT Thanh Toán" at bounding box center [494, 172] width 78 height 9
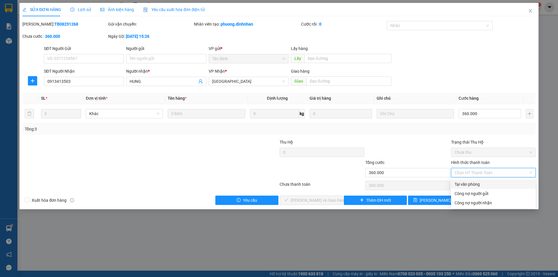
click at [480, 182] on div "Tại văn phòng" at bounding box center [494, 184] width 78 height 6
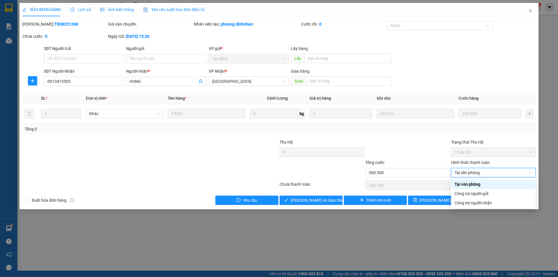
type input "0"
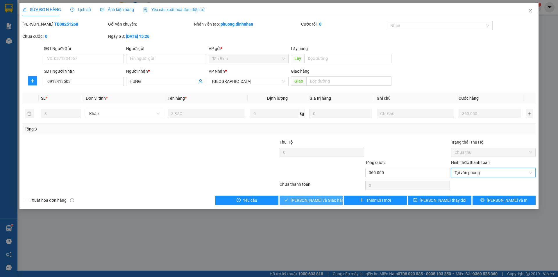
click at [340, 201] on button "[PERSON_NAME] và [PERSON_NAME] hàng" at bounding box center [311, 200] width 63 height 9
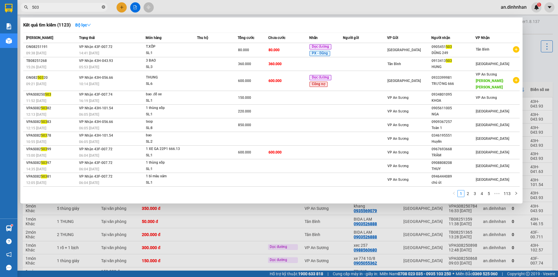
click at [105, 7] on icon "close-circle" at bounding box center [103, 6] width 3 height 3
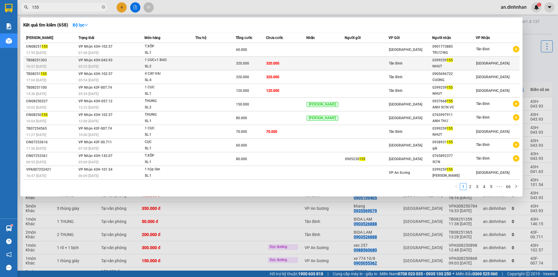
type input "155"
click at [253, 65] on div "320.000" at bounding box center [251, 63] width 30 height 6
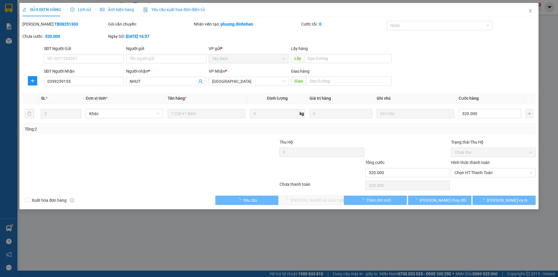
type input "0399259155"
type input "NHUT"
type input "320.000"
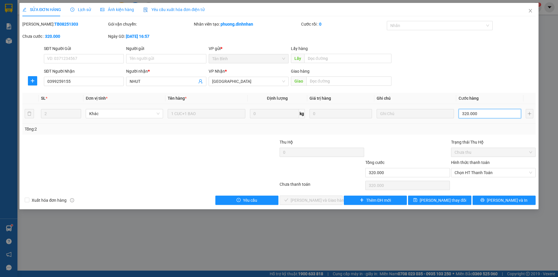
click at [487, 117] on input "320.000" at bounding box center [490, 113] width 63 height 9
type input "2"
type input "22"
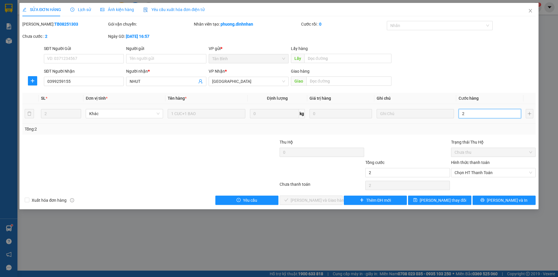
type input "22"
type input "220"
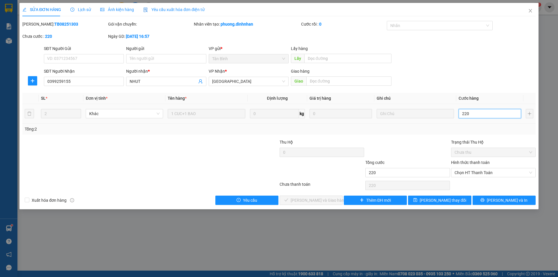
type input "2.200"
type input "220"
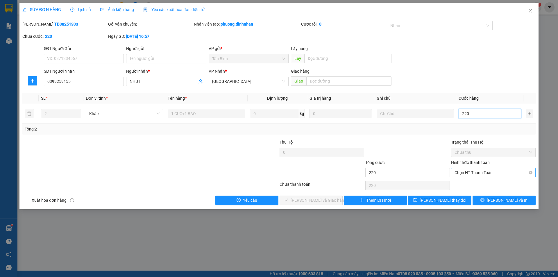
click at [490, 175] on span "Chọn HT Thanh Toán" at bounding box center [494, 172] width 78 height 9
type input "220"
type input "220.000"
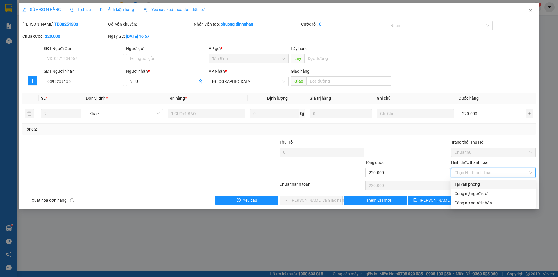
click at [491, 184] on div "Tại văn phòng" at bounding box center [494, 184] width 78 height 6
type input "0"
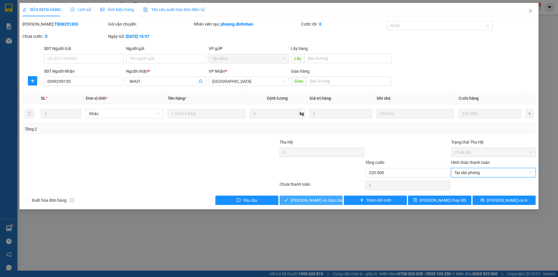
click at [339, 203] on button "[PERSON_NAME] và [PERSON_NAME] hàng" at bounding box center [311, 200] width 63 height 9
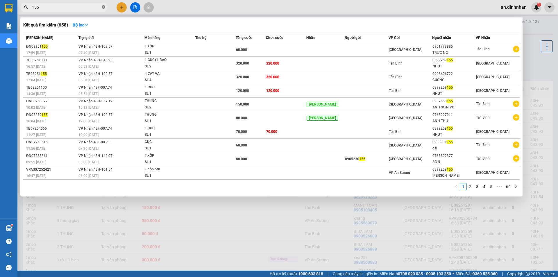
click at [104, 8] on icon "close-circle" at bounding box center [103, 6] width 3 height 3
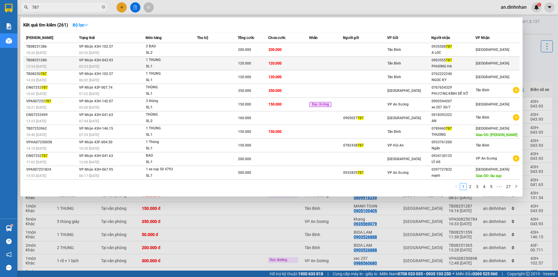
type input "787"
click at [258, 63] on div "120.000" at bounding box center [253, 63] width 30 height 6
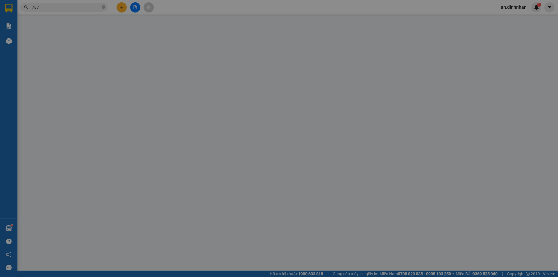
type input "0903555787"
type input "PHUONG HA"
type input "120.000"
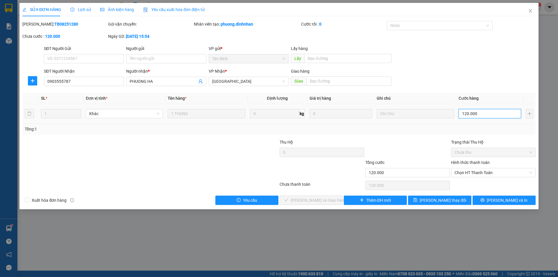
click at [486, 117] on input "120.000" at bounding box center [490, 113] width 63 height 9
type input "1"
type input "10"
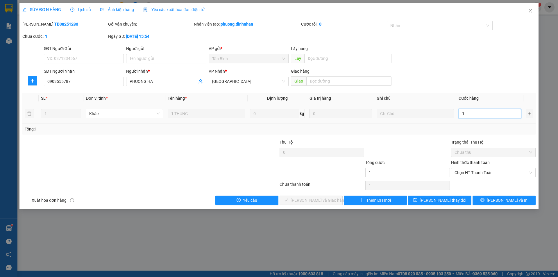
type input "10"
type input "100"
click at [498, 175] on span "Chọn HT Thanh Toán" at bounding box center [494, 172] width 78 height 9
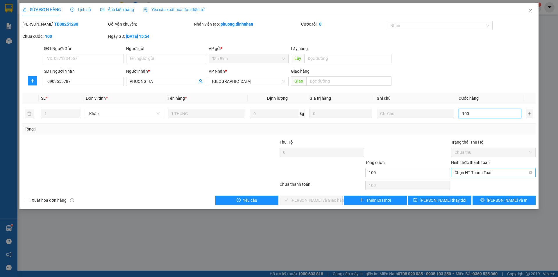
type input "100"
type input "100.000"
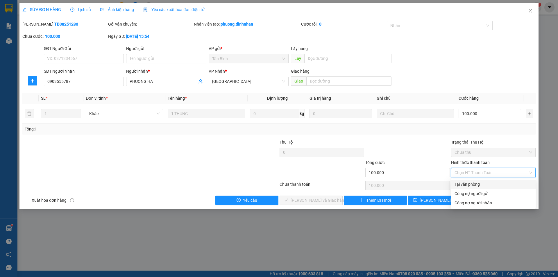
click at [495, 186] on div "Tại văn phòng" at bounding box center [494, 184] width 78 height 6
type input "0"
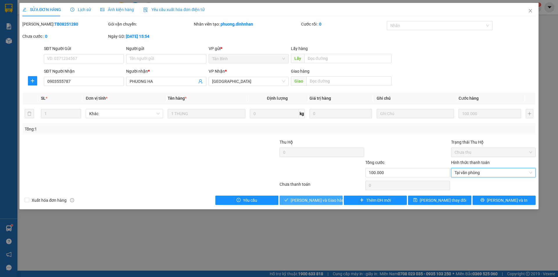
click at [340, 201] on button "[PERSON_NAME] và [PERSON_NAME] hàng" at bounding box center [311, 200] width 63 height 9
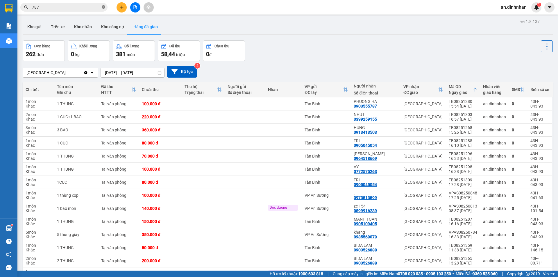
click at [102, 6] on icon "close-circle" at bounding box center [103, 6] width 3 height 3
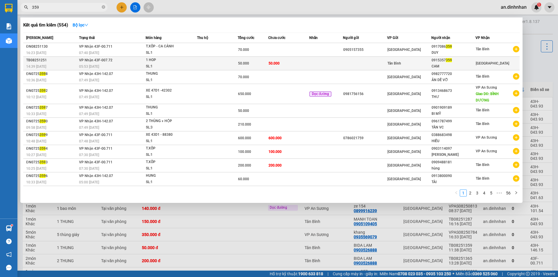
type input "359"
click at [215, 60] on td at bounding box center [217, 64] width 41 height 14
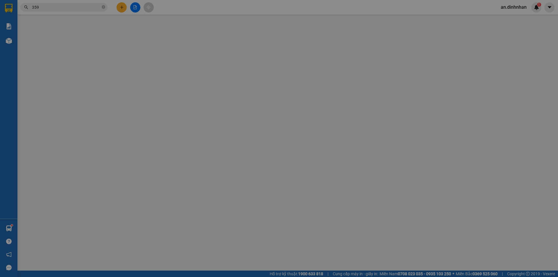
type input "0915357359"
type input "CAM"
type input "50.000"
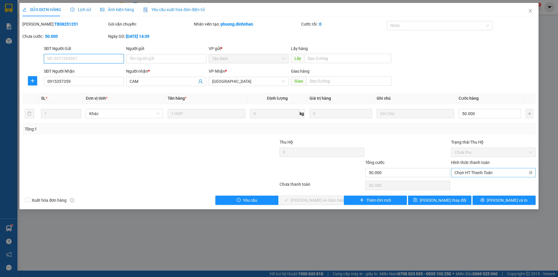
click at [458, 172] on span "Chọn HT Thanh Toán" at bounding box center [494, 172] width 78 height 9
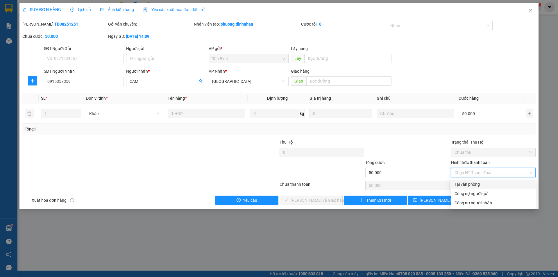
click at [458, 185] on div "Tại văn phòng" at bounding box center [494, 184] width 78 height 6
type input "0"
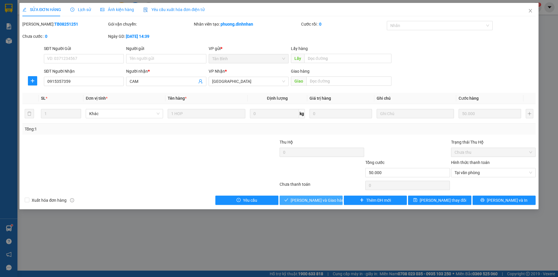
click at [338, 200] on button "Lưu và Giao hàng" at bounding box center [311, 200] width 63 height 9
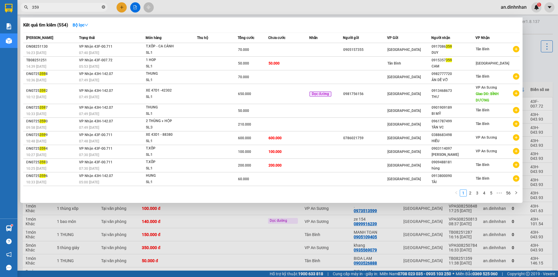
click at [104, 7] on icon "close-circle" at bounding box center [103, 6] width 3 height 3
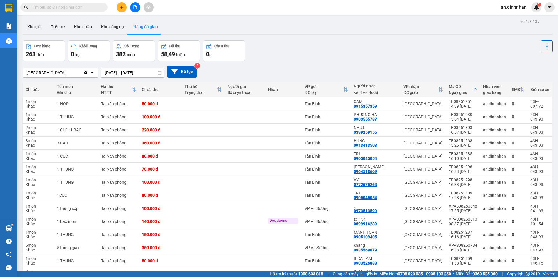
type input "4"
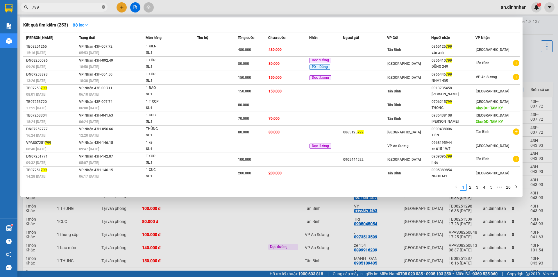
click at [103, 10] on span at bounding box center [103, 8] width 3 height 6
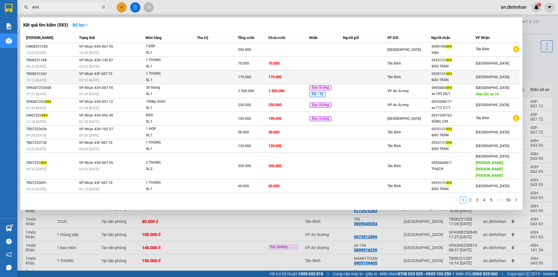
type input "494"
click at [233, 75] on td at bounding box center [217, 77] width 41 height 14
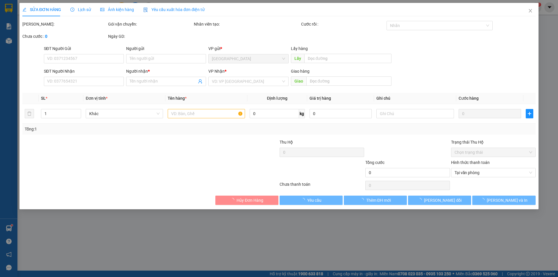
type input "0935131494"
type input "BẢO TRÂN"
type input "170.000"
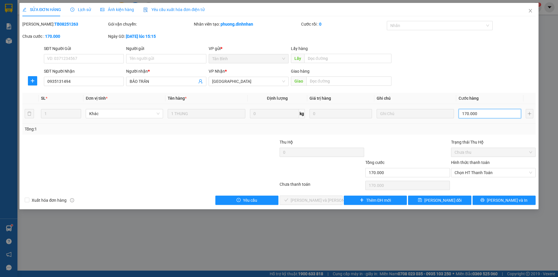
click at [482, 117] on input "170.000" at bounding box center [490, 113] width 63 height 9
type input "1"
type input "12"
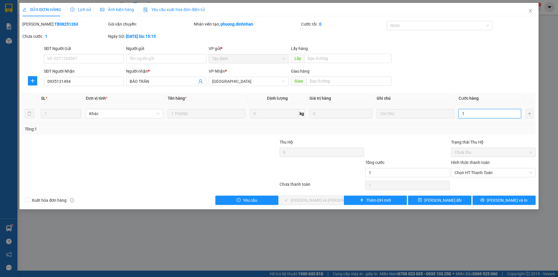
type input "12"
type input "120"
click at [487, 173] on span "Chọn HT Thanh Toán" at bounding box center [494, 172] width 78 height 9
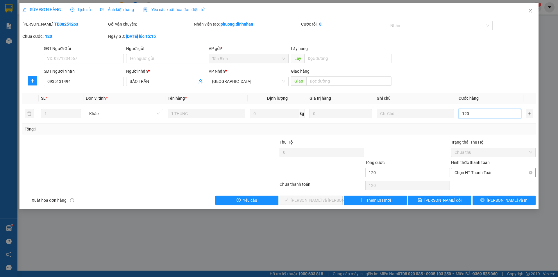
type input "120"
type input "120.000"
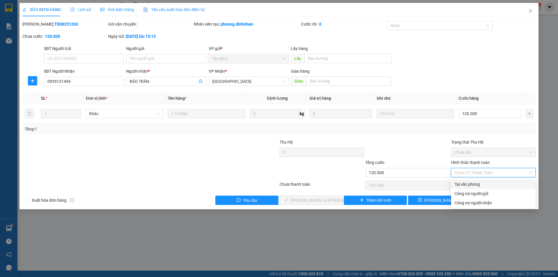
click at [486, 182] on div "Tại văn phòng" at bounding box center [494, 184] width 78 height 6
type input "0"
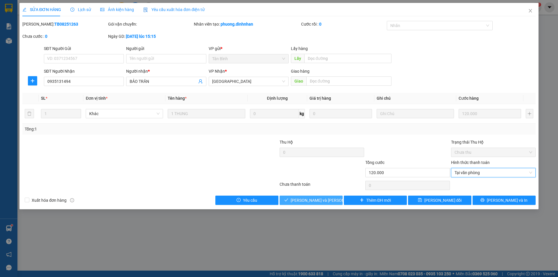
click at [335, 200] on button "[PERSON_NAME] và [PERSON_NAME] hàng" at bounding box center [311, 200] width 63 height 9
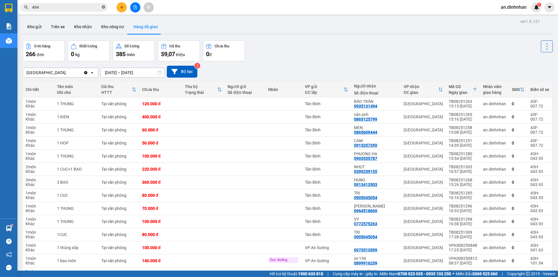
click at [104, 8] on icon "close-circle" at bounding box center [103, 6] width 3 height 3
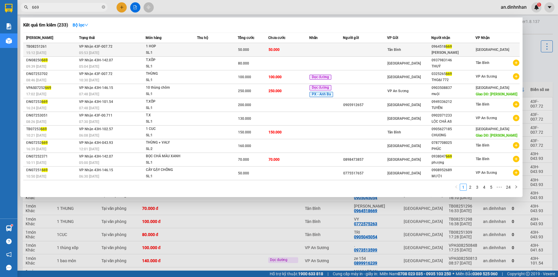
type input "669"
click at [200, 51] on td at bounding box center [217, 50] width 41 height 14
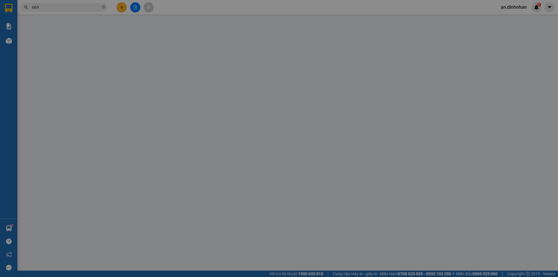
type input "0964518669"
type input "[PERSON_NAME]"
type input "50.000"
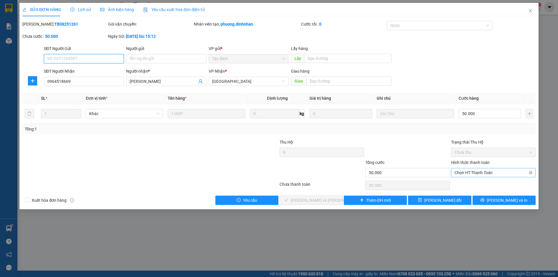
click at [472, 175] on span "Chọn HT Thanh Toán" at bounding box center [494, 172] width 78 height 9
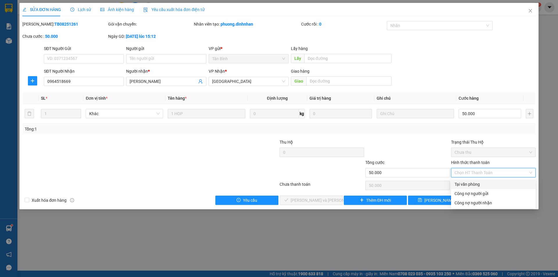
click at [468, 186] on div "Tại văn phòng" at bounding box center [494, 184] width 78 height 6
type input "0"
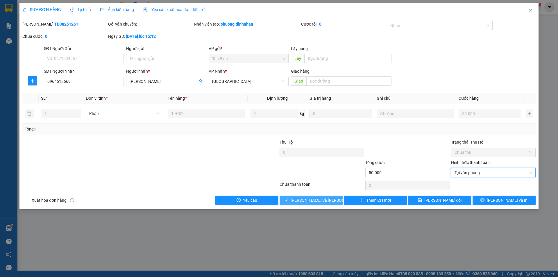
click at [315, 201] on span "[PERSON_NAME] và [PERSON_NAME] hàng" at bounding box center [330, 200] width 78 height 6
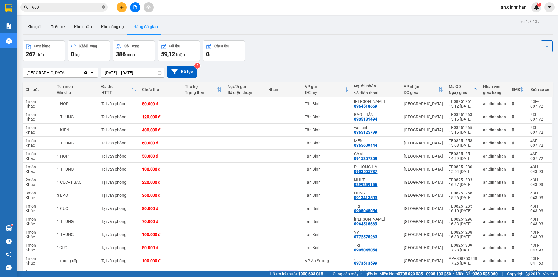
click at [103, 7] on icon "close-circle" at bounding box center [103, 6] width 3 height 3
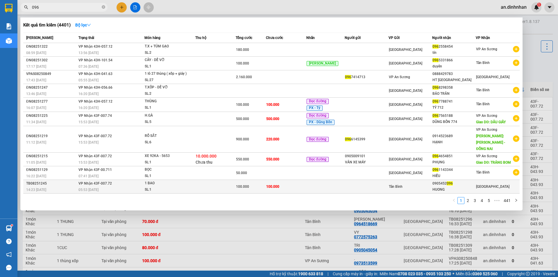
type input "096"
click at [232, 183] on td at bounding box center [215, 187] width 40 height 14
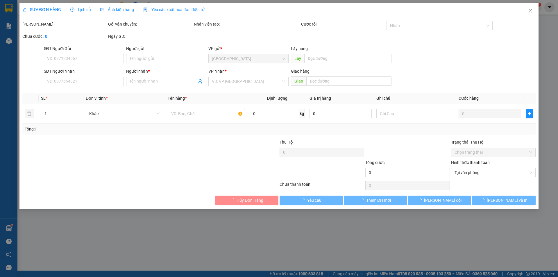
type input "0905452096"
type input "HUONG"
type input "100.000"
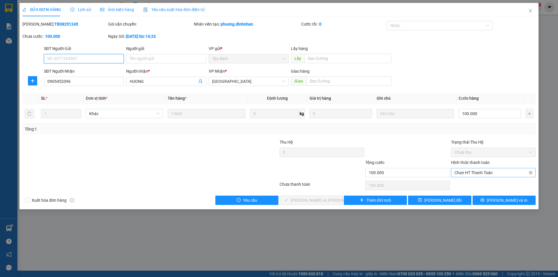
click at [492, 171] on span "Chọn HT Thanh Toán" at bounding box center [494, 172] width 78 height 9
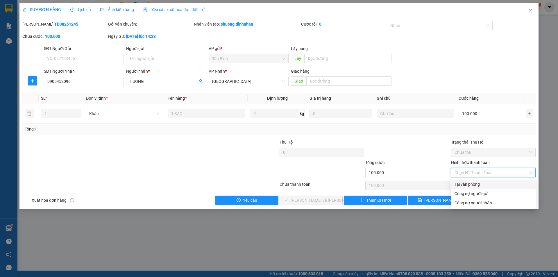
click at [492, 185] on div "Tại văn phòng" at bounding box center [494, 184] width 78 height 6
type input "0"
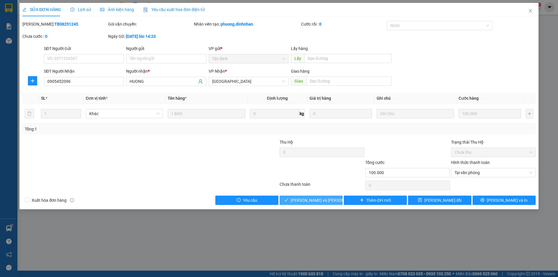
click at [327, 200] on span "[PERSON_NAME] và [PERSON_NAME] hàng" at bounding box center [330, 200] width 78 height 6
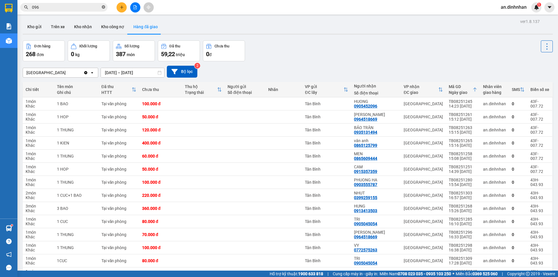
click at [103, 8] on icon "close-circle" at bounding box center [103, 6] width 3 height 3
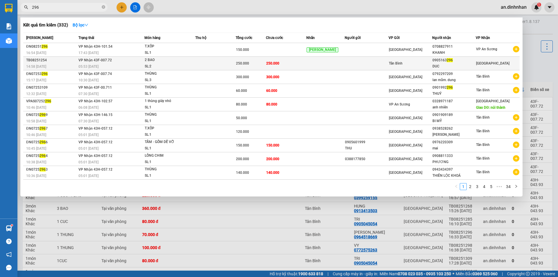
type input "296"
click at [191, 65] on span "2 BAO SL: 2" at bounding box center [170, 63] width 51 height 13
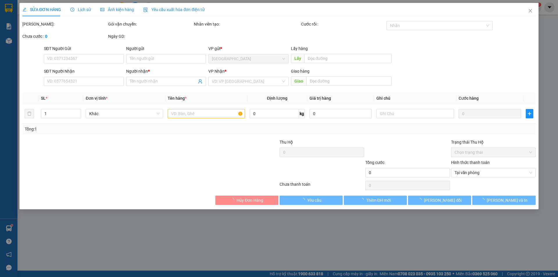
type input "0905163296"
type input "DUC"
type input "250.000"
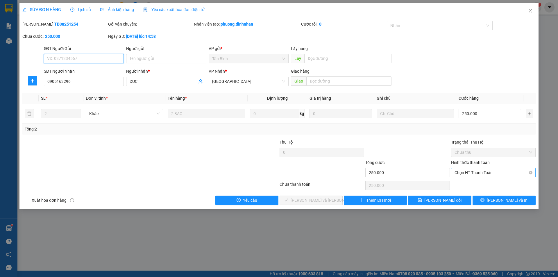
click at [471, 170] on span "Chọn HT Thanh Toán" at bounding box center [494, 172] width 78 height 9
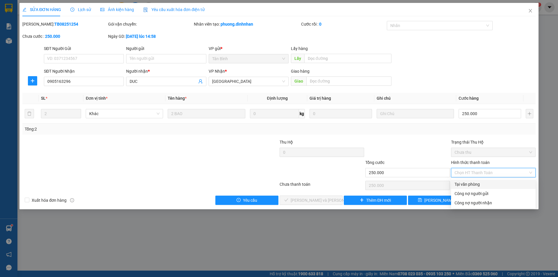
click at [478, 186] on div "Tại văn phòng" at bounding box center [494, 184] width 78 height 6
type input "0"
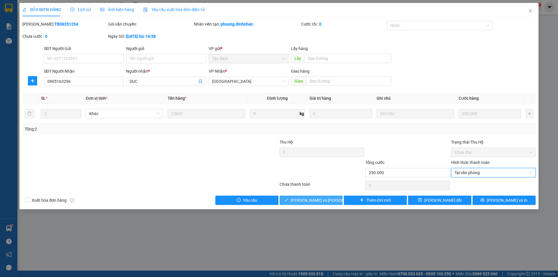
click at [332, 199] on button "[PERSON_NAME] và [PERSON_NAME] hàng" at bounding box center [311, 200] width 63 height 9
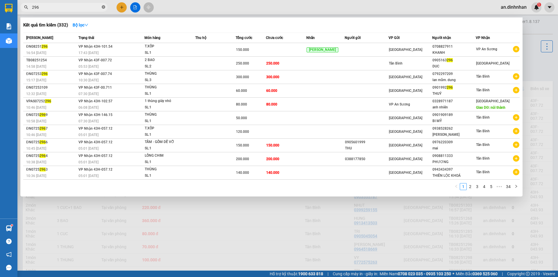
click at [103, 8] on icon "close-circle" at bounding box center [103, 6] width 3 height 3
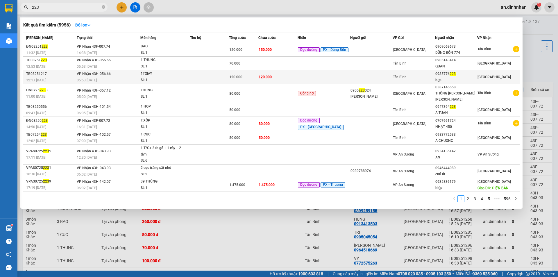
type input "223"
click at [229, 76] on td at bounding box center [209, 77] width 39 height 14
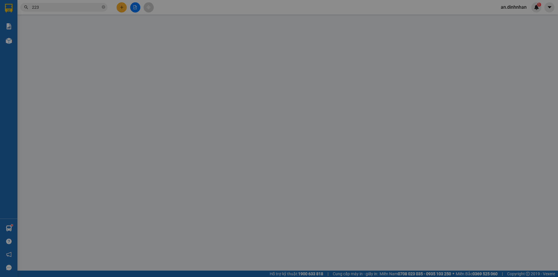
type input "0935776223"
type input "hợp"
type input "120.000"
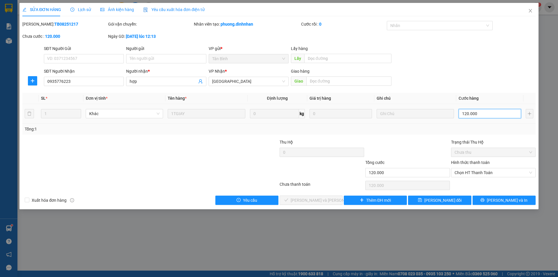
click at [477, 116] on input "120.000" at bounding box center [490, 113] width 63 height 9
type input "1"
type input "10"
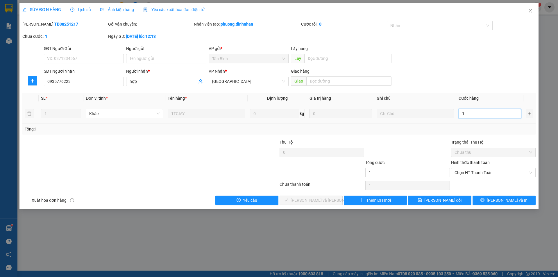
type input "10"
type input "100"
click at [474, 174] on span "Chọn HT Thanh Toán" at bounding box center [494, 172] width 78 height 9
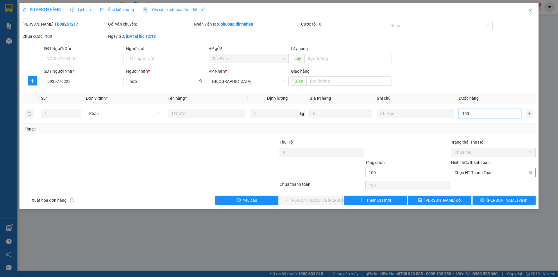
type input "100"
type input "100.000"
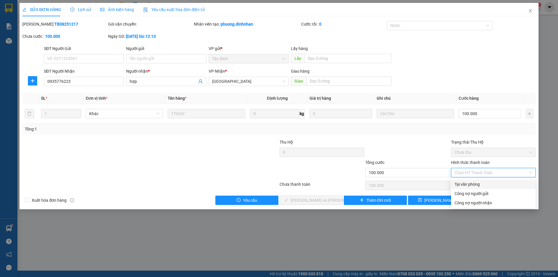
click at [462, 185] on div "Tại văn phòng" at bounding box center [494, 184] width 78 height 6
type input "0"
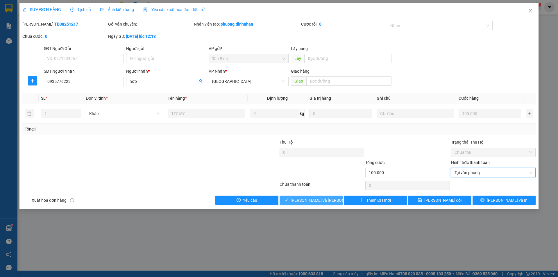
click at [334, 200] on button "[PERSON_NAME] và [PERSON_NAME] hàng" at bounding box center [311, 200] width 63 height 9
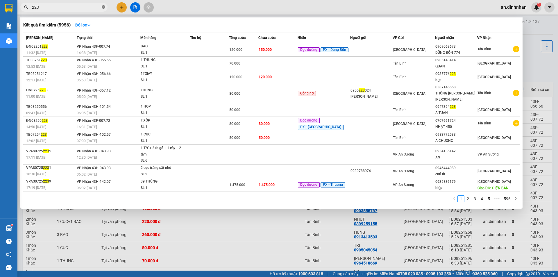
click at [104, 5] on span at bounding box center [103, 8] width 3 height 6
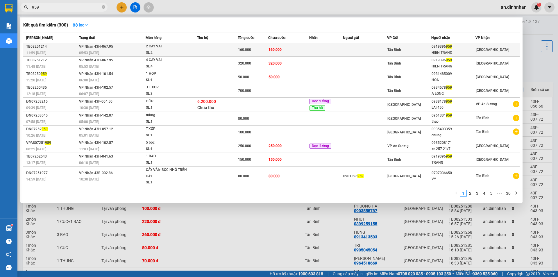
type input "959"
click at [206, 48] on td at bounding box center [217, 50] width 41 height 14
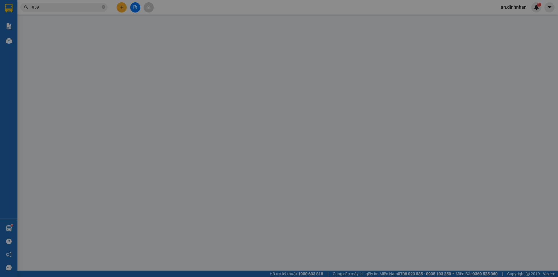
type input "0919396959"
type input "HIEN TRANG"
type input "160.000"
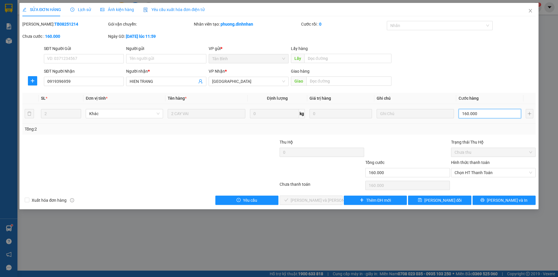
click at [468, 115] on input "160.000" at bounding box center [490, 113] width 63 height 9
type input "1"
type input "14"
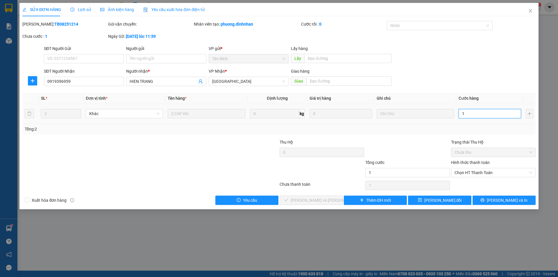
type input "14"
type input "140"
click at [489, 172] on span "Chọn HT Thanh Toán" at bounding box center [494, 172] width 78 height 9
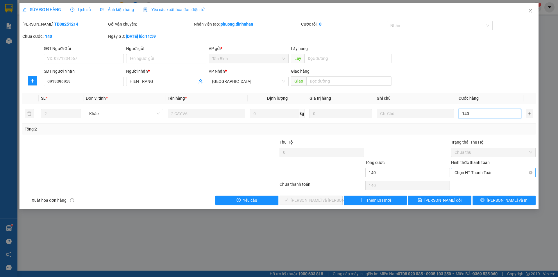
type input "140"
type input "140.000"
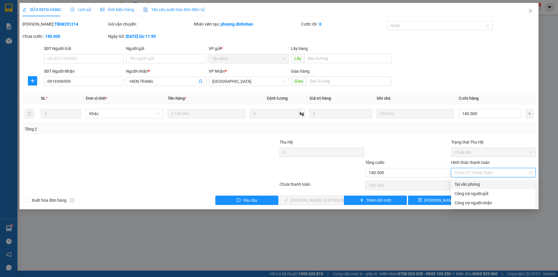
click at [486, 185] on div "Tại văn phòng" at bounding box center [494, 184] width 78 height 6
type input "0"
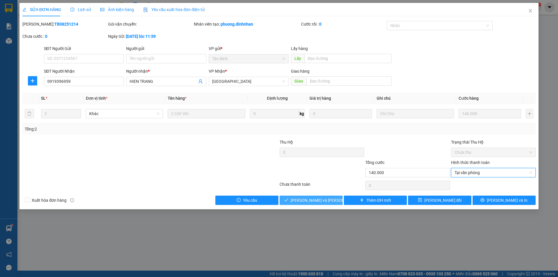
click at [336, 201] on button "[PERSON_NAME] và [PERSON_NAME] hàng" at bounding box center [311, 200] width 63 height 9
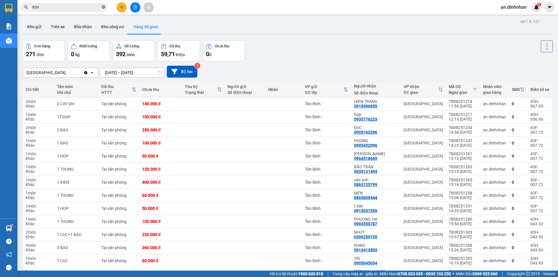
click at [104, 7] on icon "close-circle" at bounding box center [103, 6] width 3 height 3
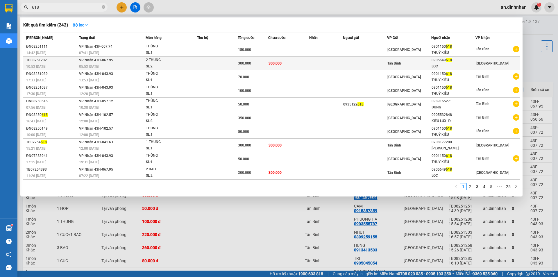
type input "618"
click at [232, 63] on td at bounding box center [217, 64] width 41 height 14
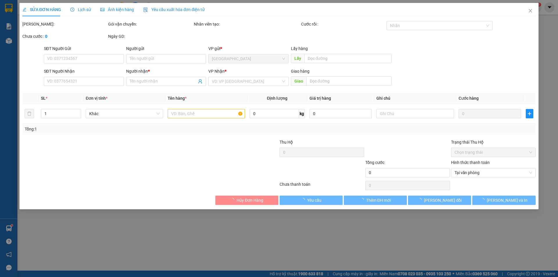
type input "0905649618"
type input "LOC"
type input "300.000"
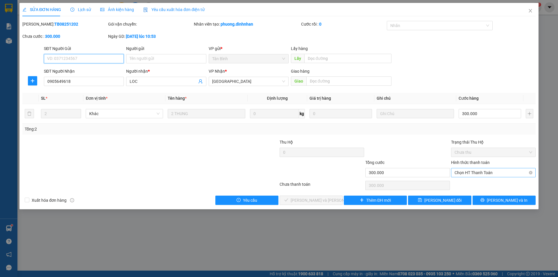
click at [485, 174] on span "Chọn HT Thanh Toán" at bounding box center [494, 172] width 78 height 9
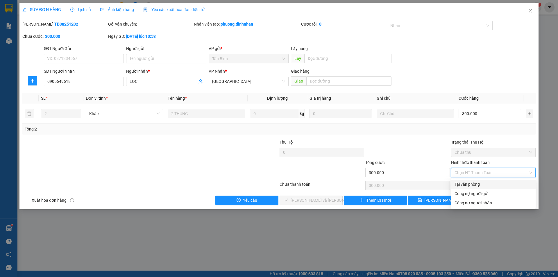
click at [484, 185] on div "Tại văn phòng" at bounding box center [494, 184] width 78 height 6
type input "0"
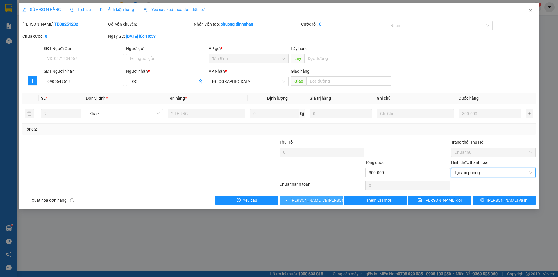
click at [333, 201] on button "[PERSON_NAME] và [PERSON_NAME] hàng" at bounding box center [311, 200] width 63 height 9
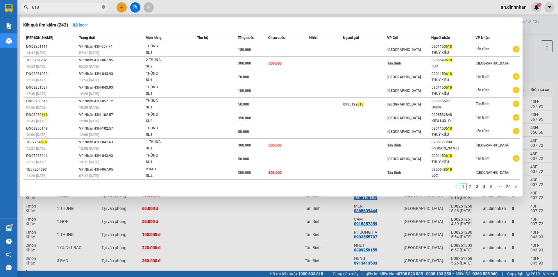
click at [103, 8] on icon "close-circle" at bounding box center [103, 6] width 3 height 3
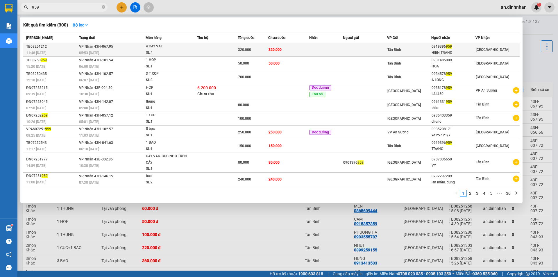
type input "959"
click at [213, 53] on td at bounding box center [217, 50] width 41 height 14
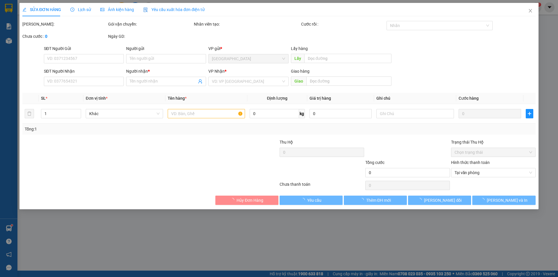
type input "0919396959"
type input "HIEN TRANG"
type input "320.000"
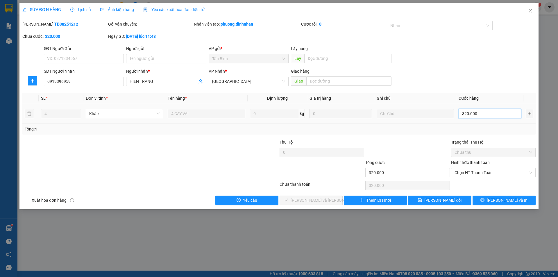
click at [492, 117] on input "320.000" at bounding box center [490, 113] width 63 height 9
type input "2"
type input "28"
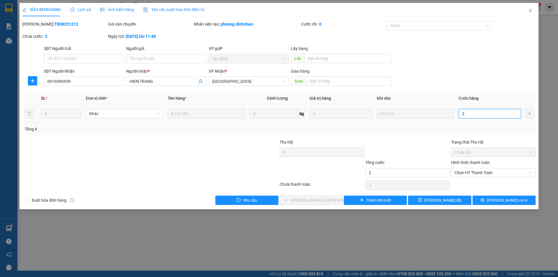
type input "28"
type input "280"
click at [488, 173] on span "Chọn HT Thanh Toán" at bounding box center [494, 172] width 78 height 9
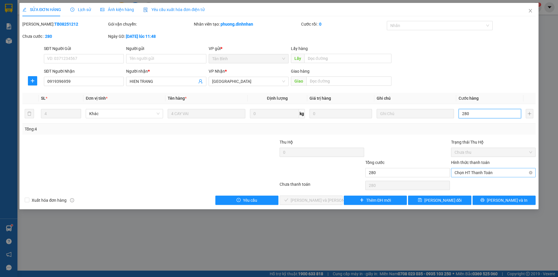
type input "280"
type input "280.000"
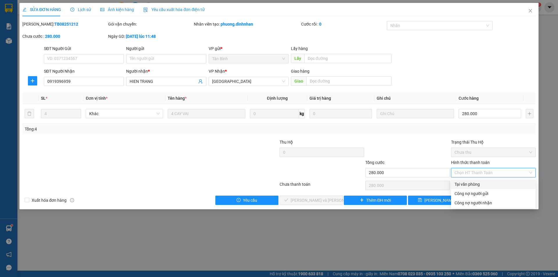
click at [483, 181] on div "Tại văn phòng" at bounding box center [494, 184] width 78 height 6
type input "0"
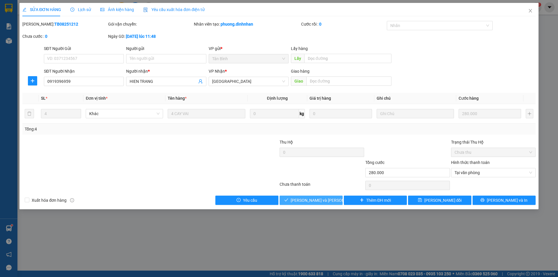
click at [340, 197] on button "[PERSON_NAME] và [PERSON_NAME] hàng" at bounding box center [311, 200] width 63 height 9
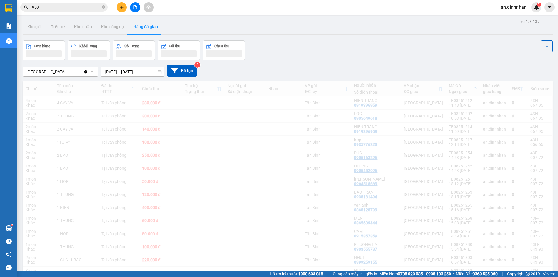
click at [106, 6] on span "959" at bounding box center [63, 7] width 87 height 9
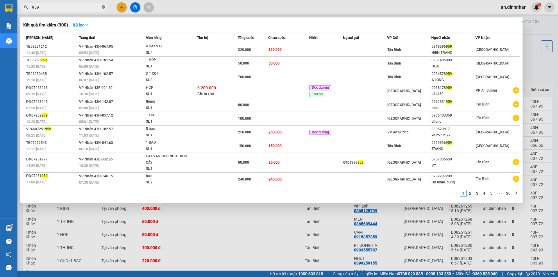
click at [104, 7] on icon "close-circle" at bounding box center [103, 6] width 3 height 3
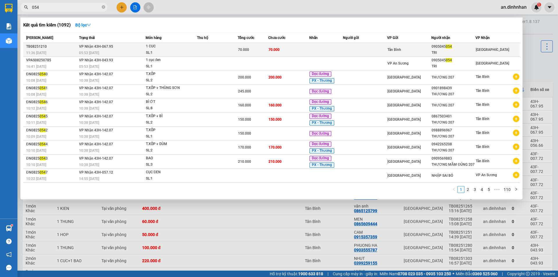
type input "054"
click at [347, 50] on td at bounding box center [365, 50] width 44 height 14
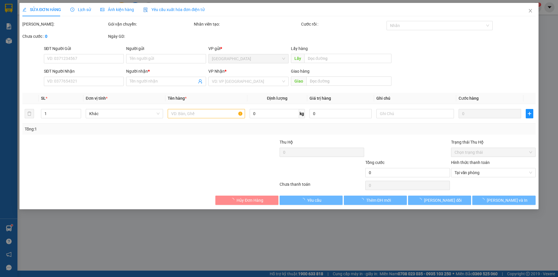
type input "0905045054"
type input "TRI"
type input "70.000"
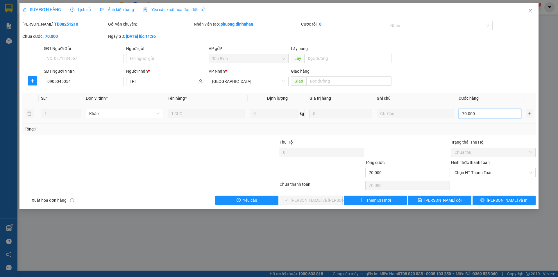
click at [485, 111] on input "70.000" at bounding box center [490, 113] width 63 height 9
type input "6"
type input "60"
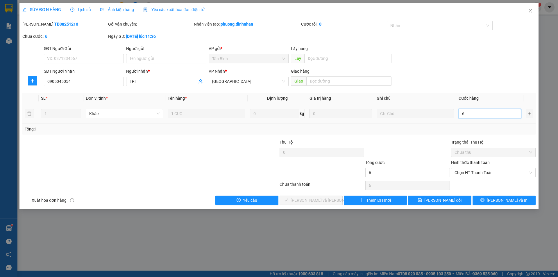
type input "60"
click at [457, 172] on span "Chọn HT Thanh Toán" at bounding box center [494, 172] width 78 height 9
type input "60"
type input "60.000"
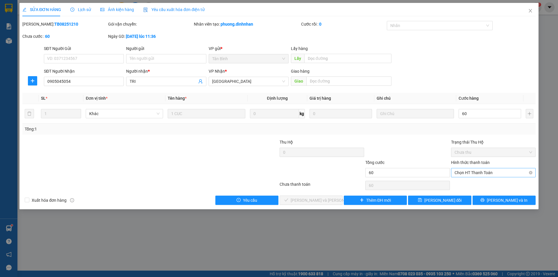
type input "60.000"
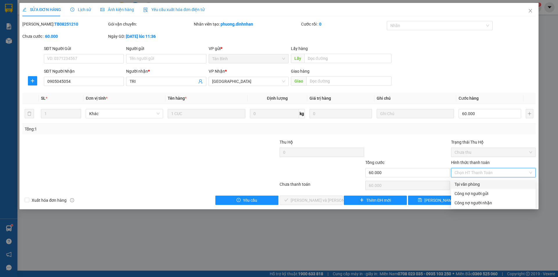
click at [459, 184] on div "Tại văn phòng" at bounding box center [494, 184] width 78 height 6
type input "0"
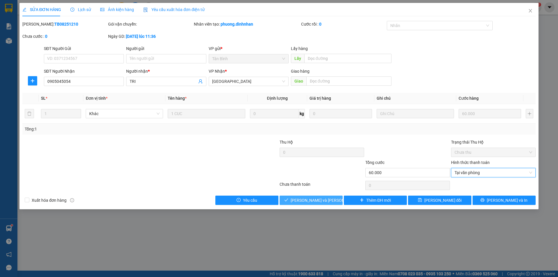
click at [311, 198] on span "[PERSON_NAME] và [PERSON_NAME] hàng" at bounding box center [330, 200] width 78 height 6
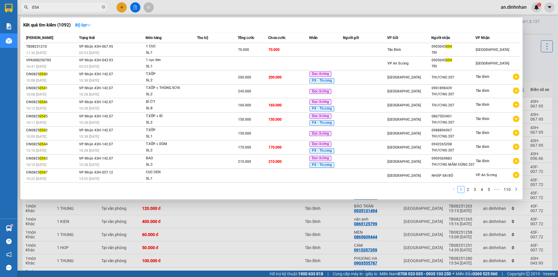
click at [101, 7] on span "054" at bounding box center [63, 7] width 87 height 9
click at [103, 7] on icon "close-circle" at bounding box center [103, 6] width 3 height 3
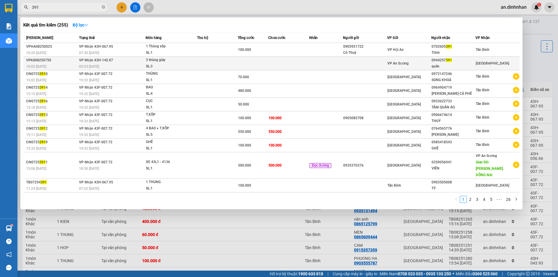
type input "391"
click at [240, 62] on td at bounding box center [253, 64] width 31 height 14
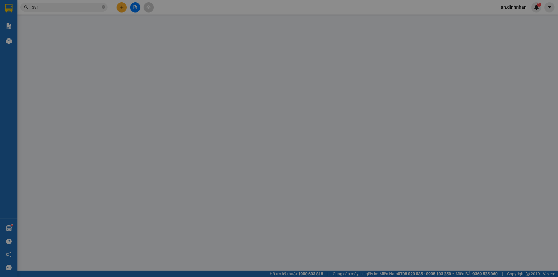
type input "0944257391"
type input "quân"
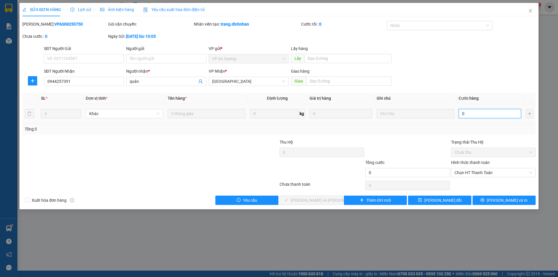
click at [472, 111] on input "0" at bounding box center [490, 113] width 63 height 9
type input "2"
type input "21"
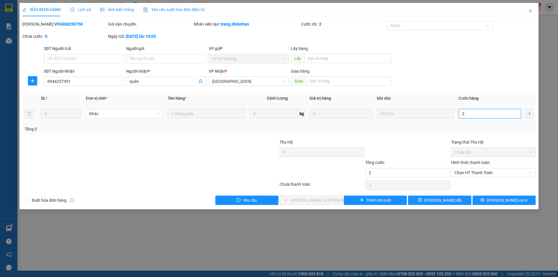
type input "21"
type input "210"
click at [465, 173] on span "Chọn HT Thanh Toán" at bounding box center [494, 172] width 78 height 9
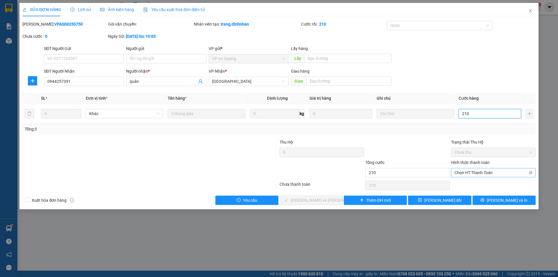
type input "210"
type input "210.000"
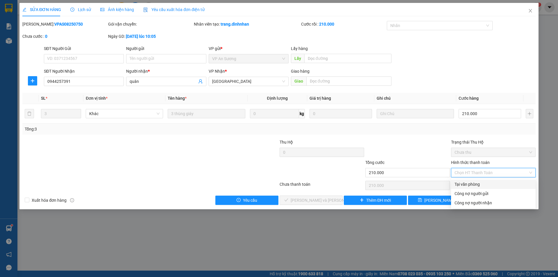
click at [463, 183] on div "Tại văn phòng" at bounding box center [494, 184] width 78 height 6
type input "0"
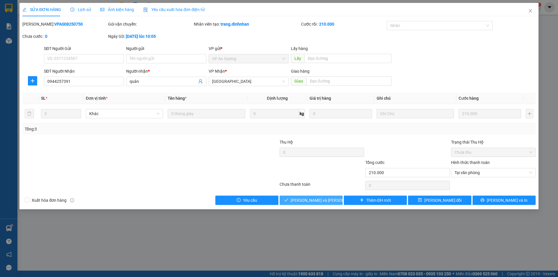
click at [339, 204] on button "Lưu và Giao hàng" at bounding box center [311, 200] width 63 height 9
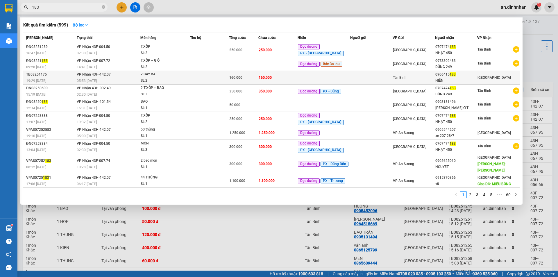
type input "183"
click at [258, 79] on div "160.000" at bounding box center [243, 77] width 29 height 6
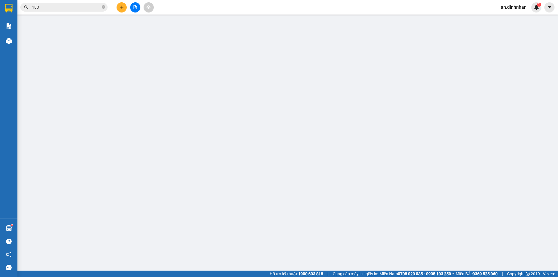
type input "0906415183"
type input "HIỀN"
type input "160.000"
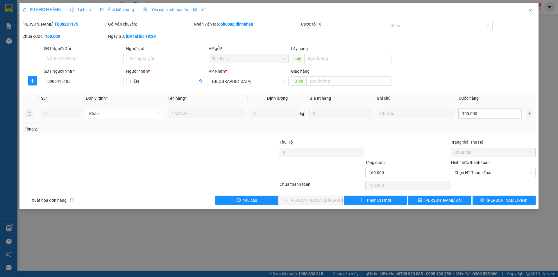
click at [479, 109] on input "160.000" at bounding box center [490, 113] width 63 height 9
type input "1"
type input "14"
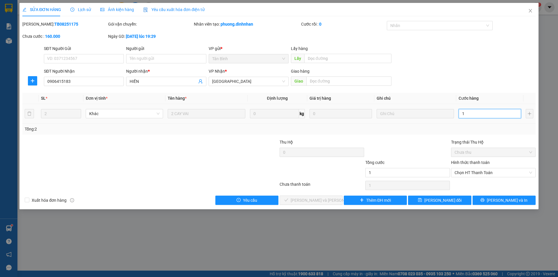
type input "14"
type input "140"
click at [501, 172] on span "Chọn HT Thanh Toán" at bounding box center [494, 172] width 78 height 9
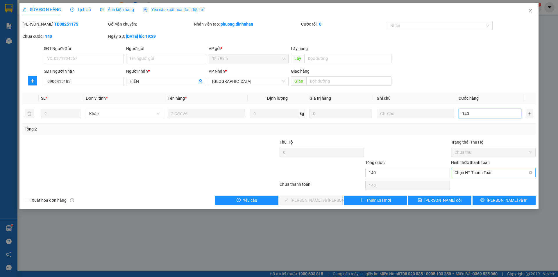
type input "140"
type input "140.000"
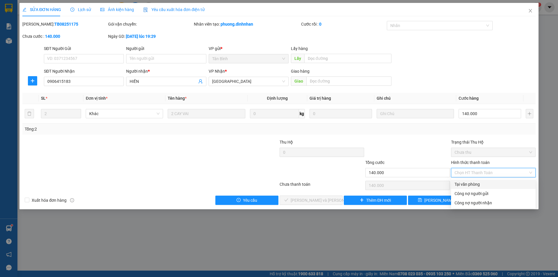
drag, startPoint x: 497, startPoint y: 180, endPoint x: 472, endPoint y: 186, distance: 26.6
click at [497, 180] on div "Tại văn phòng" at bounding box center [493, 184] width 85 height 9
type input "0"
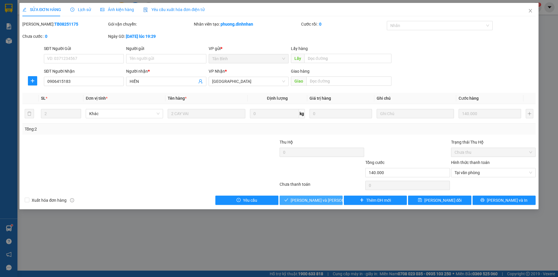
click at [333, 199] on button "[PERSON_NAME] và [PERSON_NAME] hàng" at bounding box center [311, 200] width 63 height 9
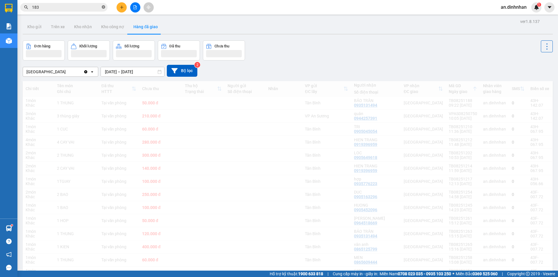
click at [103, 8] on icon "close-circle" at bounding box center [103, 6] width 3 height 3
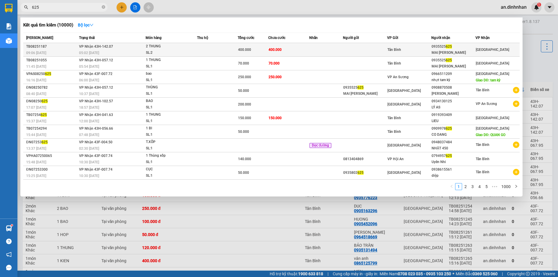
type input "625"
click at [250, 50] on span "400.000" at bounding box center [244, 50] width 13 height 4
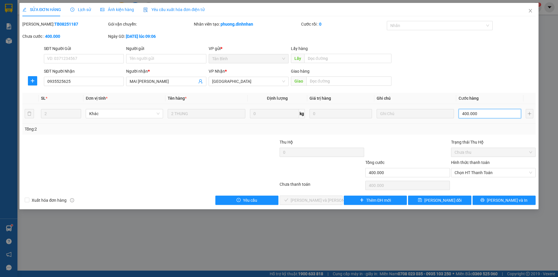
click at [484, 114] on input "400.000" at bounding box center [490, 113] width 63 height 9
type input "3"
type input "30"
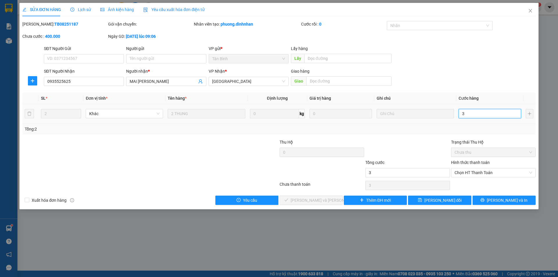
type input "30"
type input "300"
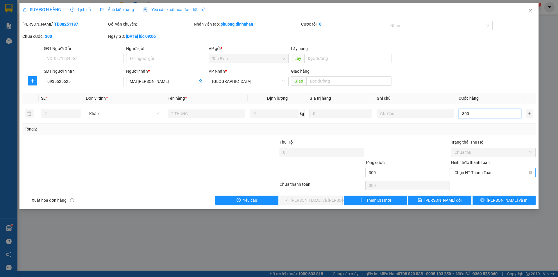
click at [510, 173] on span "Chọn HT Thanh Toán" at bounding box center [494, 172] width 78 height 9
type input "300.000"
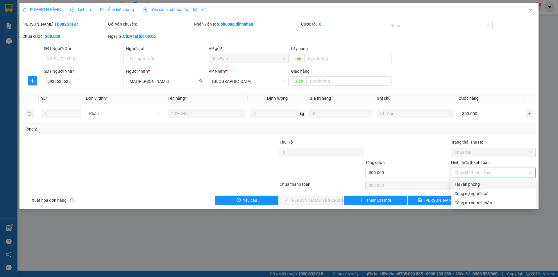
click at [504, 183] on div "Tại văn phòng" at bounding box center [494, 184] width 78 height 6
type input "0"
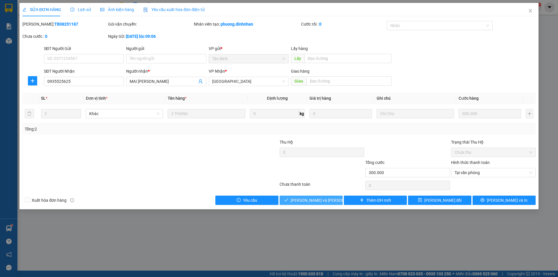
click at [323, 199] on span "[PERSON_NAME] và [PERSON_NAME] hàng" at bounding box center [330, 200] width 78 height 6
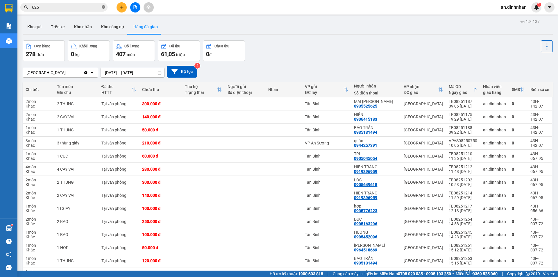
click at [104, 7] on icon "close-circle" at bounding box center [103, 6] width 3 height 3
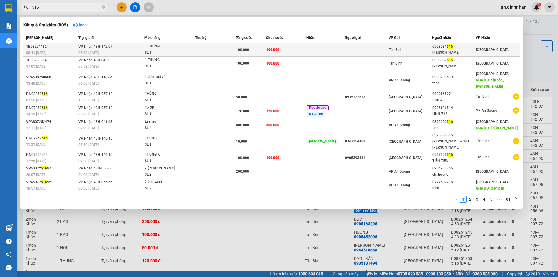
type input "516"
click at [224, 53] on td at bounding box center [215, 50] width 40 height 14
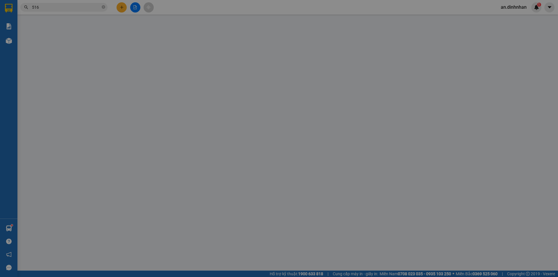
type input "0903581516"
type input "[PERSON_NAME]"
type input "100.000"
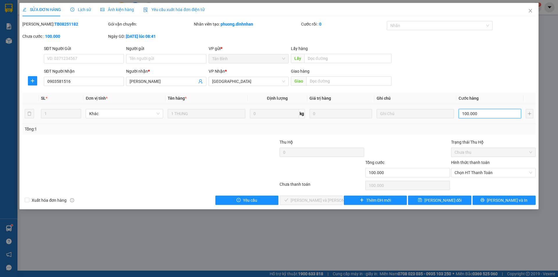
click at [488, 115] on input "100.000" at bounding box center [490, 113] width 63 height 9
type input "5"
type input "50"
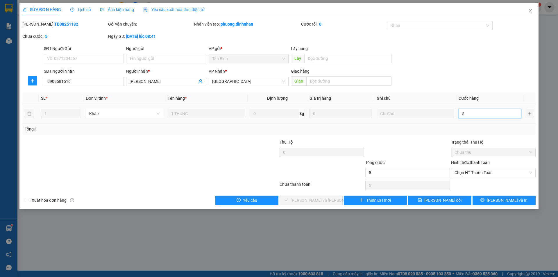
type input "50"
click at [487, 172] on span "Chọn HT Thanh Toán" at bounding box center [494, 172] width 78 height 9
type input "50"
type input "50.000"
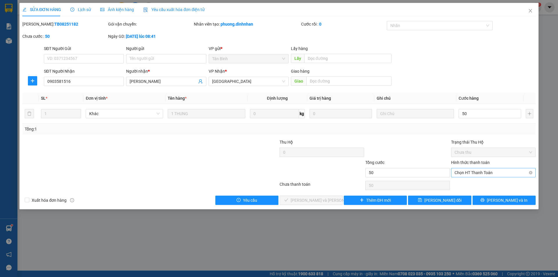
type input "50.000"
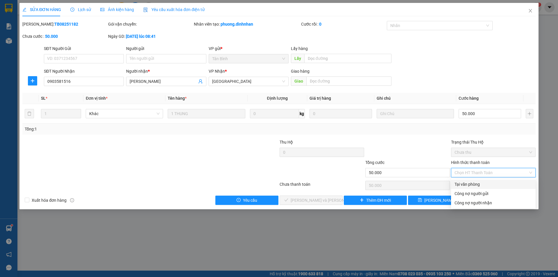
click at [482, 183] on div "Tại văn phòng" at bounding box center [494, 184] width 78 height 6
type input "0"
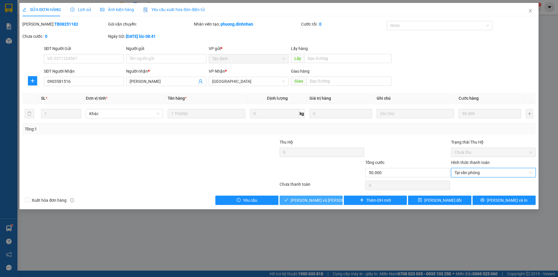
click at [334, 201] on button "[PERSON_NAME] và [PERSON_NAME] hàng" at bounding box center [311, 200] width 63 height 9
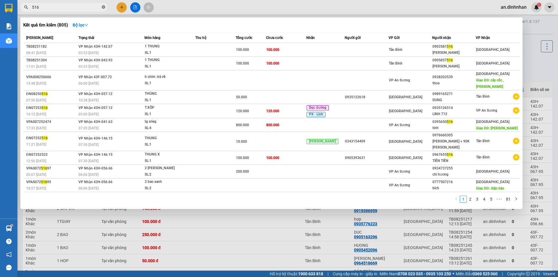
click at [103, 8] on icon "close-circle" at bounding box center [103, 6] width 3 height 3
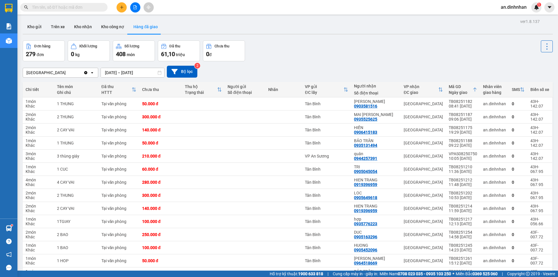
type input "6"
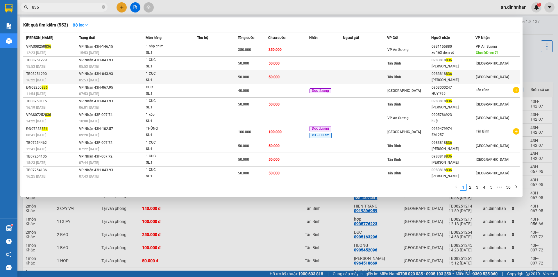
type input "836"
click at [220, 76] on td at bounding box center [217, 77] width 41 height 14
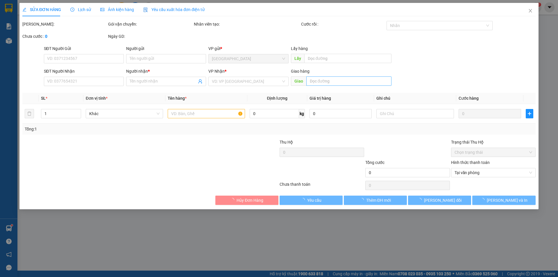
type input "0983818836"
type input "[PERSON_NAME]"
type input "50.000"
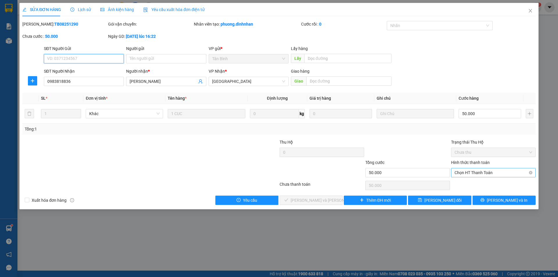
click at [473, 171] on span "Chọn HT Thanh Toán" at bounding box center [494, 172] width 78 height 9
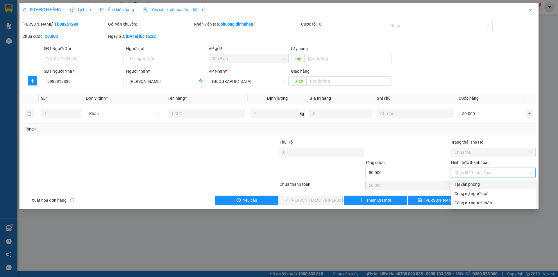
click at [475, 183] on div "Tại văn phòng" at bounding box center [494, 184] width 78 height 6
type input "0"
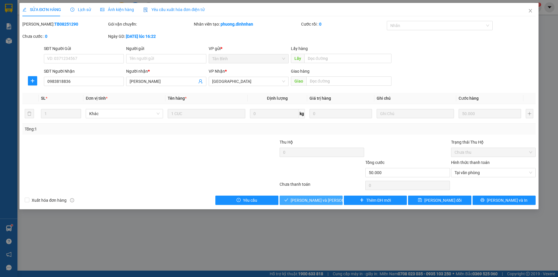
click at [333, 201] on button "[PERSON_NAME] và [PERSON_NAME] hàng" at bounding box center [311, 200] width 63 height 9
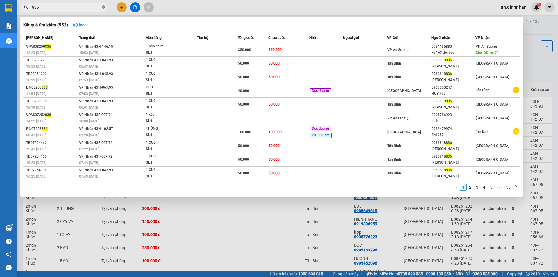
click at [102, 8] on icon "close-circle" at bounding box center [103, 6] width 3 height 3
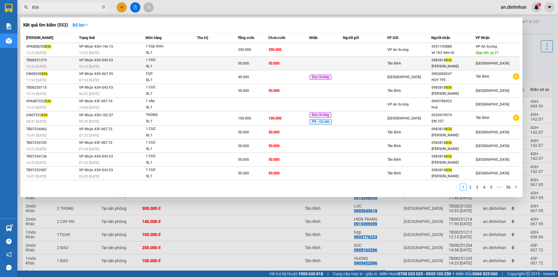
type input "836"
click at [260, 63] on div "50.000" at bounding box center [253, 63] width 30 height 6
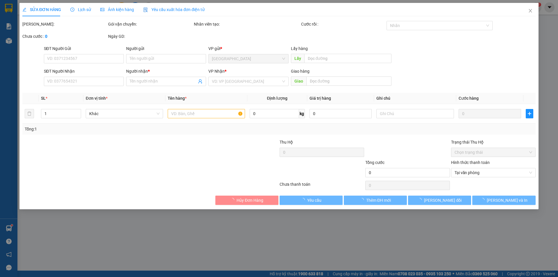
type input "0983818836"
type input "[PERSON_NAME]"
type input "50.000"
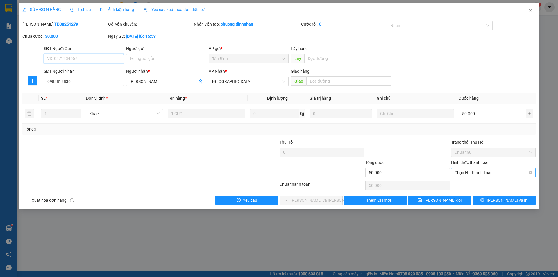
click at [472, 169] on span "Chọn HT Thanh Toán" at bounding box center [494, 172] width 78 height 9
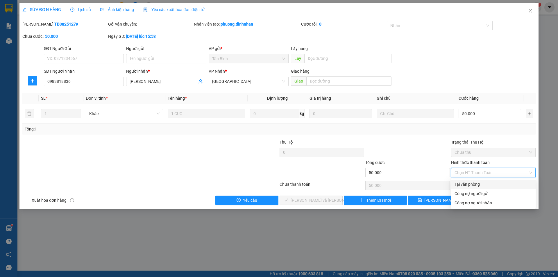
click at [470, 181] on div "Tại văn phòng" at bounding box center [493, 184] width 85 height 9
type input "0"
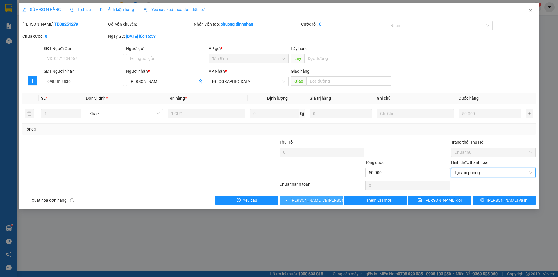
click at [330, 201] on span "[PERSON_NAME] và [PERSON_NAME] hàng" at bounding box center [330, 200] width 78 height 6
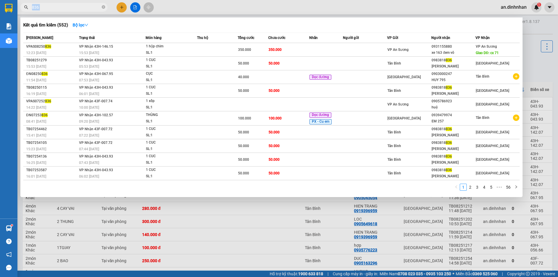
click at [101, 8] on span "836" at bounding box center [63, 7] width 87 height 9
click at [103, 8] on icon "close-circle" at bounding box center [103, 6] width 3 height 3
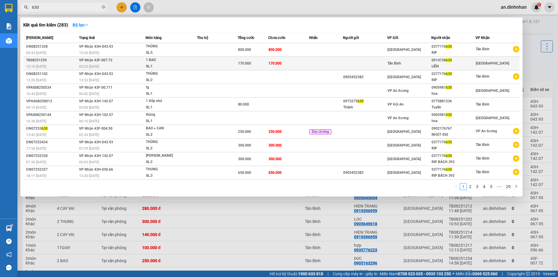
type input "630"
click at [385, 63] on td at bounding box center [365, 64] width 44 height 14
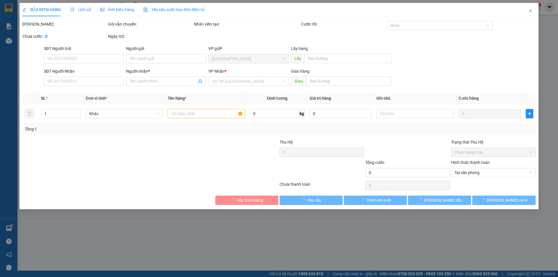
type input "0914738630"
type input "LIÊN"
type input "170.000"
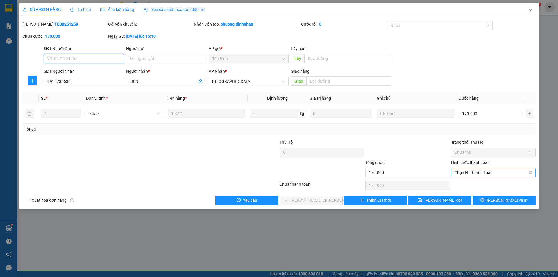
drag, startPoint x: 486, startPoint y: 173, endPoint x: 482, endPoint y: 173, distance: 3.2
click at [485, 173] on span "Chọn HT Thanh Toán" at bounding box center [494, 172] width 78 height 9
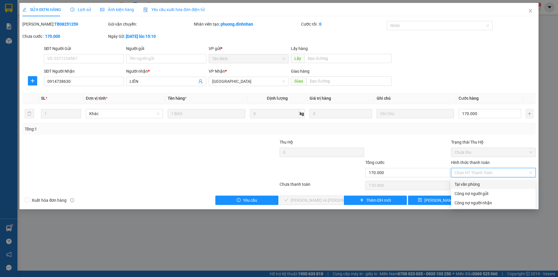
click at [467, 183] on div "Tại văn phòng" at bounding box center [494, 184] width 78 height 6
type input "0"
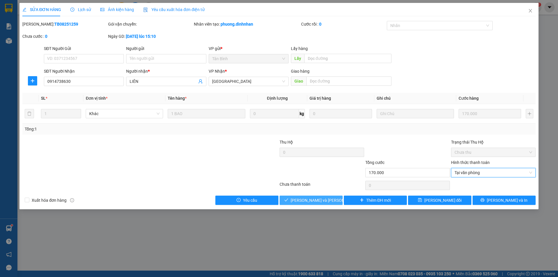
click at [331, 198] on button "[PERSON_NAME] và [PERSON_NAME] hàng" at bounding box center [311, 200] width 63 height 9
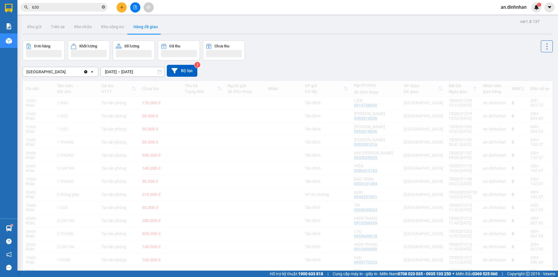
click at [103, 7] on icon "close-circle" at bounding box center [103, 6] width 3 height 3
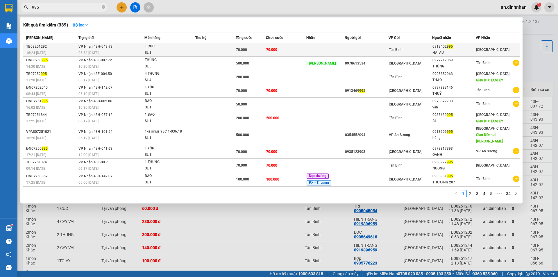
type input "995"
click at [227, 52] on td at bounding box center [215, 50] width 40 height 14
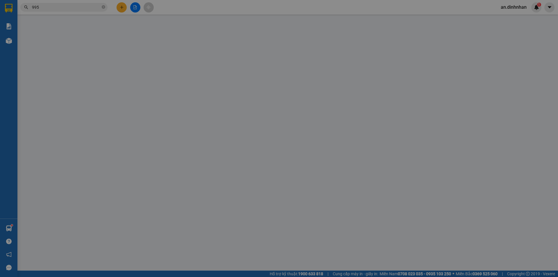
type input "0913402995"
type input "HAI AU"
type input "70.000"
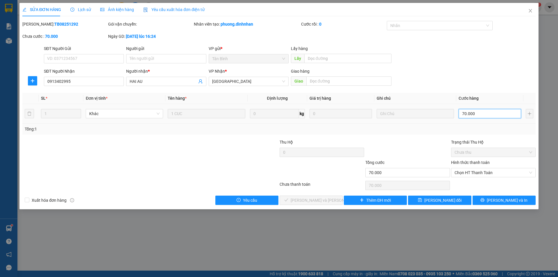
click at [472, 114] on input "70.000" at bounding box center [490, 113] width 63 height 9
type input "1"
type input "10"
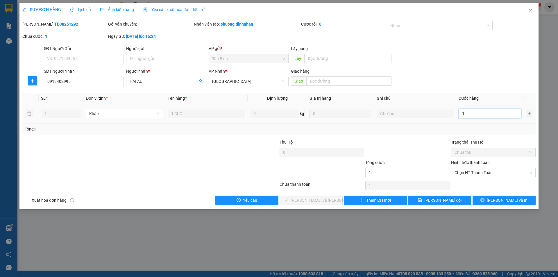
type input "10"
type input "100"
click at [474, 171] on span "Chọn HT Thanh Toán" at bounding box center [494, 172] width 78 height 9
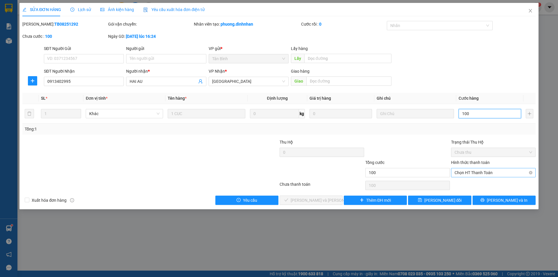
type input "100"
type input "100.000"
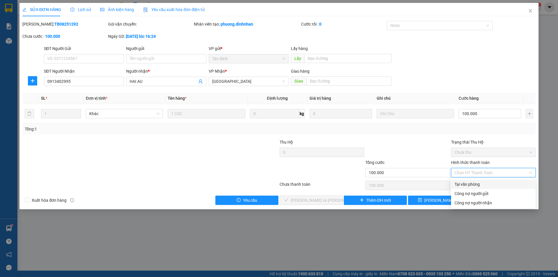
click at [474, 182] on div "Tại văn phòng" at bounding box center [494, 184] width 78 height 6
type input "0"
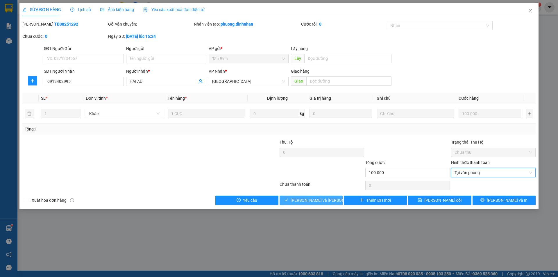
click at [338, 201] on button "[PERSON_NAME] và [PERSON_NAME] hàng" at bounding box center [311, 200] width 63 height 9
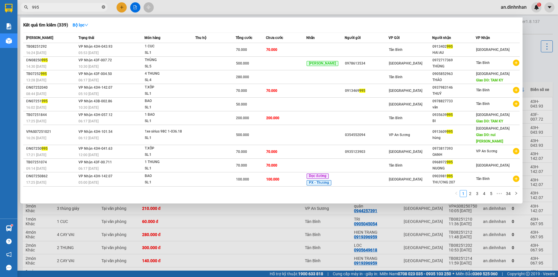
click at [103, 8] on icon "close-circle" at bounding box center [103, 6] width 3 height 3
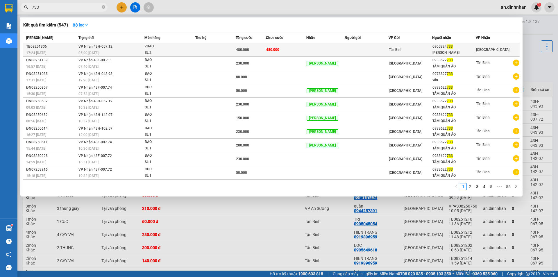
type input "733"
click at [199, 52] on td at bounding box center [215, 50] width 40 height 14
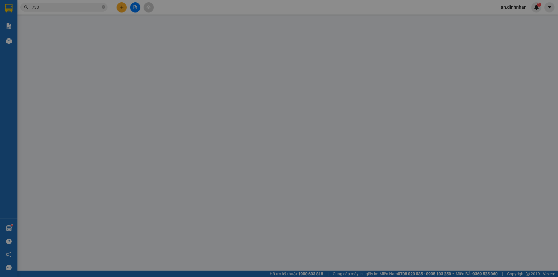
type input "0905334733"
type input "[PERSON_NAME]"
type input "480.000"
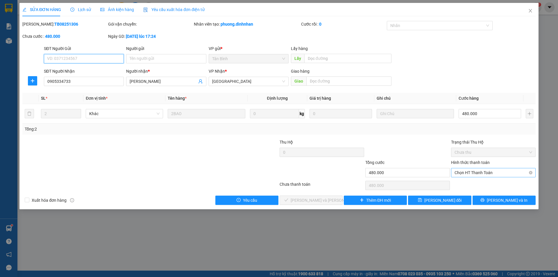
click at [462, 172] on span "Chọn HT Thanh Toán" at bounding box center [494, 172] width 78 height 9
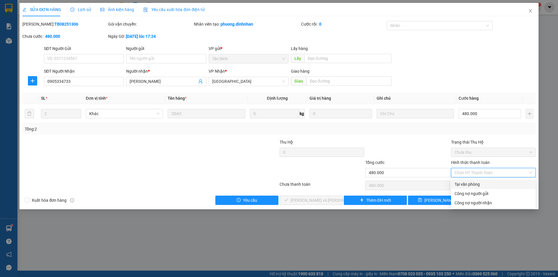
click at [465, 182] on div "Tại văn phòng" at bounding box center [494, 184] width 78 height 6
type input "0"
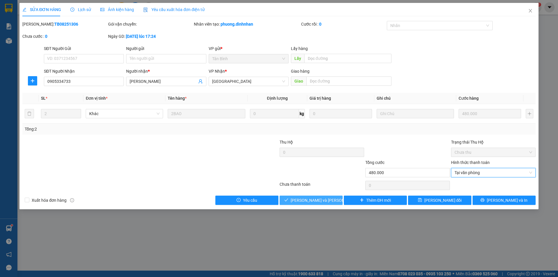
click at [335, 199] on button "[PERSON_NAME] và [PERSON_NAME] hàng" at bounding box center [311, 200] width 63 height 9
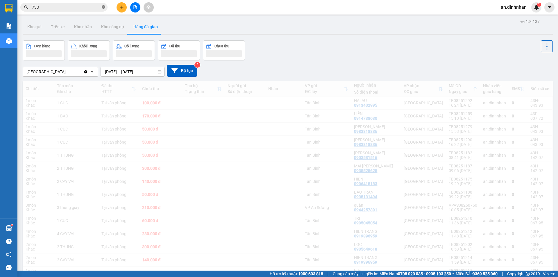
click at [103, 7] on icon "close-circle" at bounding box center [103, 6] width 3 height 3
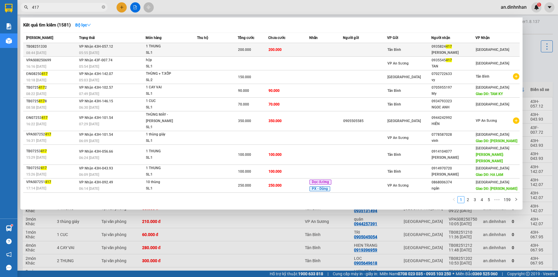
type input "417"
click at [206, 53] on td at bounding box center [217, 50] width 41 height 14
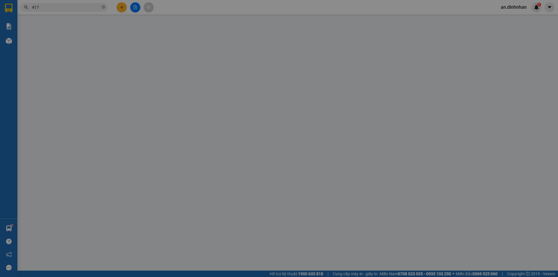
type input "0935824417"
type input "[PERSON_NAME]"
type input "200.000"
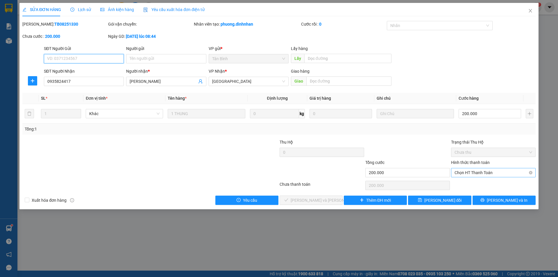
click at [461, 170] on span "Chọn HT Thanh Toán" at bounding box center [494, 172] width 78 height 9
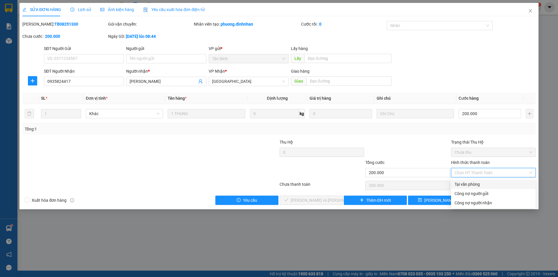
click at [461, 183] on div "Tại văn phòng" at bounding box center [494, 184] width 78 height 6
type input "0"
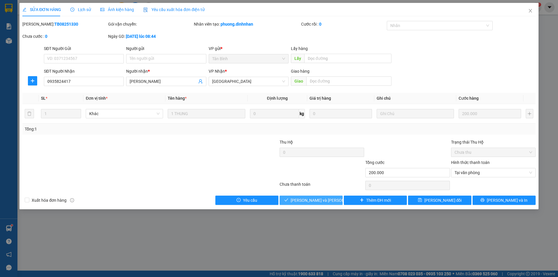
click at [329, 200] on span "[PERSON_NAME] và [PERSON_NAME] hàng" at bounding box center [330, 200] width 78 height 6
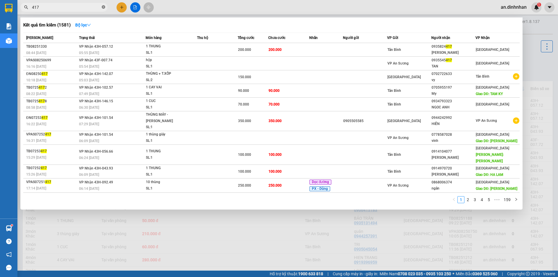
click at [103, 7] on icon "close-circle" at bounding box center [103, 6] width 3 height 3
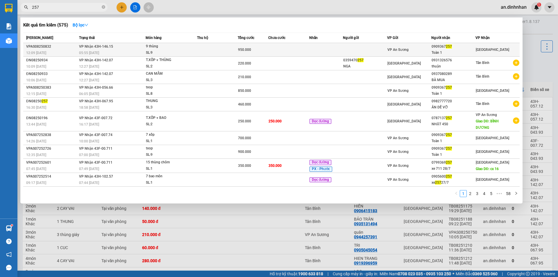
type input "257"
click at [223, 46] on td at bounding box center [217, 50] width 41 height 14
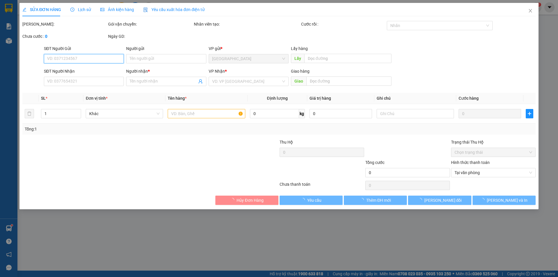
type input "0909367257"
type input "Toàn 1"
type input "950.000"
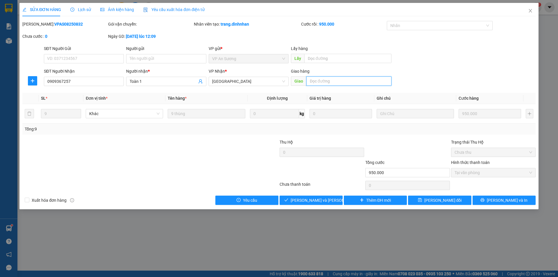
click at [350, 84] on input "text" at bounding box center [348, 80] width 85 height 9
type input "100k"
click at [318, 201] on span "[PERSON_NAME] và [PERSON_NAME] hàng" at bounding box center [330, 200] width 78 height 6
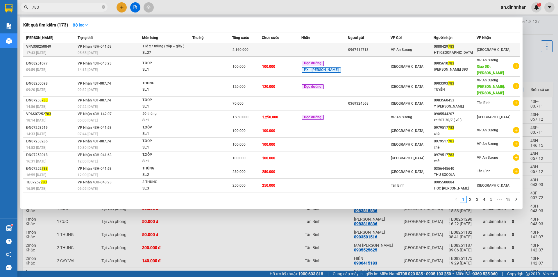
type input "783"
click at [225, 51] on td at bounding box center [212, 50] width 40 height 14
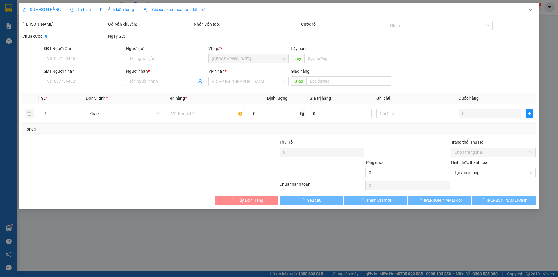
type input "0967414713"
type input "0888429783"
type input "HT [GEOGRAPHIC_DATA]"
type input "2.160.000"
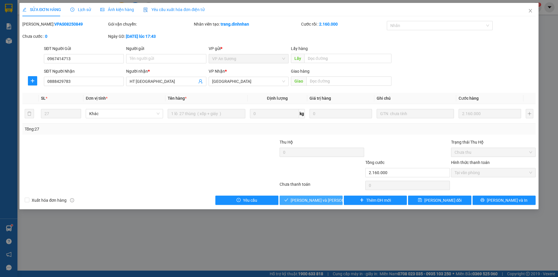
click at [316, 201] on span "[PERSON_NAME] và [PERSON_NAME] hàng" at bounding box center [330, 200] width 78 height 6
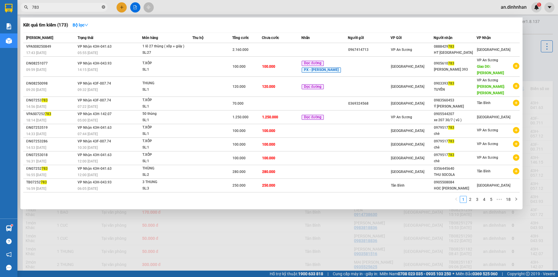
click at [104, 6] on icon "close-circle" at bounding box center [103, 6] width 3 height 3
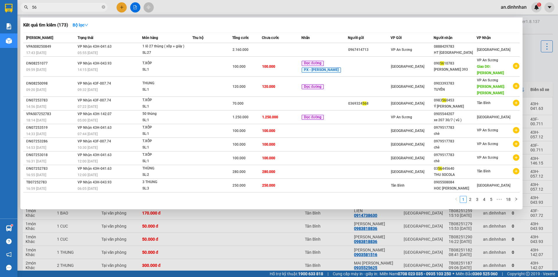
type input "562"
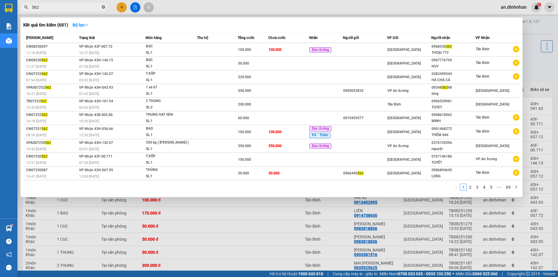
click at [102, 7] on icon "close-circle" at bounding box center [103, 6] width 3 height 3
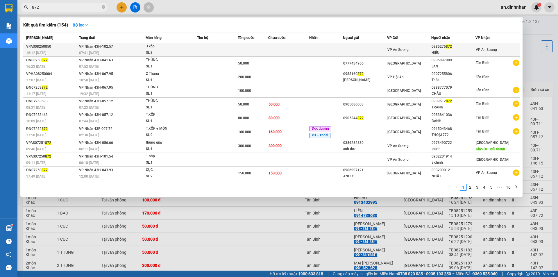
type input "872"
click at [191, 45] on span "3 xốp SL: 3" at bounding box center [171, 49] width 51 height 13
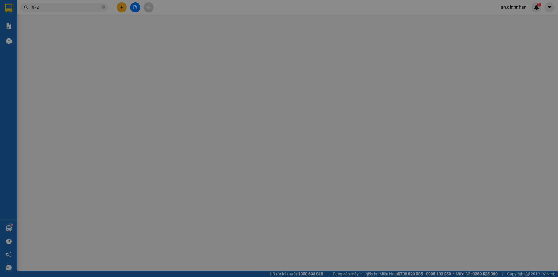
type input "0985275872"
type input "HIẾU"
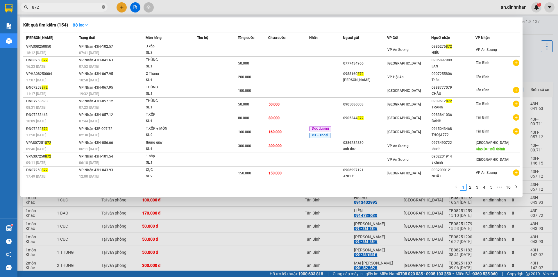
click at [102, 7] on icon "close-circle" at bounding box center [103, 6] width 3 height 3
type input "516"
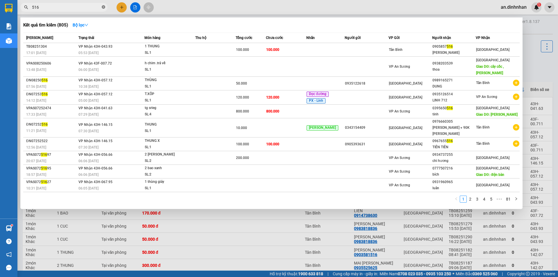
click at [103, 8] on icon "close-circle" at bounding box center [103, 6] width 3 height 3
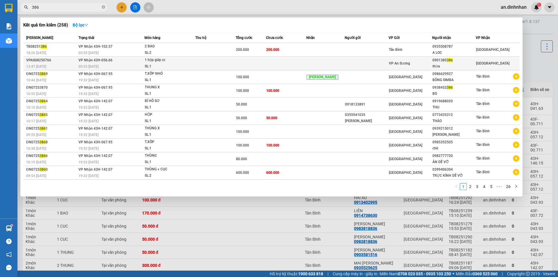
type input "386"
click at [301, 65] on td at bounding box center [286, 64] width 40 height 14
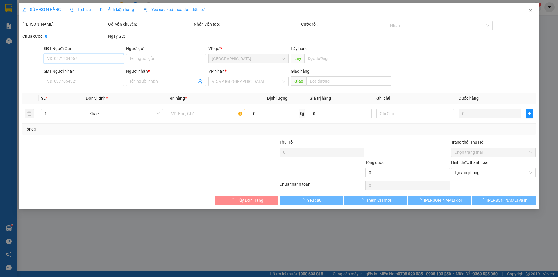
type input "0901385386"
type input "thừa"
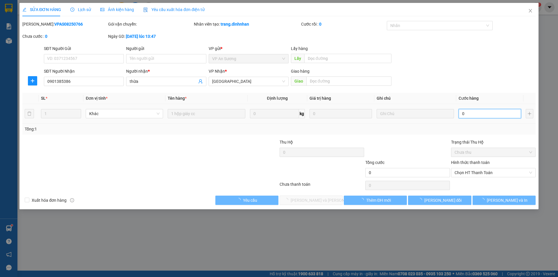
click at [475, 113] on input "0" at bounding box center [490, 113] width 63 height 9
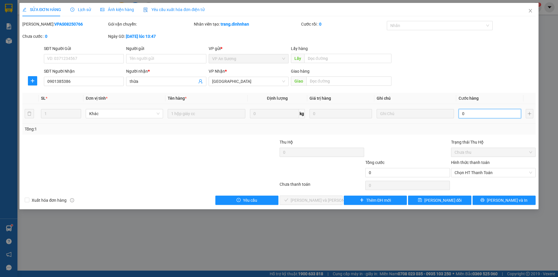
type input "5"
type input "50"
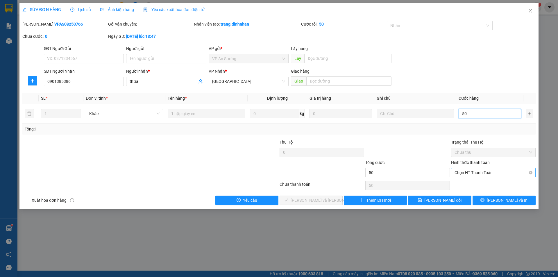
click at [477, 176] on span "Chọn HT Thanh Toán" at bounding box center [494, 172] width 78 height 9
type input "50"
type input "50.000"
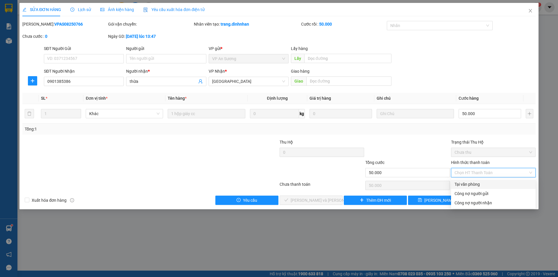
click at [469, 186] on div "Tại văn phòng" at bounding box center [494, 184] width 78 height 6
type input "0"
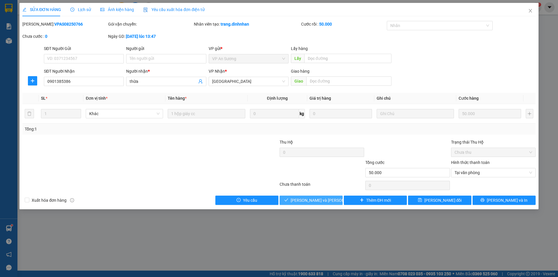
click at [333, 201] on button "[PERSON_NAME] và [PERSON_NAME] hàng" at bounding box center [311, 200] width 63 height 9
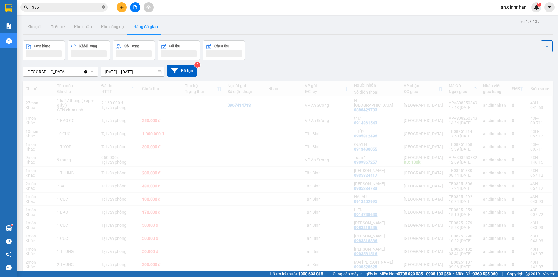
click at [104, 8] on icon "close-circle" at bounding box center [103, 6] width 3 height 3
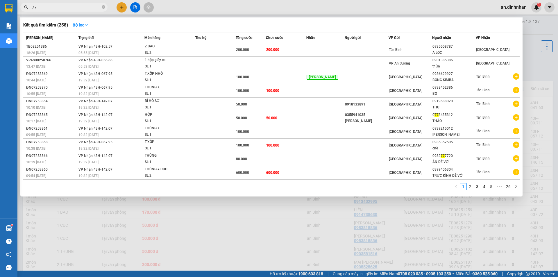
type input "772"
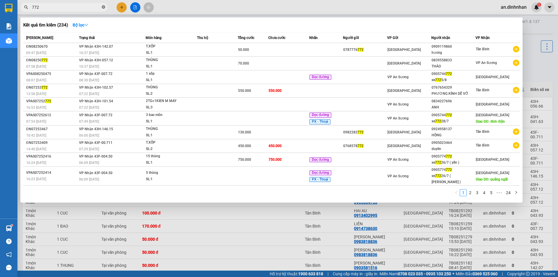
click at [103, 7] on icon "close-circle" at bounding box center [103, 6] width 3 height 3
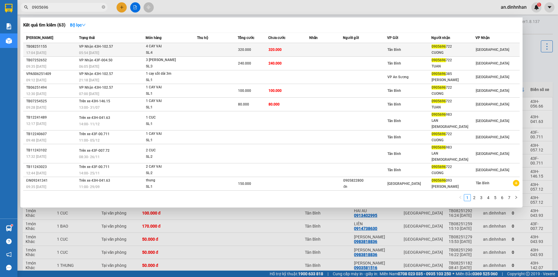
type input "0905696"
click at [173, 51] on div "SL: 4" at bounding box center [168, 53] width 44 height 6
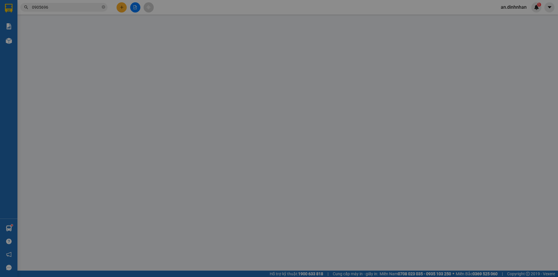
type input "0905696722"
type input "CUONG"
type input "320.000"
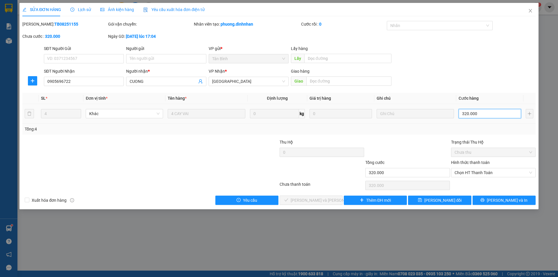
click at [477, 118] on input "320.000" at bounding box center [490, 113] width 63 height 9
type input "2"
type input "28"
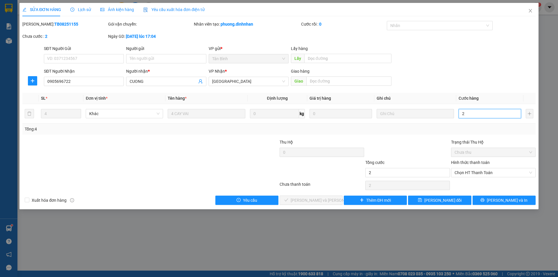
type input "28"
type input "280"
click at [498, 171] on span "Chọn HT Thanh Toán" at bounding box center [494, 172] width 78 height 9
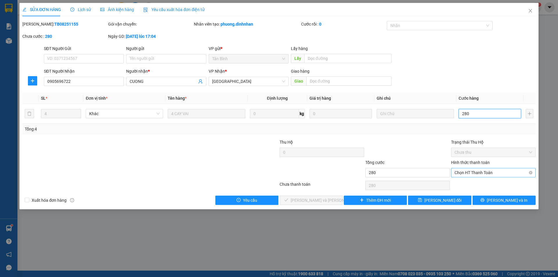
type input "280"
type input "280.000"
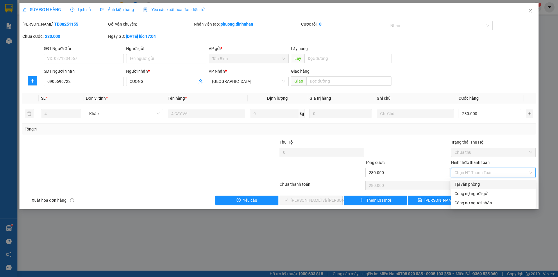
click at [499, 184] on div "Tại văn phòng" at bounding box center [494, 184] width 78 height 6
type input "0"
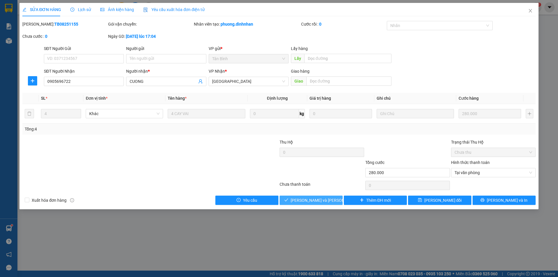
click at [326, 199] on span "[PERSON_NAME] và [PERSON_NAME] hàng" at bounding box center [330, 200] width 78 height 6
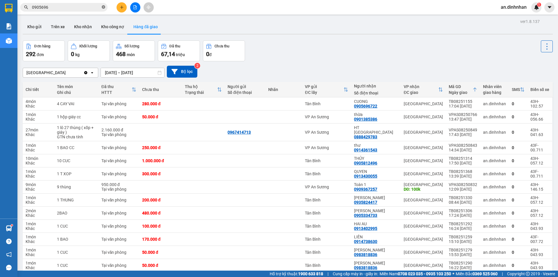
click at [103, 8] on icon "close-circle" at bounding box center [103, 6] width 3 height 3
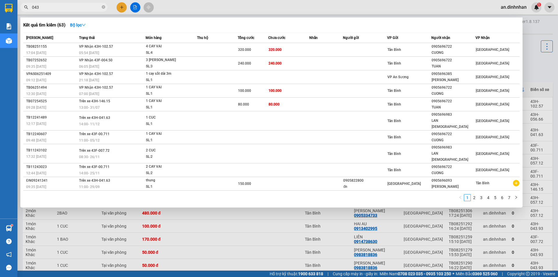
type input "043"
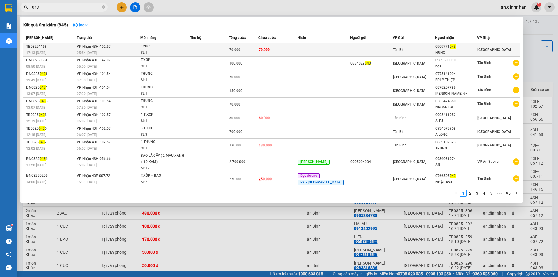
click at [226, 49] on td at bounding box center [209, 50] width 39 height 14
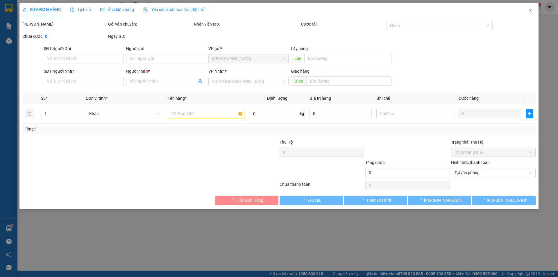
type input "0909771043"
type input "HUNG"
type input "70.000"
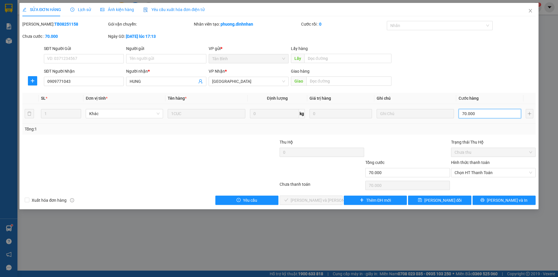
click at [483, 115] on input "70.000" at bounding box center [490, 113] width 63 height 9
type input "5"
type input "50"
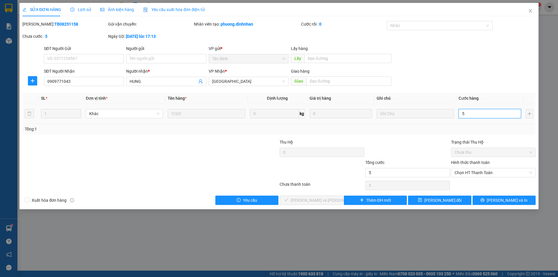
type input "50"
click at [479, 176] on span "Chọn HT Thanh Toán" at bounding box center [494, 172] width 78 height 9
type input "50"
type input "50.000"
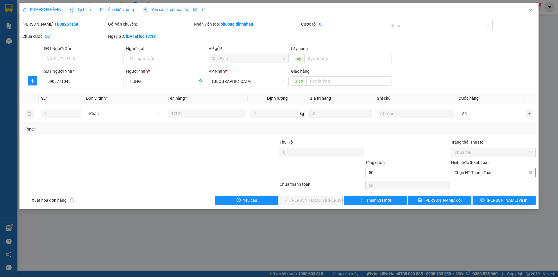
type input "50.000"
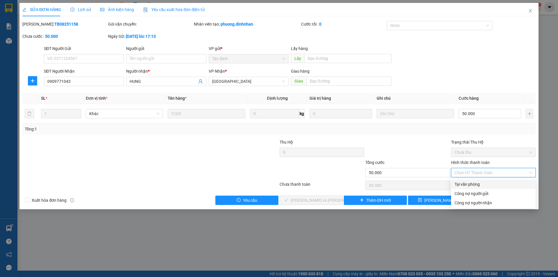
click at [474, 182] on div "Tại văn phòng" at bounding box center [494, 184] width 78 height 6
type input "0"
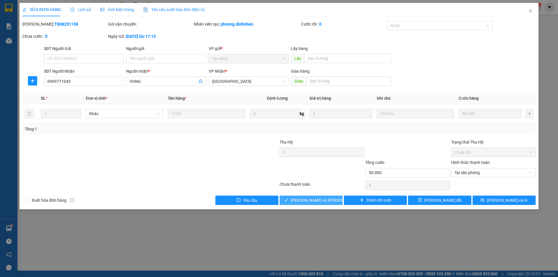
click at [320, 199] on span "[PERSON_NAME] và [PERSON_NAME] hàng" at bounding box center [330, 200] width 78 height 6
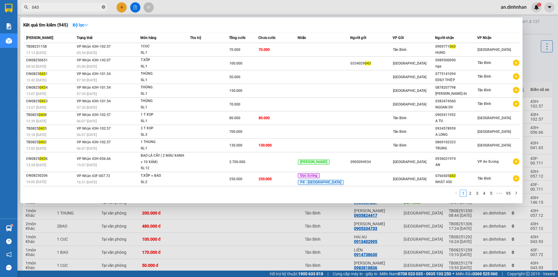
click at [105, 7] on icon "close-circle" at bounding box center [103, 6] width 3 height 3
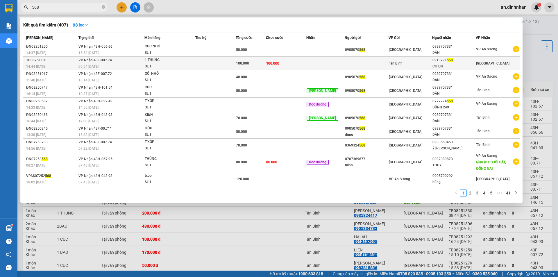
type input "568"
click at [269, 66] on td "100.000" at bounding box center [286, 64] width 40 height 14
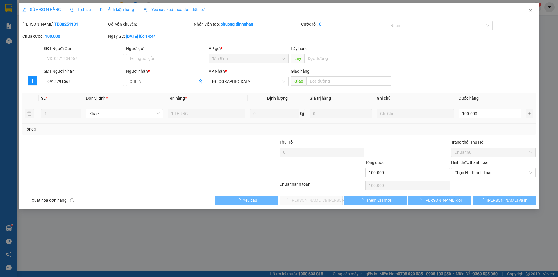
type input "0913791568"
type input "CHIEN"
type input "100.000"
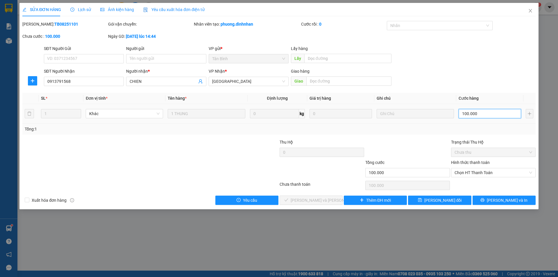
click at [478, 116] on input "100.000" at bounding box center [490, 113] width 63 height 9
type input "7"
type input "70"
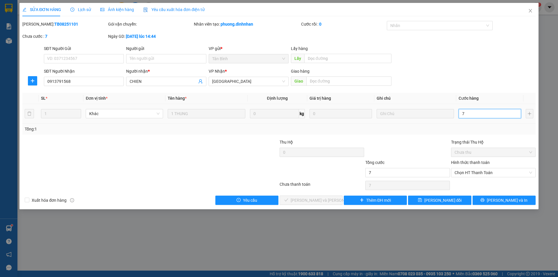
type input "70"
click at [493, 174] on span "Chọn HT Thanh Toán" at bounding box center [494, 172] width 78 height 9
type input "70"
type input "70.000"
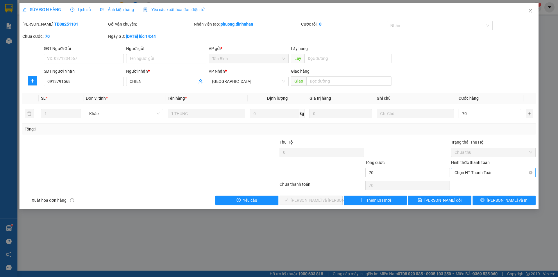
type input "70.000"
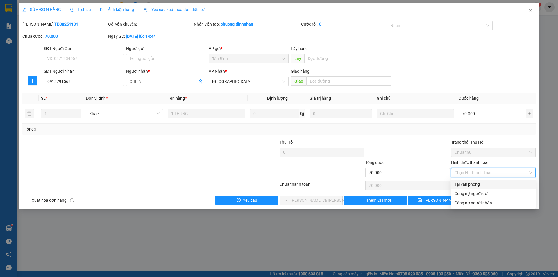
click at [487, 184] on div "Tại văn phòng" at bounding box center [494, 184] width 78 height 6
type input "0"
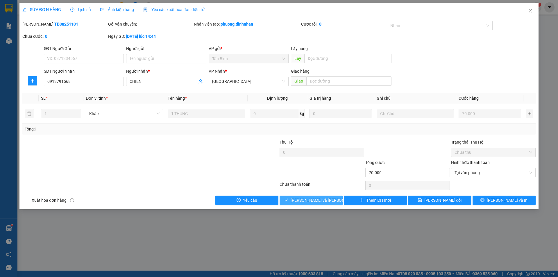
click at [338, 198] on button "[PERSON_NAME] và [PERSON_NAME] hàng" at bounding box center [311, 200] width 63 height 9
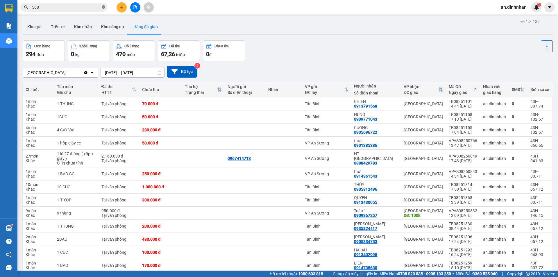
click at [104, 8] on icon "close-circle" at bounding box center [103, 6] width 3 height 3
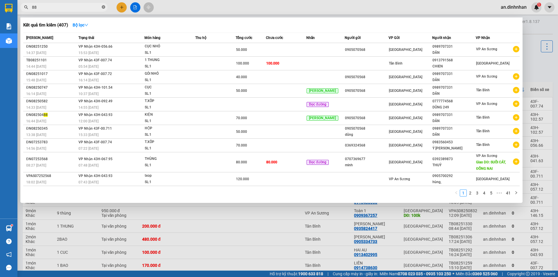
type input "880"
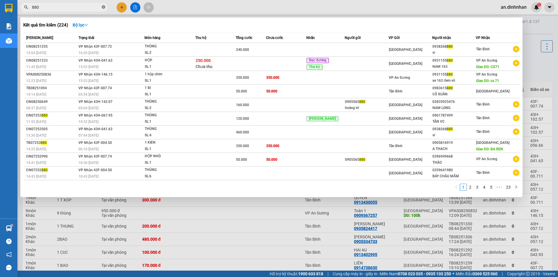
click at [103, 7] on icon "close-circle" at bounding box center [103, 6] width 3 height 3
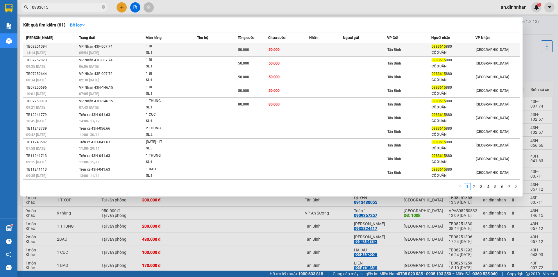
type input "0983615"
click at [163, 52] on div "SL: 1" at bounding box center [168, 53] width 44 height 6
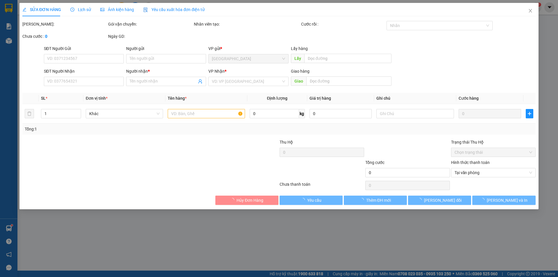
type input "0983615880"
type input "CÔ XUÂN"
type input "50.000"
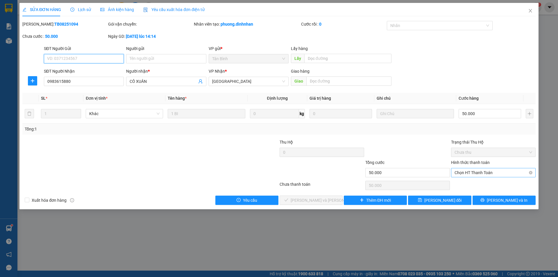
click at [501, 176] on span "Chọn HT Thanh Toán" at bounding box center [494, 172] width 78 height 9
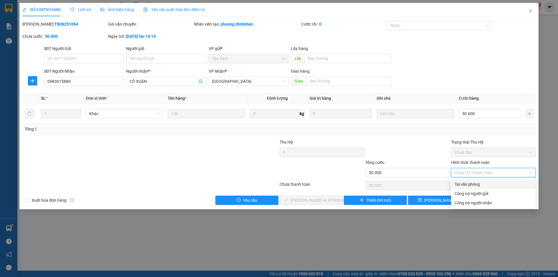
click at [495, 184] on div "Tại văn phòng" at bounding box center [494, 184] width 78 height 6
type input "0"
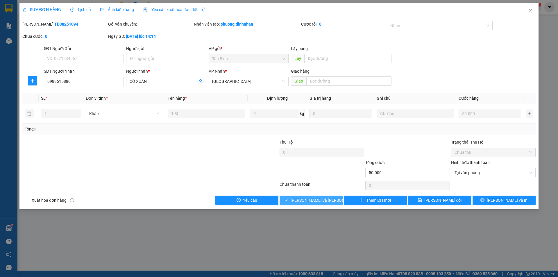
click at [340, 200] on button "[PERSON_NAME] và [PERSON_NAME] hàng" at bounding box center [311, 200] width 63 height 9
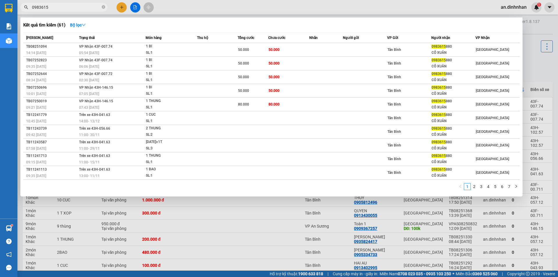
click at [104, 6] on icon "close-circle" at bounding box center [103, 6] width 3 height 3
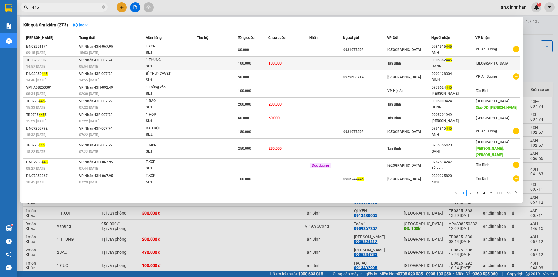
type input "445"
click at [305, 59] on td "100.000" at bounding box center [288, 64] width 41 height 14
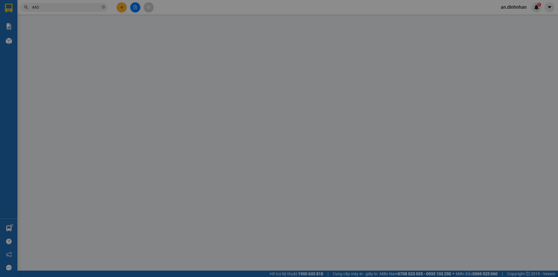
type input "0905362445"
type input "HANG"
type input "100.000"
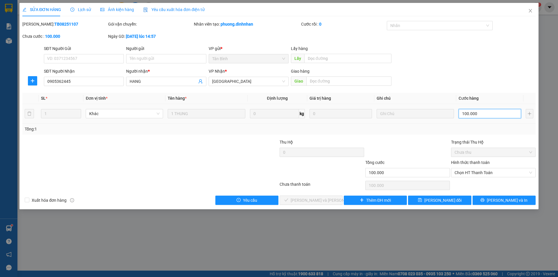
click at [488, 114] on input "100.000" at bounding box center [490, 113] width 63 height 9
type input "8"
type input "80"
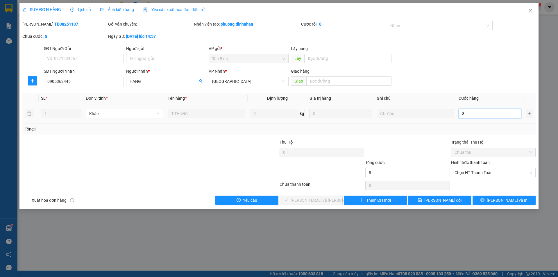
type input "80"
click at [463, 172] on span "Chọn HT Thanh Toán" at bounding box center [494, 172] width 78 height 9
type input "80"
type input "80.000"
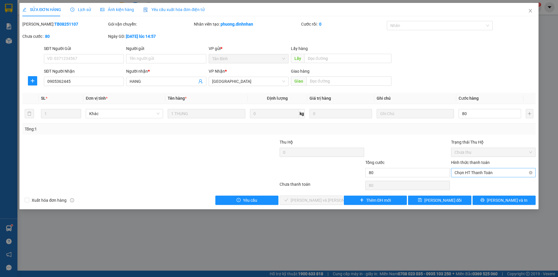
type input "80.000"
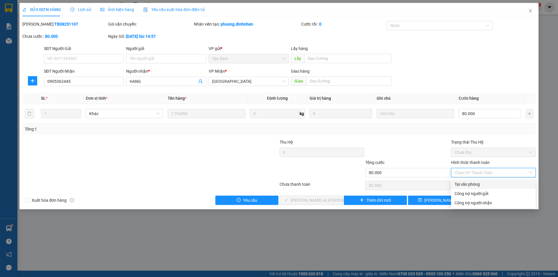
click at [461, 183] on div "Tại văn phòng" at bounding box center [494, 184] width 78 height 6
type input "0"
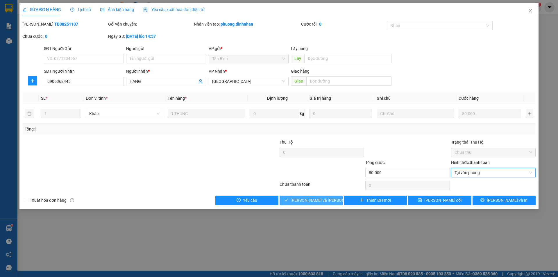
click at [326, 198] on span "[PERSON_NAME] và [PERSON_NAME] hàng" at bounding box center [330, 200] width 78 height 6
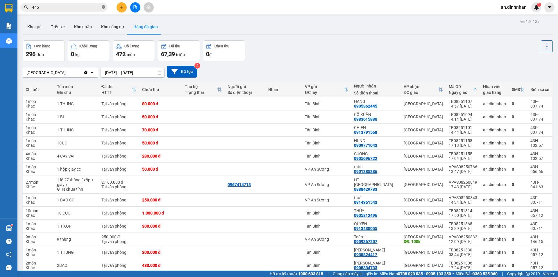
click at [102, 6] on icon "close-circle" at bounding box center [103, 6] width 3 height 3
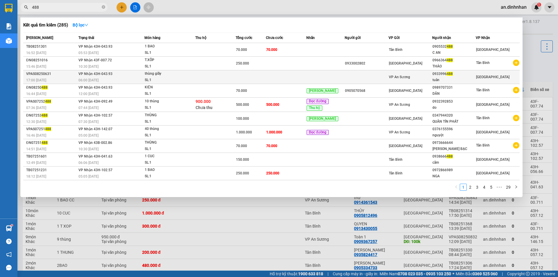
type input "488"
click at [284, 78] on td at bounding box center [286, 77] width 40 height 14
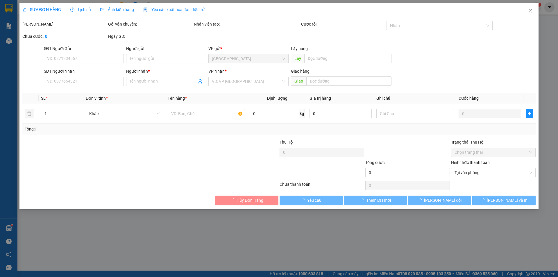
type input "0933996488"
type input "tuân"
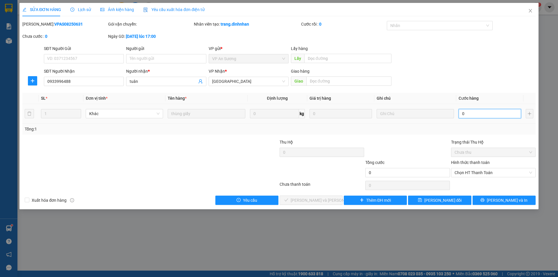
click at [482, 117] on input "0" at bounding box center [490, 113] width 63 height 9
type input "1"
type input "10"
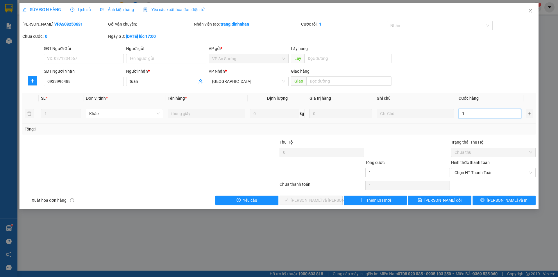
type input "10"
type input "100"
click at [486, 175] on span "Chọn HT Thanh Toán" at bounding box center [494, 172] width 78 height 9
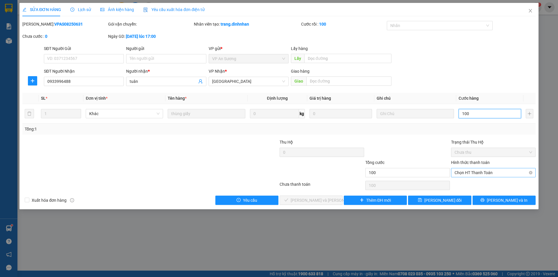
type input "100"
type input "100.000"
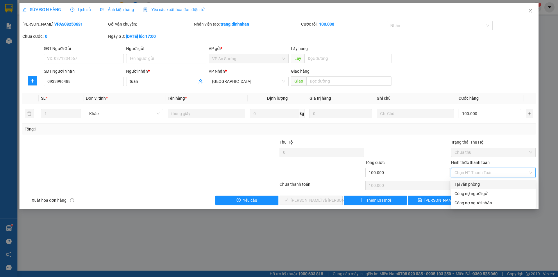
click at [484, 181] on div "Tại văn phòng" at bounding box center [494, 184] width 78 height 6
type input "0"
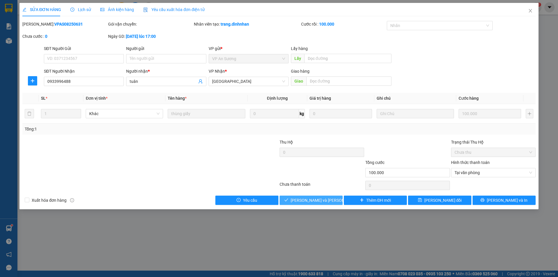
click at [339, 202] on button "[PERSON_NAME] và [PERSON_NAME] hàng" at bounding box center [311, 200] width 63 height 9
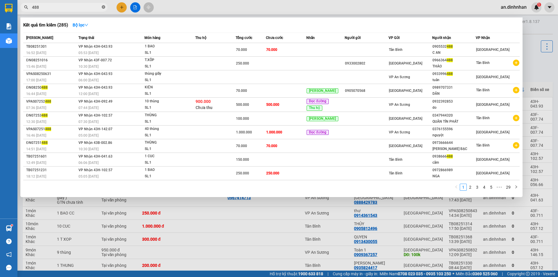
click at [103, 8] on icon "close-circle" at bounding box center [103, 6] width 3 height 3
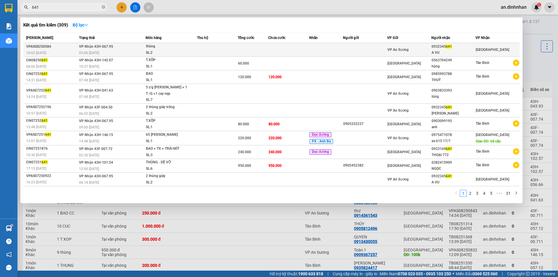
type input "641"
click at [242, 52] on td at bounding box center [253, 50] width 31 height 14
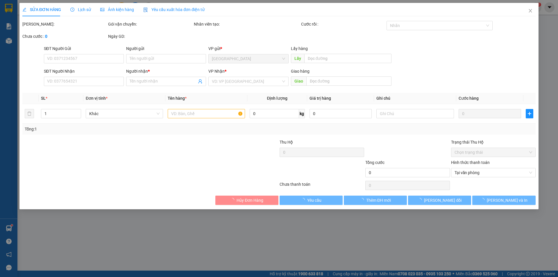
type input "0932345641"
type input "A VU"
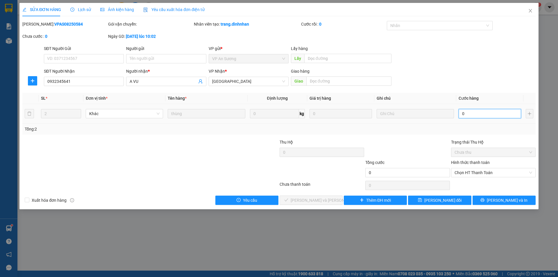
click at [480, 113] on input "0" at bounding box center [490, 113] width 63 height 9
type input "1"
type input "14"
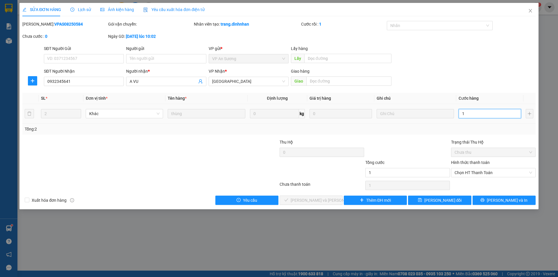
type input "14"
type input "140"
click at [489, 175] on span "Chọn HT Thanh Toán" at bounding box center [494, 172] width 78 height 9
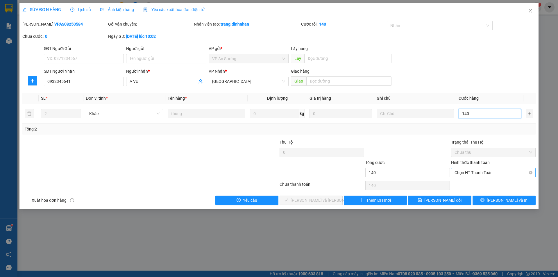
type input "140"
type input "140.000"
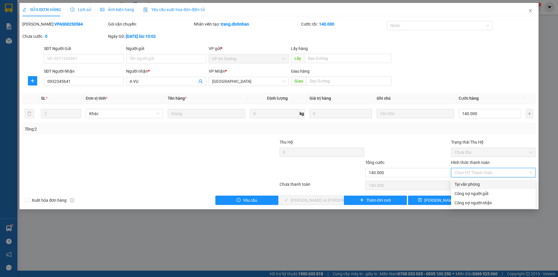
click at [486, 184] on div "Tại văn phòng" at bounding box center [494, 184] width 78 height 6
type input "0"
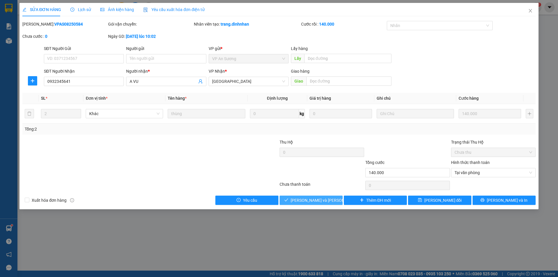
click at [323, 200] on button "[PERSON_NAME] và [PERSON_NAME] hàng" at bounding box center [311, 200] width 63 height 9
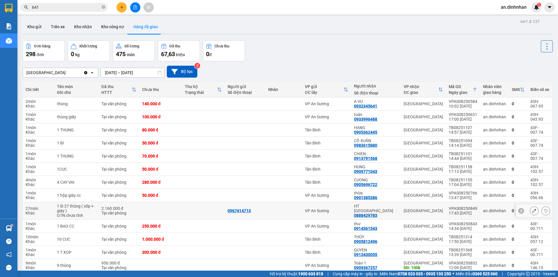
click at [323, 209] on div "VP An Sương" at bounding box center [326, 210] width 43 height 5
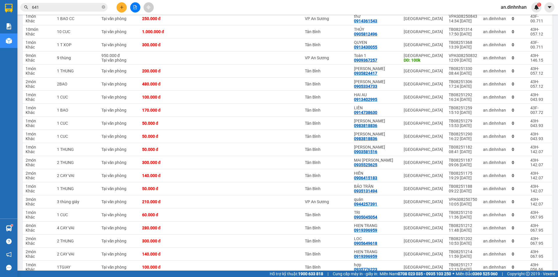
scroll to position [120, 0]
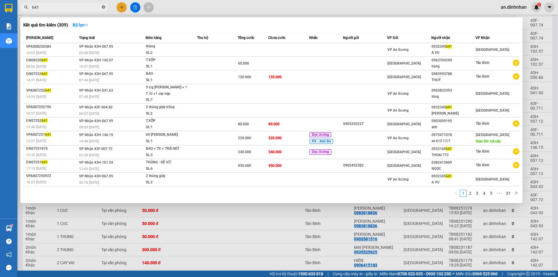
click at [102, 5] on span at bounding box center [103, 8] width 3 height 6
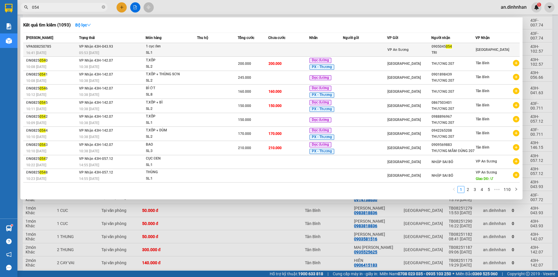
type input "054"
click at [315, 50] on td at bounding box center [326, 50] width 34 height 14
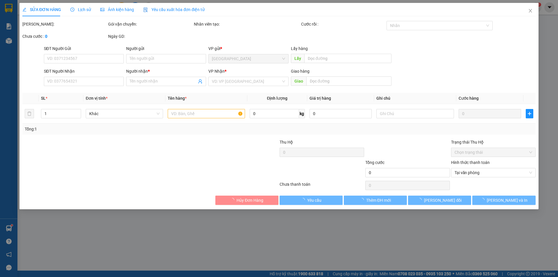
type input "0905045054"
type input "TRI"
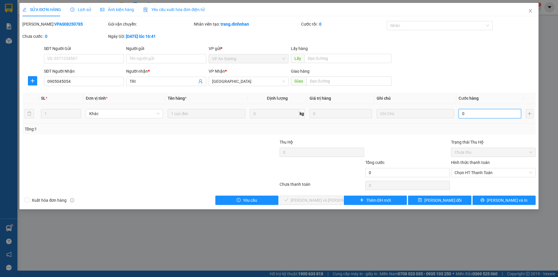
click at [470, 113] on input "0" at bounding box center [490, 113] width 63 height 9
type input "5"
type input "50"
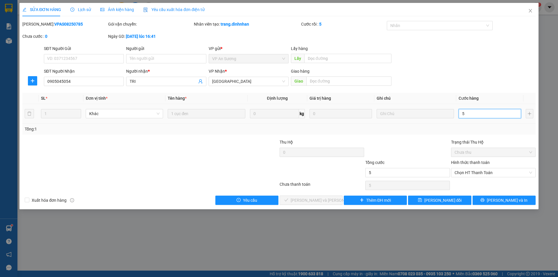
type input "50"
click at [477, 173] on span "Chọn HT Thanh Toán" at bounding box center [494, 172] width 78 height 9
type input "50"
type input "50.000"
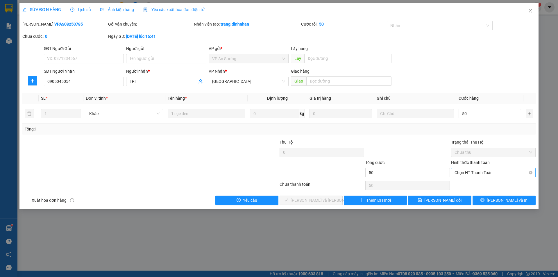
type input "50.000"
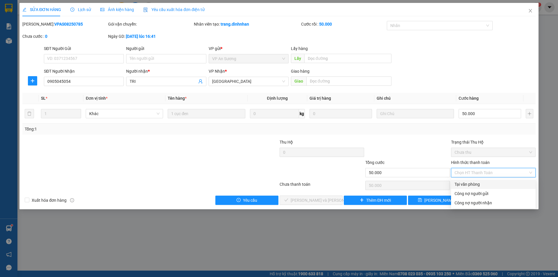
click at [474, 187] on div "Tại văn phòng" at bounding box center [494, 184] width 78 height 6
type input "0"
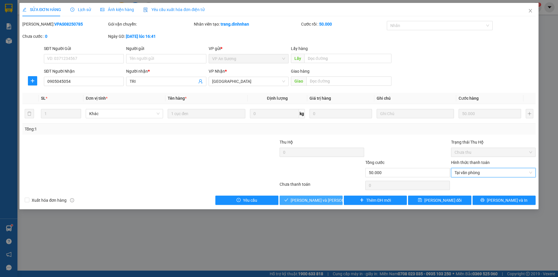
click at [338, 203] on button "Lưu và Giao hàng" at bounding box center [311, 200] width 63 height 9
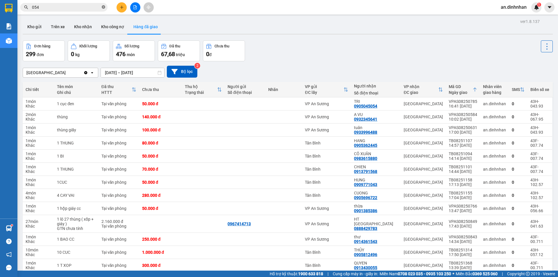
click at [103, 7] on icon "close-circle" at bounding box center [103, 6] width 3 height 3
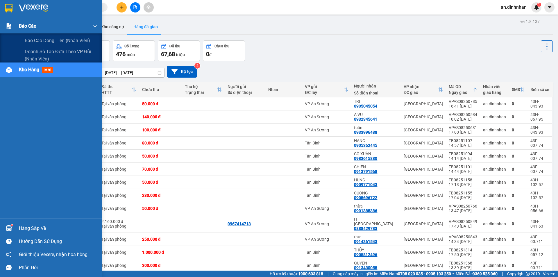
click at [10, 29] on img at bounding box center [9, 26] width 6 height 6
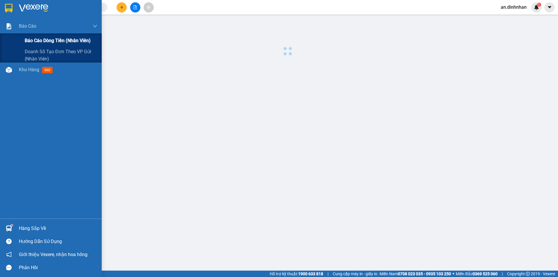
click at [17, 39] on div "Báo cáo dòng tiền (nhân viên)" at bounding box center [51, 40] width 102 height 15
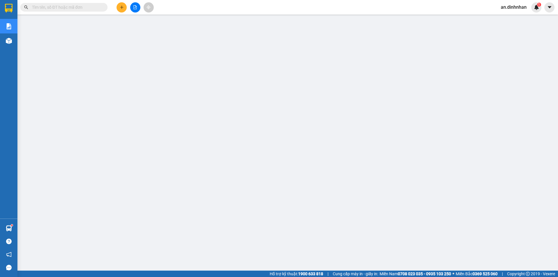
click at [512, 6] on span "an.dinhnhan" at bounding box center [513, 6] width 35 height 7
click at [513, 20] on span "Đăng xuất" at bounding box center [517, 18] width 24 height 6
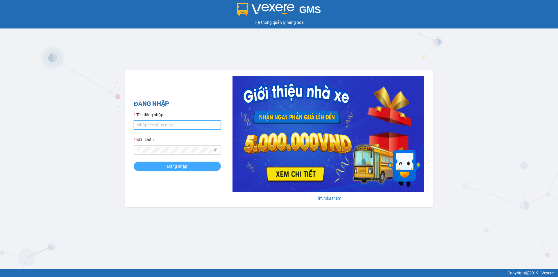
type input "phuc.dinhnhan"
click at [183, 167] on span "Đăng nhập" at bounding box center [177, 166] width 20 height 6
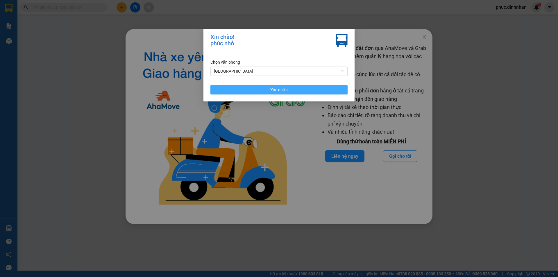
click at [279, 89] on span "Xác nhận" at bounding box center [278, 90] width 17 height 6
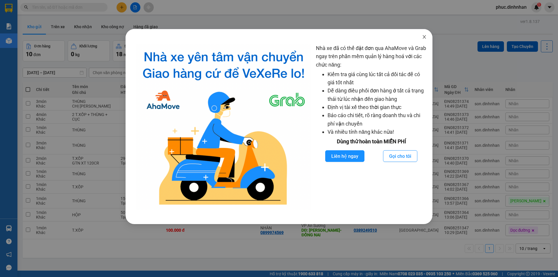
click at [426, 38] on icon "close" at bounding box center [424, 37] width 5 height 5
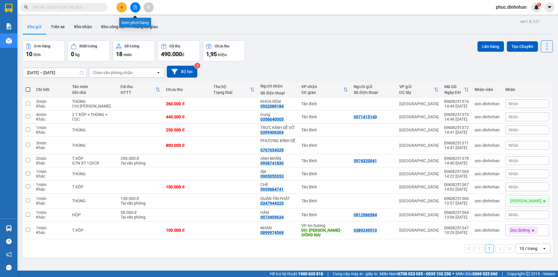
click at [133, 10] on button at bounding box center [135, 7] width 10 height 10
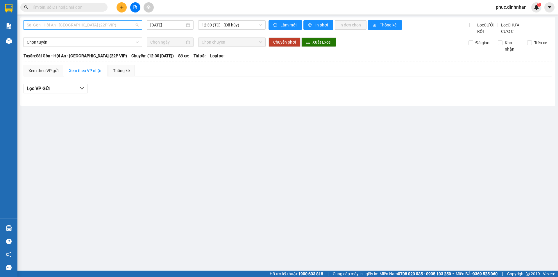
click at [132, 26] on span "Sài Gòn - Hội An - [GEOGRAPHIC_DATA] (22P VIP)" at bounding box center [83, 25] width 112 height 9
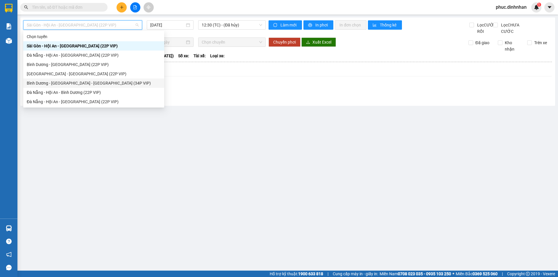
click at [109, 82] on div "Bình Dương - [GEOGRAPHIC_DATA] - [GEOGRAPHIC_DATA] (34P VIP)" at bounding box center [94, 83] width 134 height 6
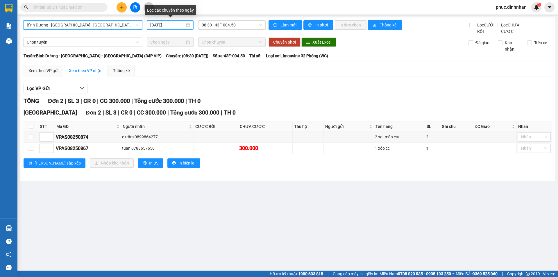
click at [188, 26] on div "11/08/2025" at bounding box center [170, 25] width 40 height 6
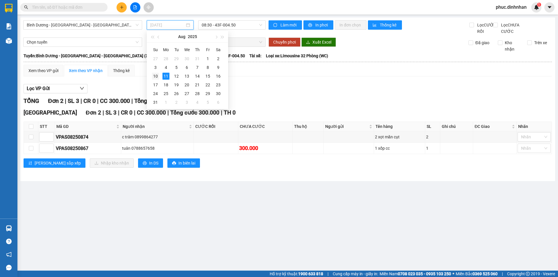
click at [158, 74] on div "10" at bounding box center [155, 76] width 7 height 7
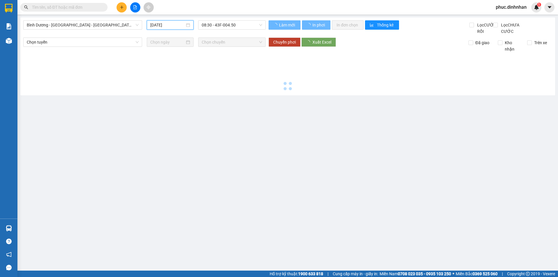
type input "10/08/2025"
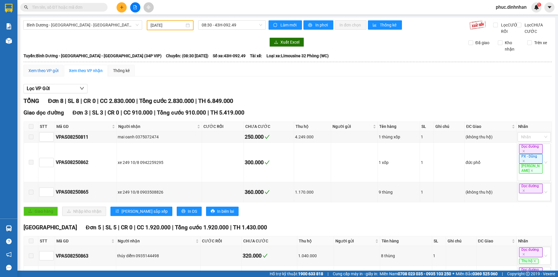
click at [51, 74] on div "Xem theo VP gửi" at bounding box center [43, 70] width 30 height 6
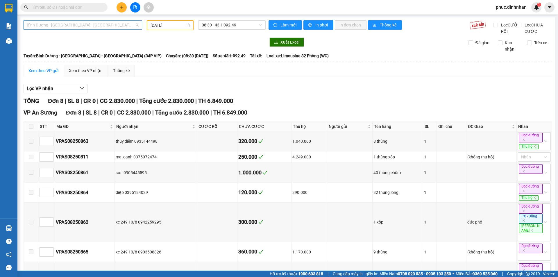
click at [133, 24] on span "Bình Dương - Sài Gòn - Đà Nẵng (34P VIP)" at bounding box center [83, 25] width 112 height 9
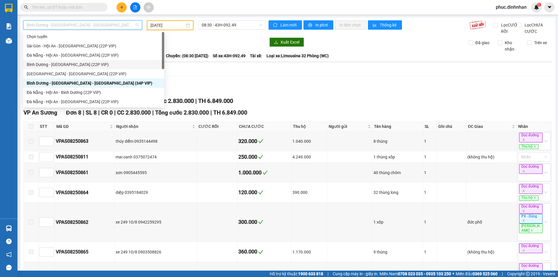
click at [96, 64] on div "Bình Dương - Đà Nẵng (22P VIP)" at bounding box center [94, 64] width 134 height 6
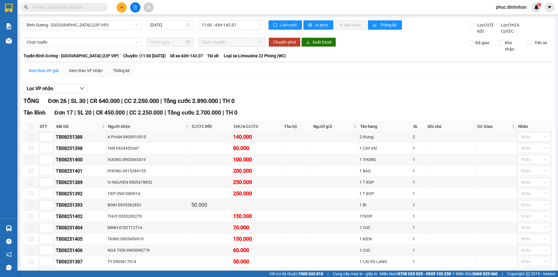
drag, startPoint x: 185, startPoint y: 26, endPoint x: 179, endPoint y: 34, distance: 10.2
click at [184, 26] on div "11/08/2025" at bounding box center [170, 25] width 40 height 6
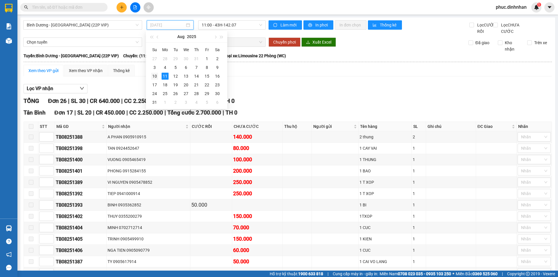
click at [154, 74] on div "10" at bounding box center [154, 76] width 7 height 7
type input "10/08/2025"
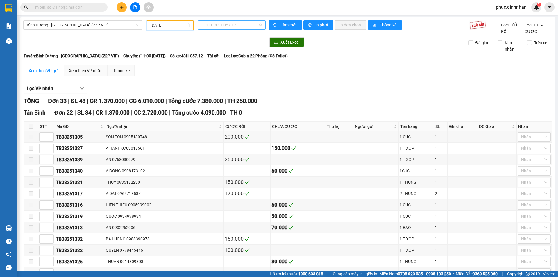
click at [231, 25] on span "11:00 - 43H-057.12" at bounding box center [232, 25] width 60 height 9
click at [139, 25] on div "Bình Dương - Đà Nẵng (22P VIP)" at bounding box center [82, 24] width 119 height 9
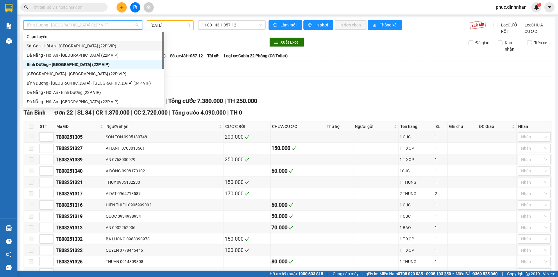
click at [128, 44] on div "Sài Gòn - Hội An - Đà Nẵng (22P VIP)" at bounding box center [94, 46] width 134 height 6
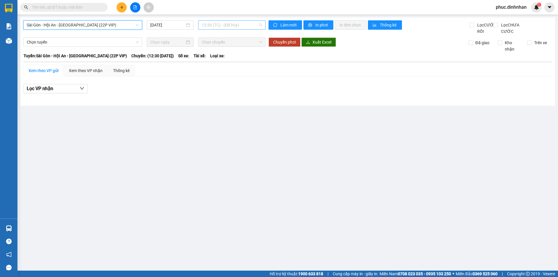
click at [218, 25] on span "12:30 (TC) - (Đã hủy)" at bounding box center [232, 25] width 60 height 9
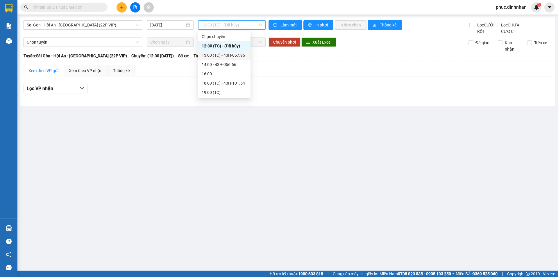
click at [229, 55] on div "13:00 (TC) - 43H-067.95" at bounding box center [224, 55] width 45 height 6
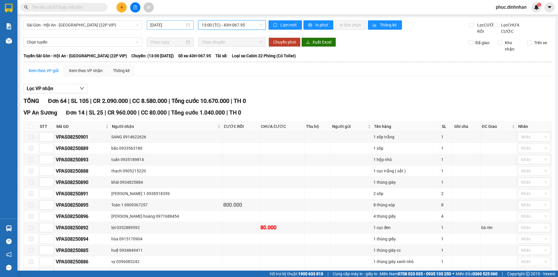
click at [184, 27] on div "11/08/2025" at bounding box center [170, 25] width 40 height 6
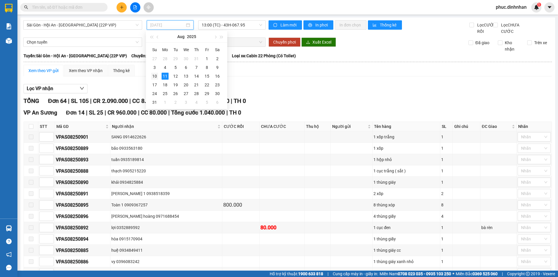
click at [158, 76] on td "10" at bounding box center [154, 76] width 10 height 9
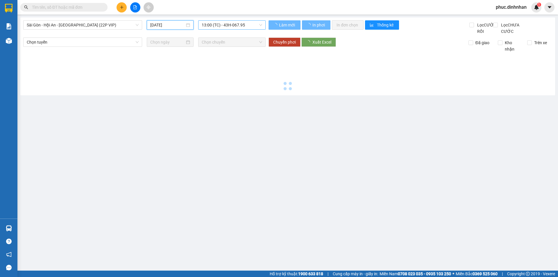
type input "10/08/2025"
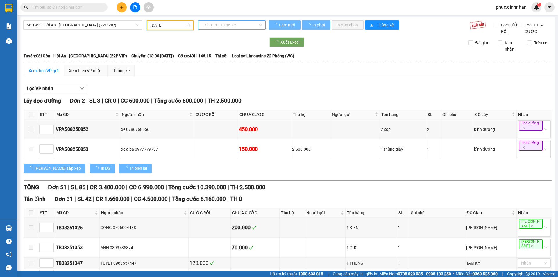
click at [226, 24] on span "13:00 - 43H-146.15" at bounding box center [232, 25] width 60 height 9
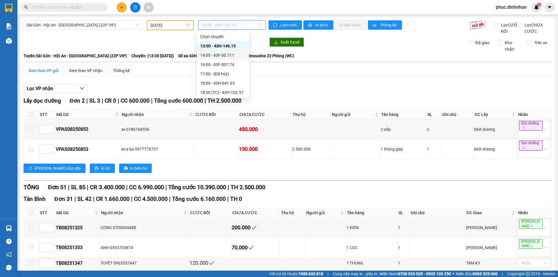
click at [190, 47] on div at bounding box center [144, 42] width 242 height 9
drag, startPoint x: 256, startPoint y: 26, endPoint x: 247, endPoint y: 40, distance: 16.9
click at [256, 26] on span "13:00 - 43H-146.15" at bounding box center [232, 25] width 60 height 9
click at [239, 59] on div "14:00 - 43F-00.711" at bounding box center [223, 55] width 52 height 9
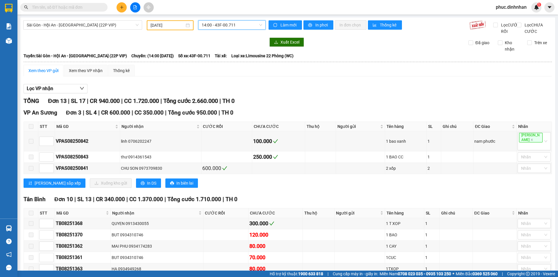
click at [227, 24] on span "14:00 - 43F-00.711" at bounding box center [232, 25] width 60 height 9
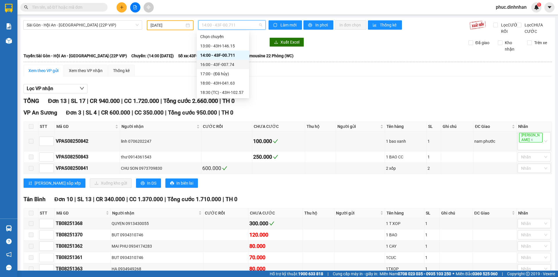
click at [225, 64] on div "16:00 - 43F-007.74" at bounding box center [222, 64] width 45 height 6
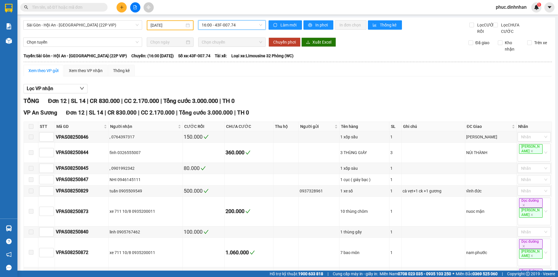
click at [221, 25] on span "16:00 - 43F-007.74" at bounding box center [232, 25] width 60 height 9
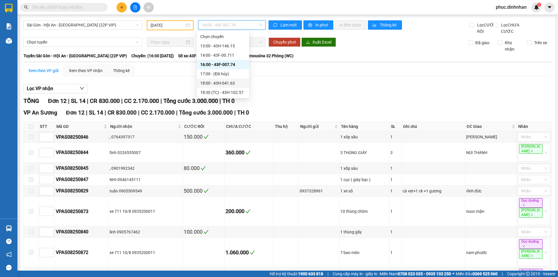
click at [223, 82] on div "18:00 - 43H-041.63" at bounding box center [222, 83] width 45 height 6
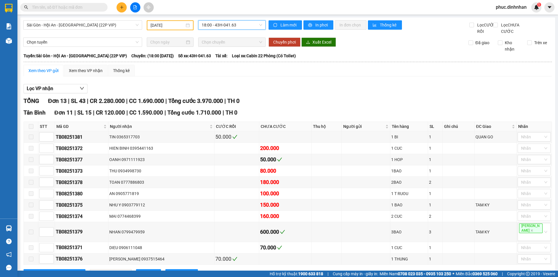
click at [238, 24] on span "18:00 - 43H-041.63" at bounding box center [232, 25] width 60 height 9
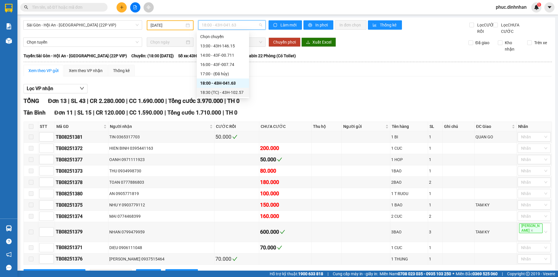
click at [229, 92] on div "18:30 (TC) - 43H-102.57" at bounding box center [222, 92] width 45 height 6
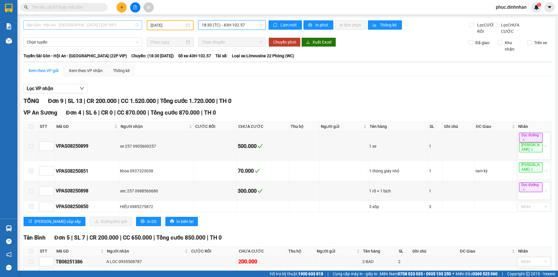
click at [138, 25] on span "Sài Gòn - Hội An - Đà Nẵng (22P VIP)" at bounding box center [83, 25] width 112 height 9
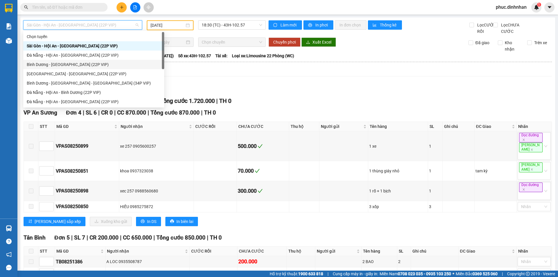
click at [102, 64] on div "Bình Dương - Đà Nẵng (22P VIP)" at bounding box center [94, 64] width 134 height 6
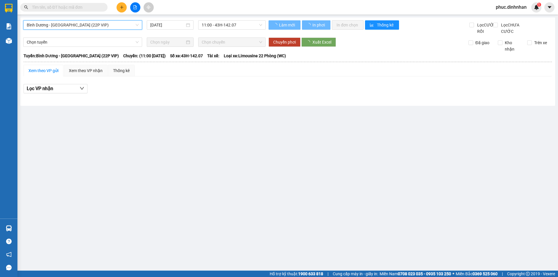
drag, startPoint x: 176, startPoint y: 24, endPoint x: 169, endPoint y: 40, distance: 16.8
click at [177, 24] on input "11/08/2025" at bounding box center [167, 25] width 35 height 6
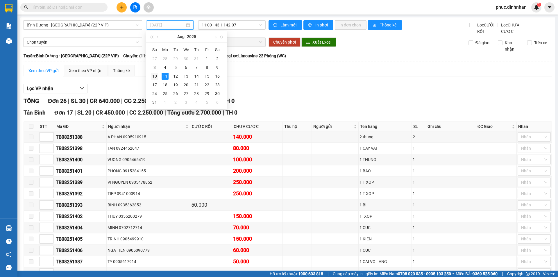
click at [160, 77] on tr "10 11 12 13 14 15 16" at bounding box center [185, 76] width 73 height 9
click at [154, 78] on div "10" at bounding box center [154, 76] width 7 height 7
type input "10/08/2025"
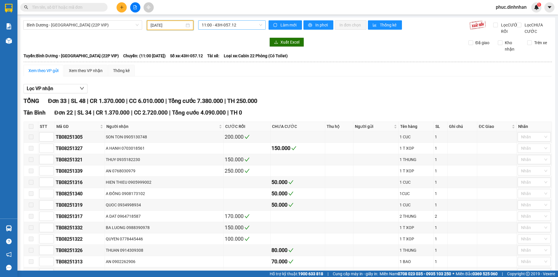
click at [209, 23] on span "11:00 - 43H-057.12" at bounding box center [232, 25] width 60 height 9
drag, startPoint x: 141, startPoint y: 24, endPoint x: 137, endPoint y: 26, distance: 4.0
click at [140, 24] on div "Bình Dương - Đà Nẵng (22P VIP)" at bounding box center [82, 24] width 119 height 9
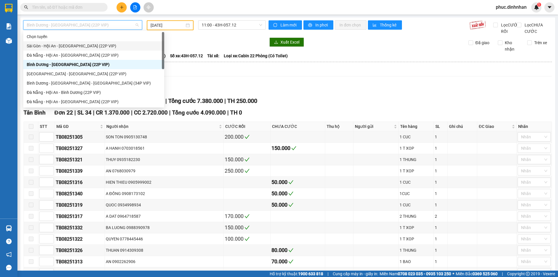
click at [129, 45] on div "Sài Gòn - Hội An - Đà Nẵng (22P VIP)" at bounding box center [94, 46] width 134 height 6
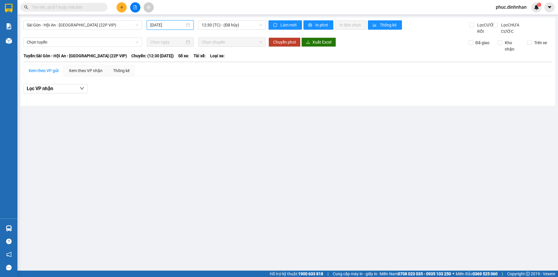
click at [179, 27] on input "11/08/2025" at bounding box center [167, 25] width 35 height 6
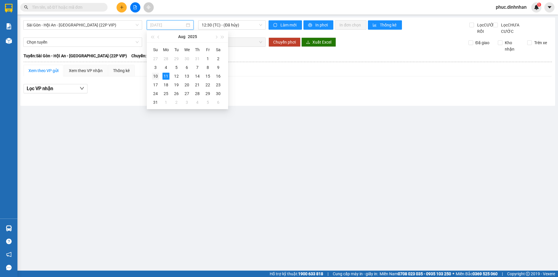
click at [157, 75] on div "10" at bounding box center [155, 76] width 7 height 7
type input "10/08/2025"
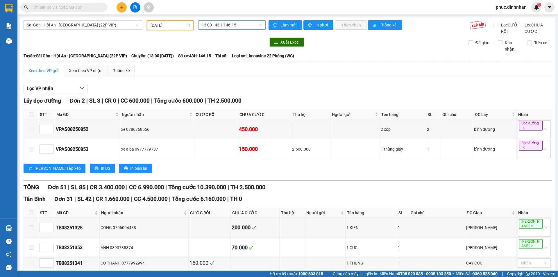
click at [260, 26] on span "13:00 - 43H-146.15" at bounding box center [232, 25] width 60 height 9
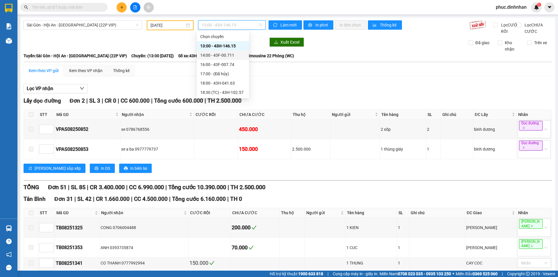
click at [234, 59] on div "14:00 - 43F-00.711" at bounding box center [223, 55] width 52 height 9
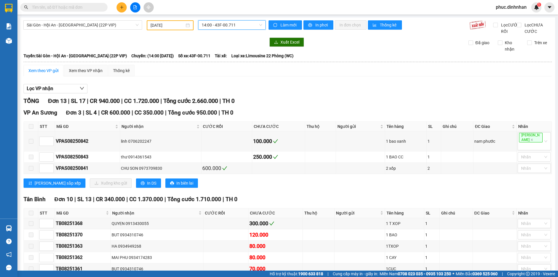
click at [219, 28] on span "14:00 - 43F-00.711" at bounding box center [232, 25] width 60 height 9
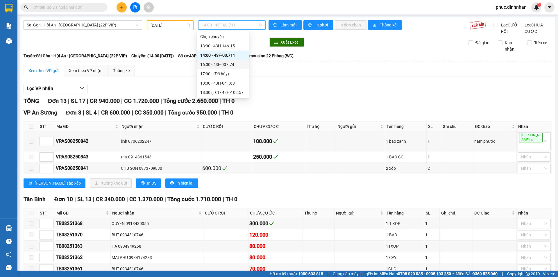
click at [221, 63] on div "16:00 - 43F-007.74" at bounding box center [222, 64] width 45 height 6
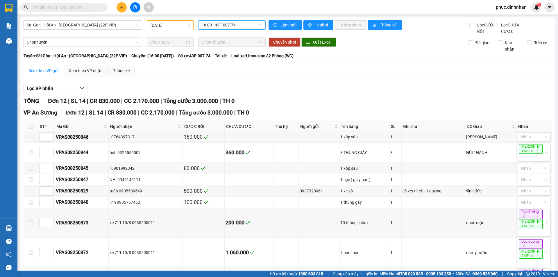
drag, startPoint x: 213, startPoint y: 19, endPoint x: 210, endPoint y: 21, distance: 4.2
click at [213, 19] on div "Sài Gòn - Hội An - Đà Nẵng (22P VIP) 10/08/2025 16:00 - 43F-007.74 Làm mới In p…" at bounding box center [287, 205] width 535 height 376
click at [224, 27] on span "16:00 - 43F-007.74" at bounding box center [232, 25] width 60 height 9
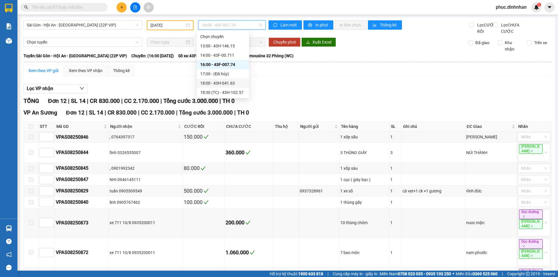
click at [226, 81] on div "18:00 - 43H-041.63" at bounding box center [222, 83] width 45 height 6
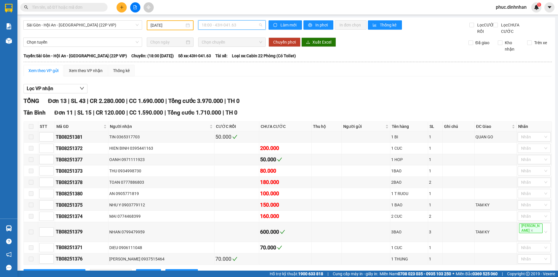
click at [245, 23] on span "18:00 - 43H-041.63" at bounding box center [232, 25] width 60 height 9
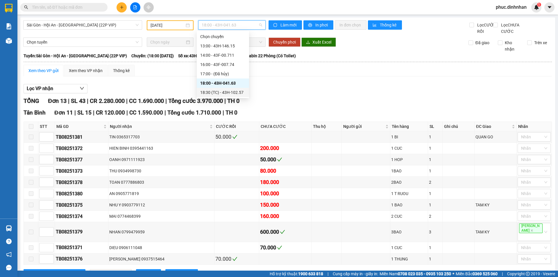
click at [234, 92] on div "18:30 (TC) - 43H-102.57" at bounding box center [222, 92] width 45 height 6
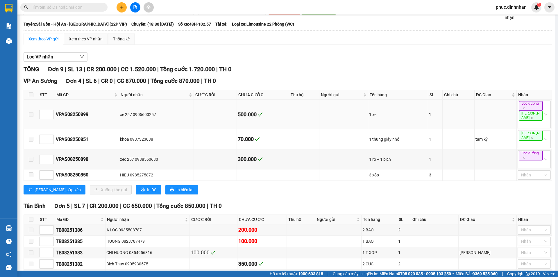
scroll to position [3, 0]
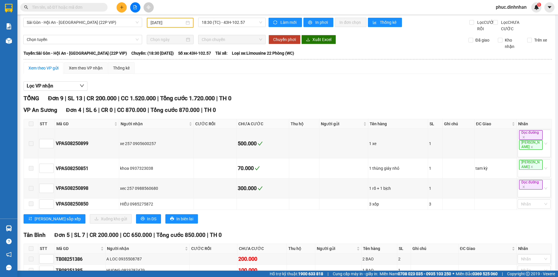
click at [506, 5] on span "phuc.dinhnhan" at bounding box center [511, 6] width 40 height 7
click at [506, 18] on span "Đăng xuất" at bounding box center [514, 18] width 28 height 6
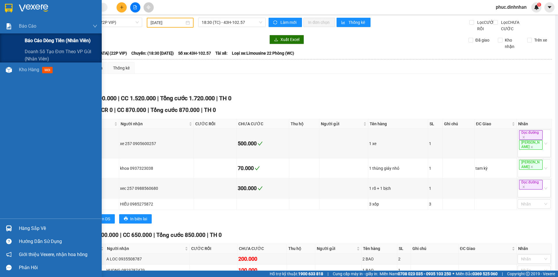
click at [38, 42] on span "Báo cáo dòng tiền (nhân viên)" at bounding box center [58, 40] width 66 height 7
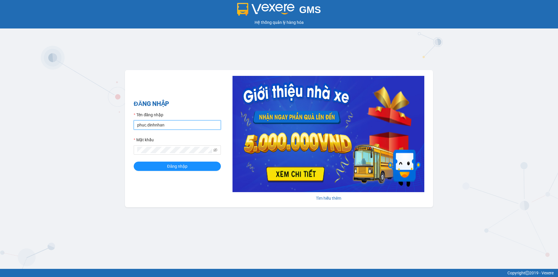
click at [181, 129] on input "phuc.dinhnhan" at bounding box center [177, 124] width 87 height 9
type input "p"
click at [164, 124] on input "a" at bounding box center [177, 124] width 87 height 9
type input "a"
click at [160, 127] on input "a" at bounding box center [177, 124] width 87 height 9
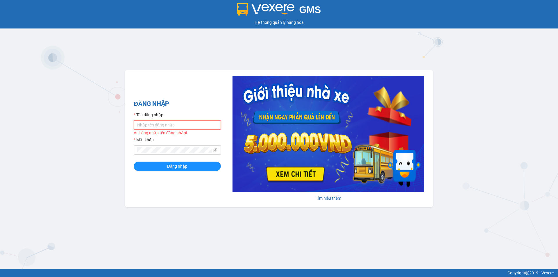
type input "A"
type input "an.dinhnhan"
click at [175, 168] on span "Đăng nhập" at bounding box center [177, 166] width 20 height 6
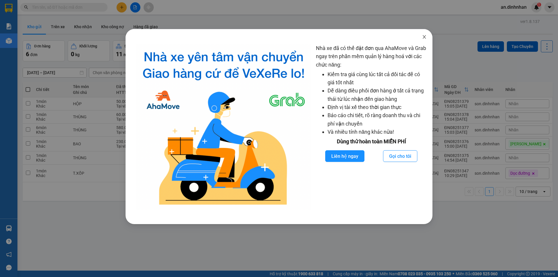
click at [426, 39] on icon "close" at bounding box center [424, 36] width 3 height 3
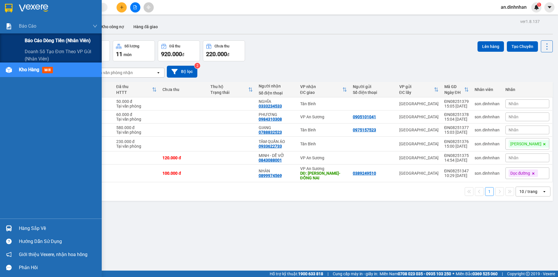
click at [16, 39] on div "Báo cáo dòng tiền (nhân viên)" at bounding box center [51, 40] width 102 height 15
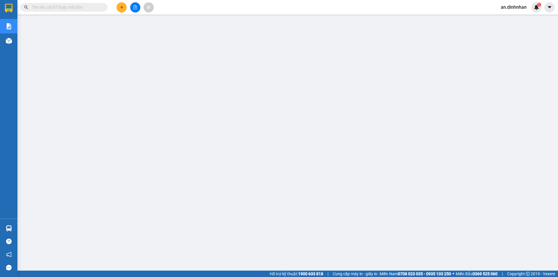
click at [72, 8] on input "text" at bounding box center [66, 7] width 69 height 6
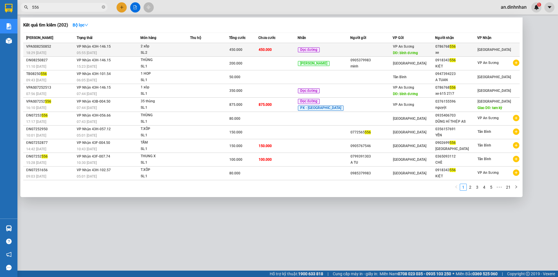
type input "556"
click at [184, 52] on div "SL: 2" at bounding box center [163, 53] width 44 height 6
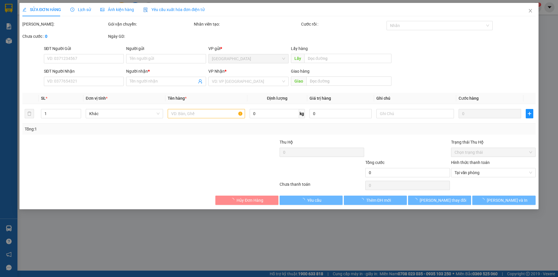
type input "bình dương"
type input "0786768556"
type input "xe"
type input "450.000"
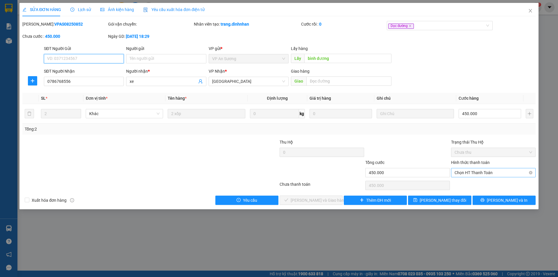
click at [482, 172] on span "Chọn HT Thanh Toán" at bounding box center [494, 172] width 78 height 9
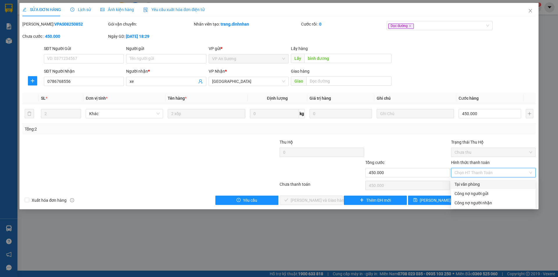
click at [482, 181] on div "Tại văn phòng" at bounding box center [494, 184] width 78 height 6
type input "0"
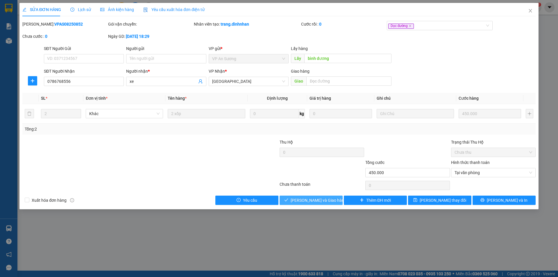
click at [333, 201] on button "Lưu và Giao hàng" at bounding box center [311, 200] width 63 height 9
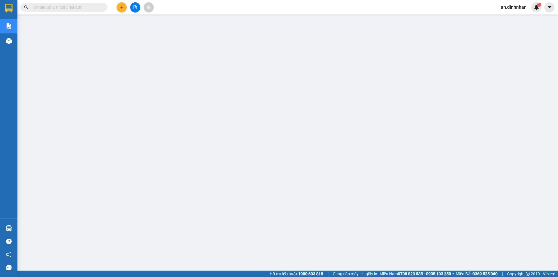
click at [519, 11] on div "an.dinhnhan 1" at bounding box center [518, 7] width 45 height 10
click at [521, 7] on span "an.dinhnhan" at bounding box center [513, 6] width 35 height 7
click at [518, 21] on span "Đăng xuất" at bounding box center [517, 18] width 24 height 6
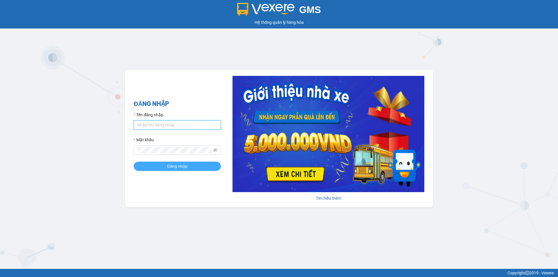
type input "phuc.dinhnhan"
click at [195, 165] on button "Đăng nhập" at bounding box center [177, 166] width 87 height 9
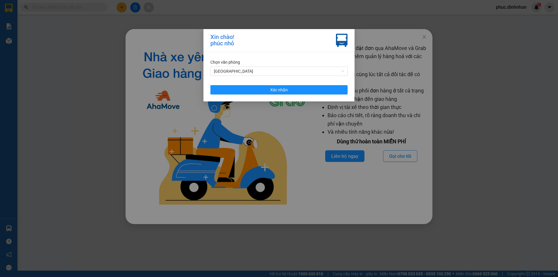
click at [251, 97] on div "Chọn văn phòng Đà Nẵng Xác nhận" at bounding box center [279, 76] width 151 height 49
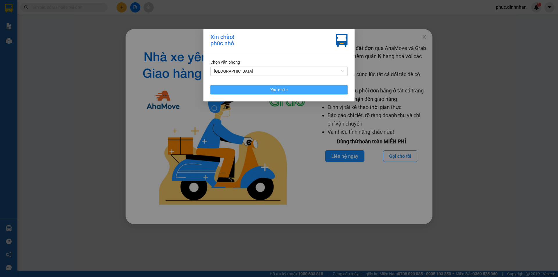
click at [254, 90] on button "Xác nhận" at bounding box center [278, 89] width 137 height 9
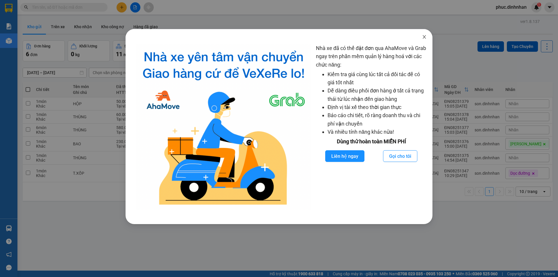
click at [425, 36] on icon "close" at bounding box center [424, 36] width 3 height 3
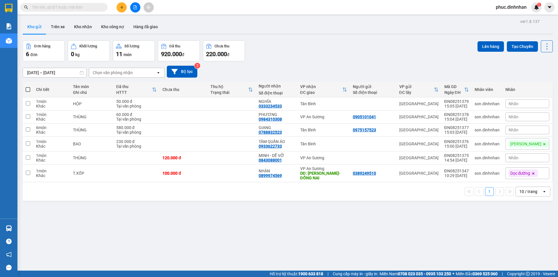
scroll to position [27, 0]
